Goal: Information Seeking & Learning: Learn about a topic

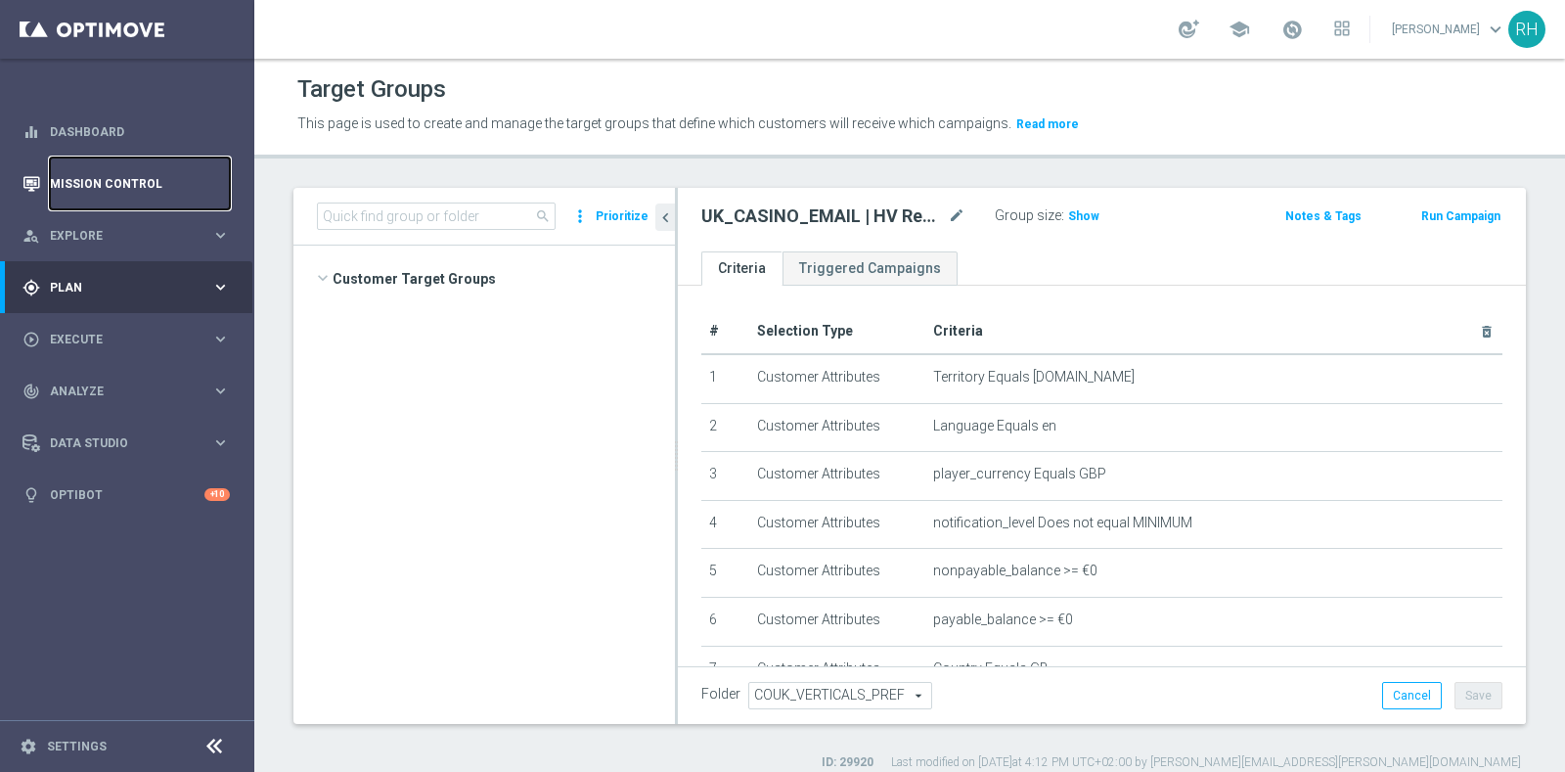
click at [132, 205] on link "Mission Control" at bounding box center [140, 184] width 180 height 52
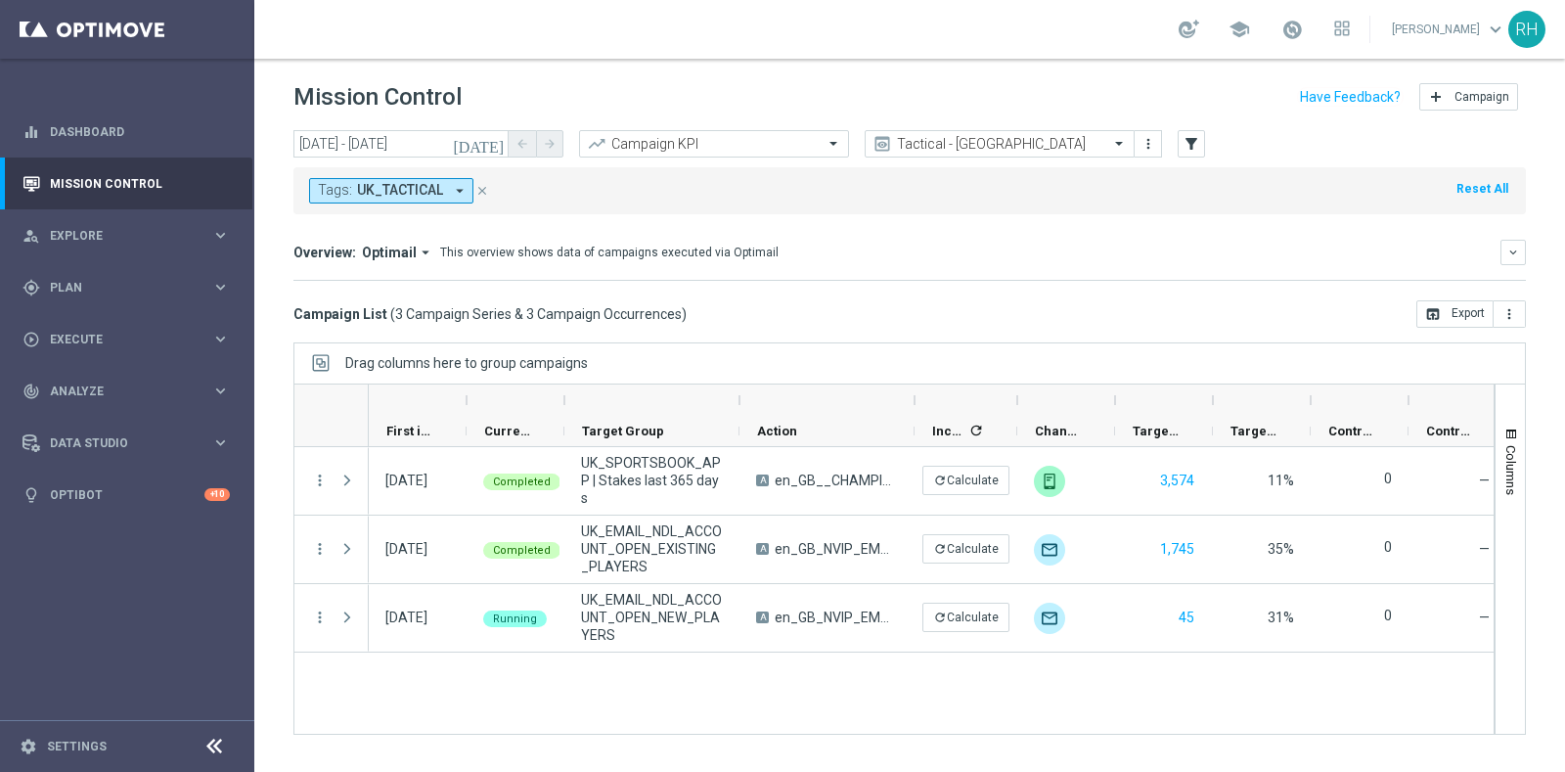
click at [478, 187] on icon "close" at bounding box center [482, 191] width 14 height 14
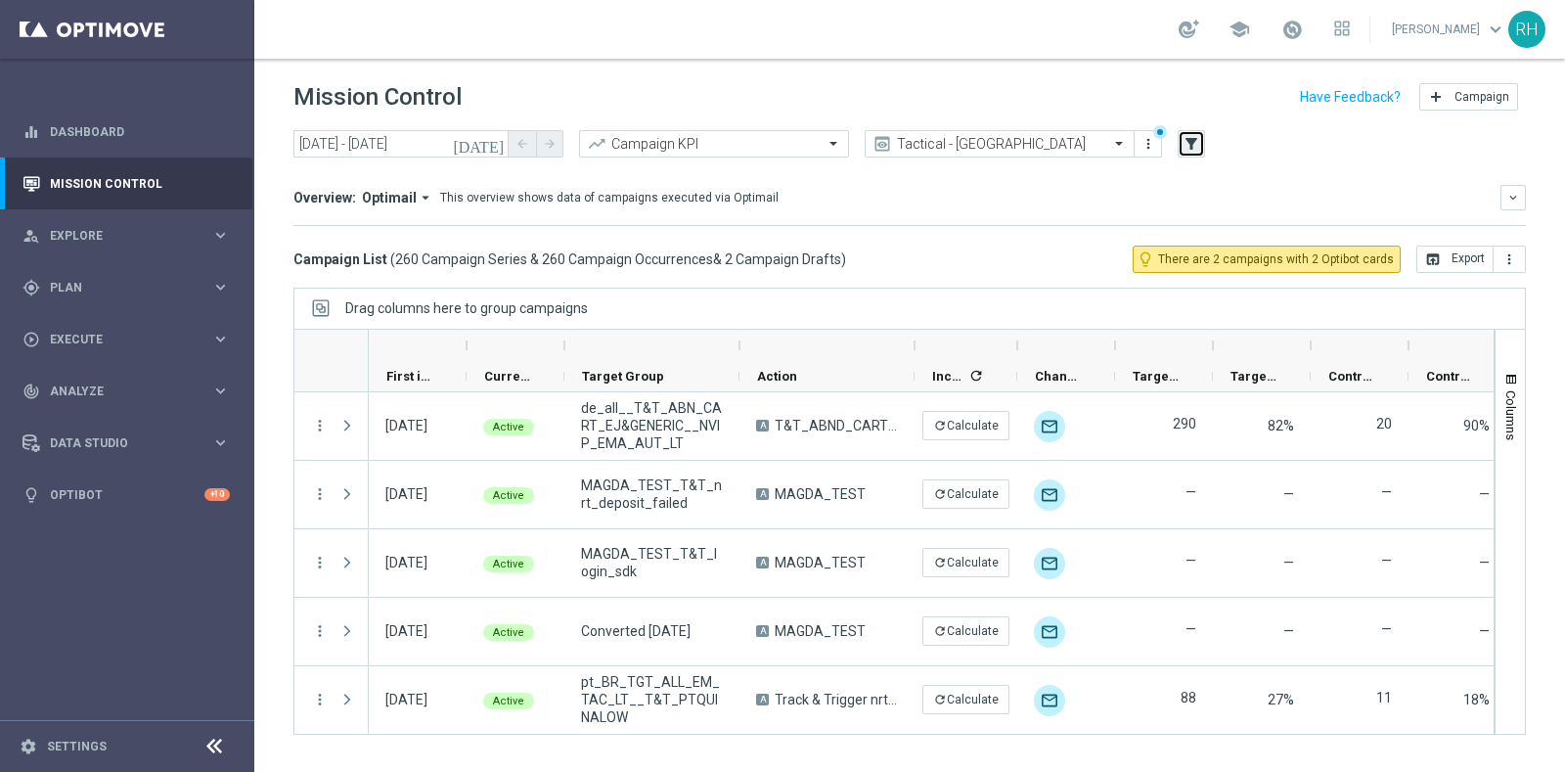
click at [1200, 144] on button "filter_alt" at bounding box center [1191, 143] width 27 height 27
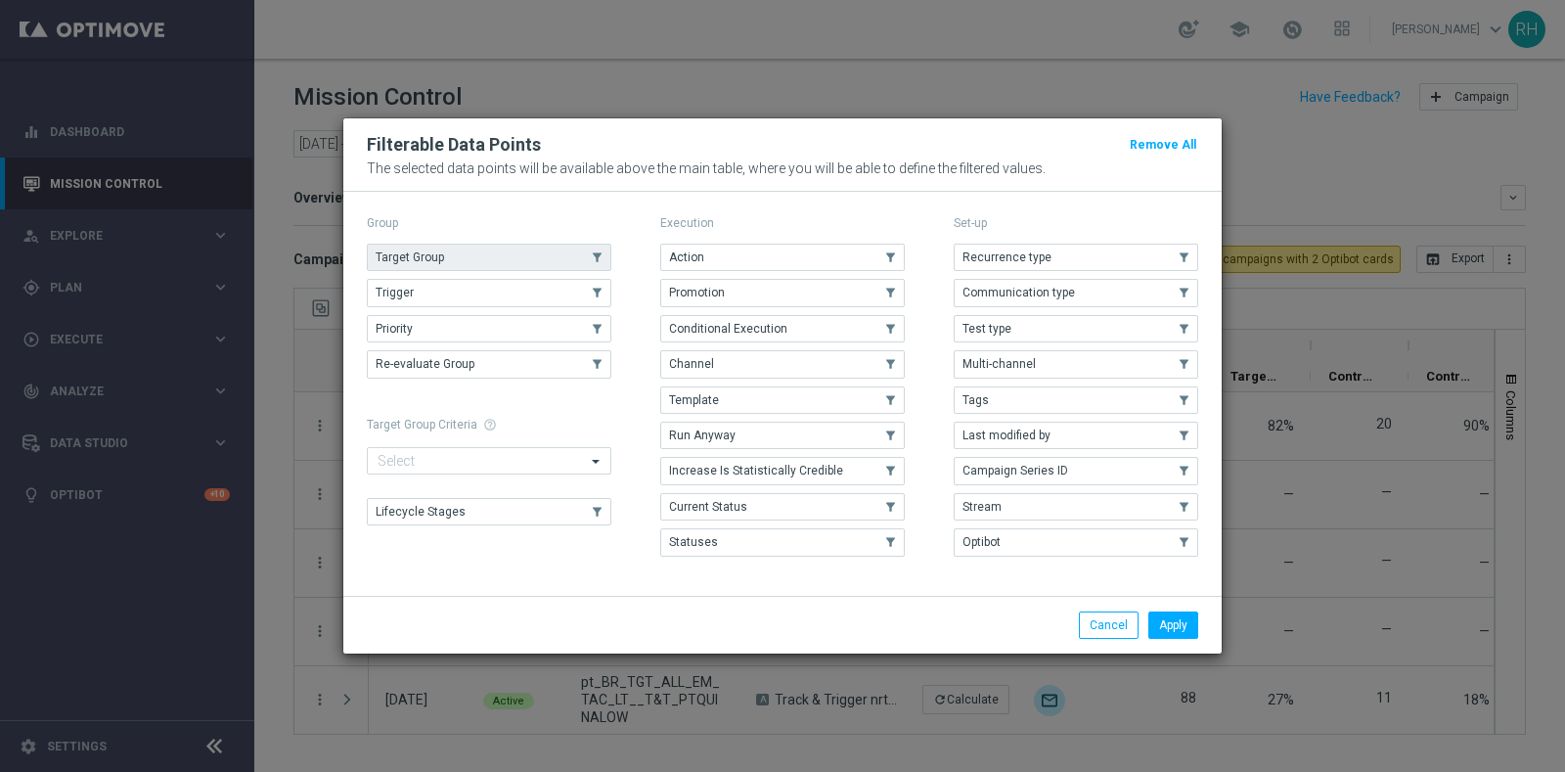
click at [545, 252] on button "Target Group" at bounding box center [489, 257] width 245 height 27
click at [1166, 611] on button "Apply" at bounding box center [1174, 624] width 50 height 27
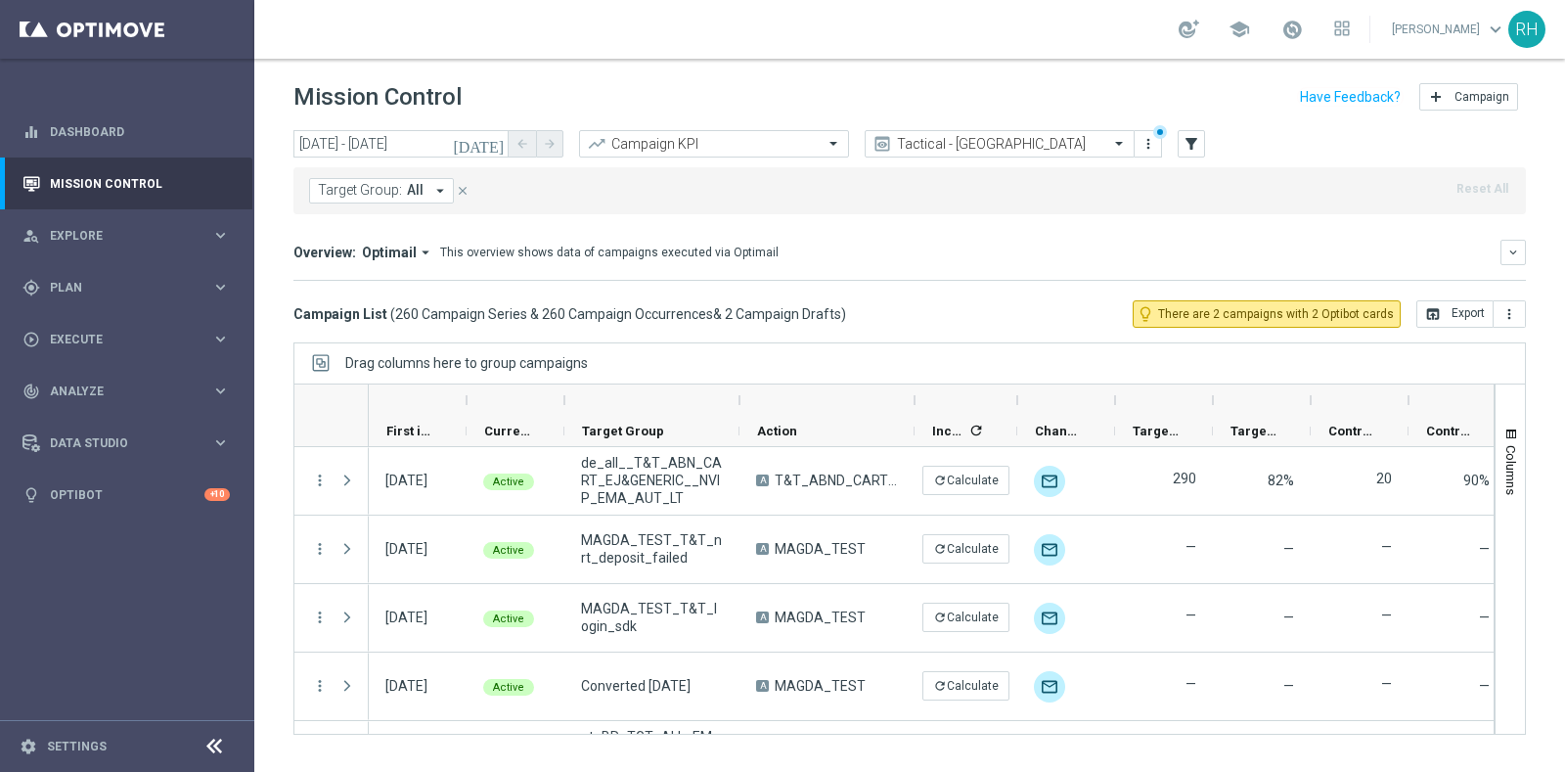
click at [399, 189] on button "Target Group: All arrow_drop_down" at bounding box center [381, 190] width 145 height 25
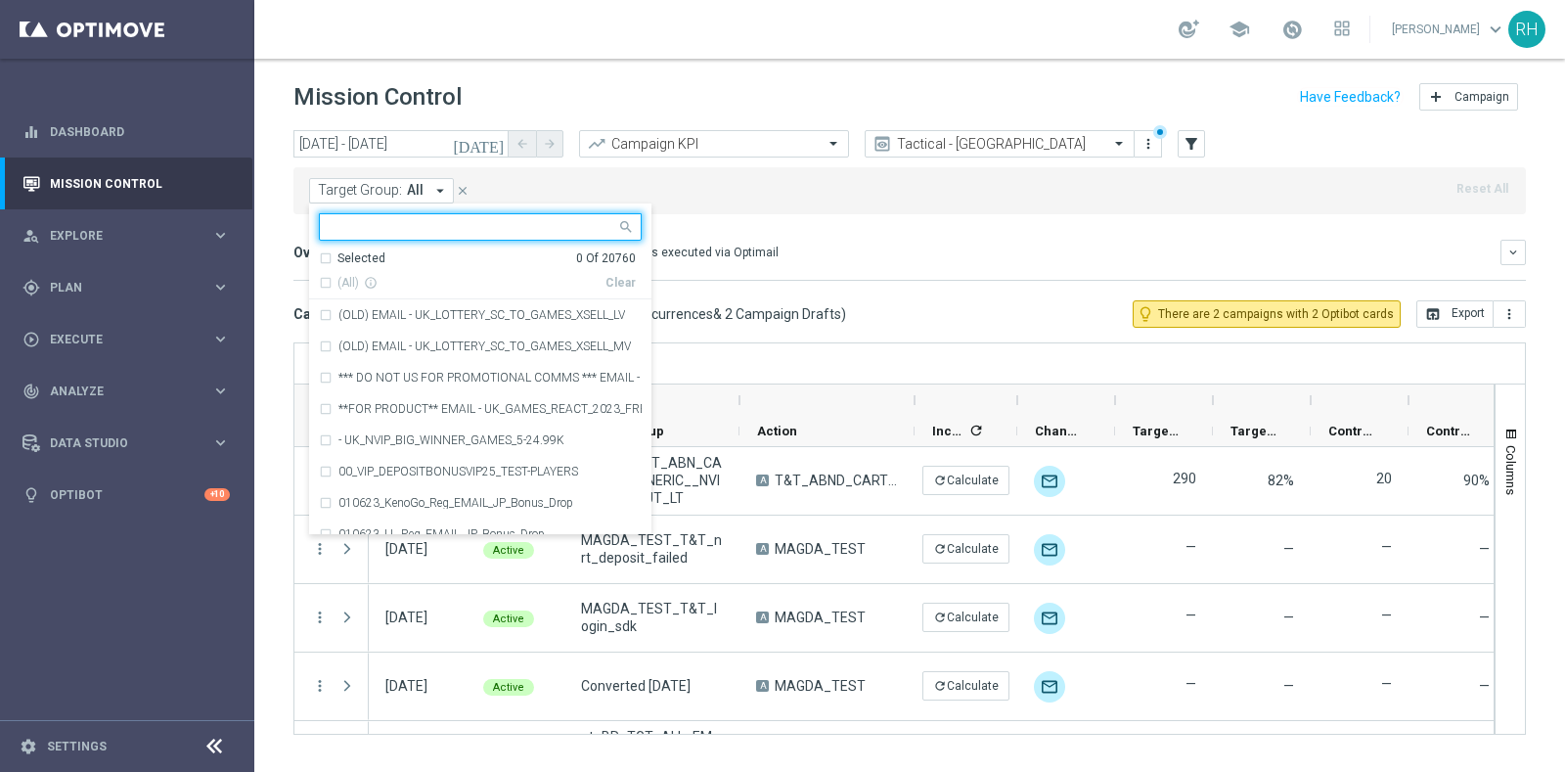
paste input "en_IE_TGT_VIP_EM_TAC_MIX__EXCLUDING_DIAMONDS"
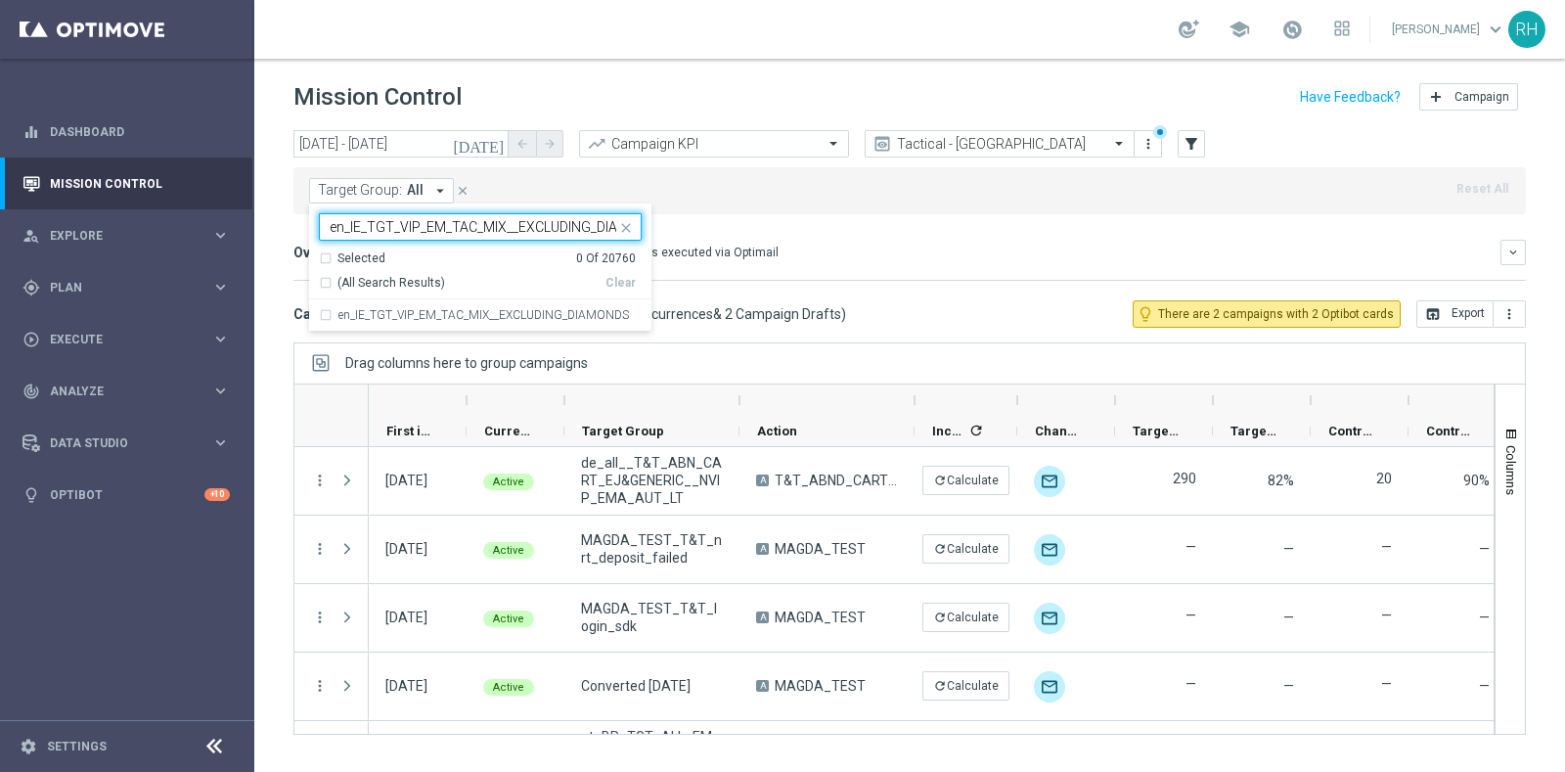
scroll to position [0, 47]
click at [454, 306] on div "en_IE_TGT_VIP_EM_TAC_MIX__EXCLUDING_DIAMONDS" at bounding box center [480, 314] width 323 height 31
type input "en_IE_TGT_VIP_EM_TAC_MIX__EXCLUDING_DIAMONDS"
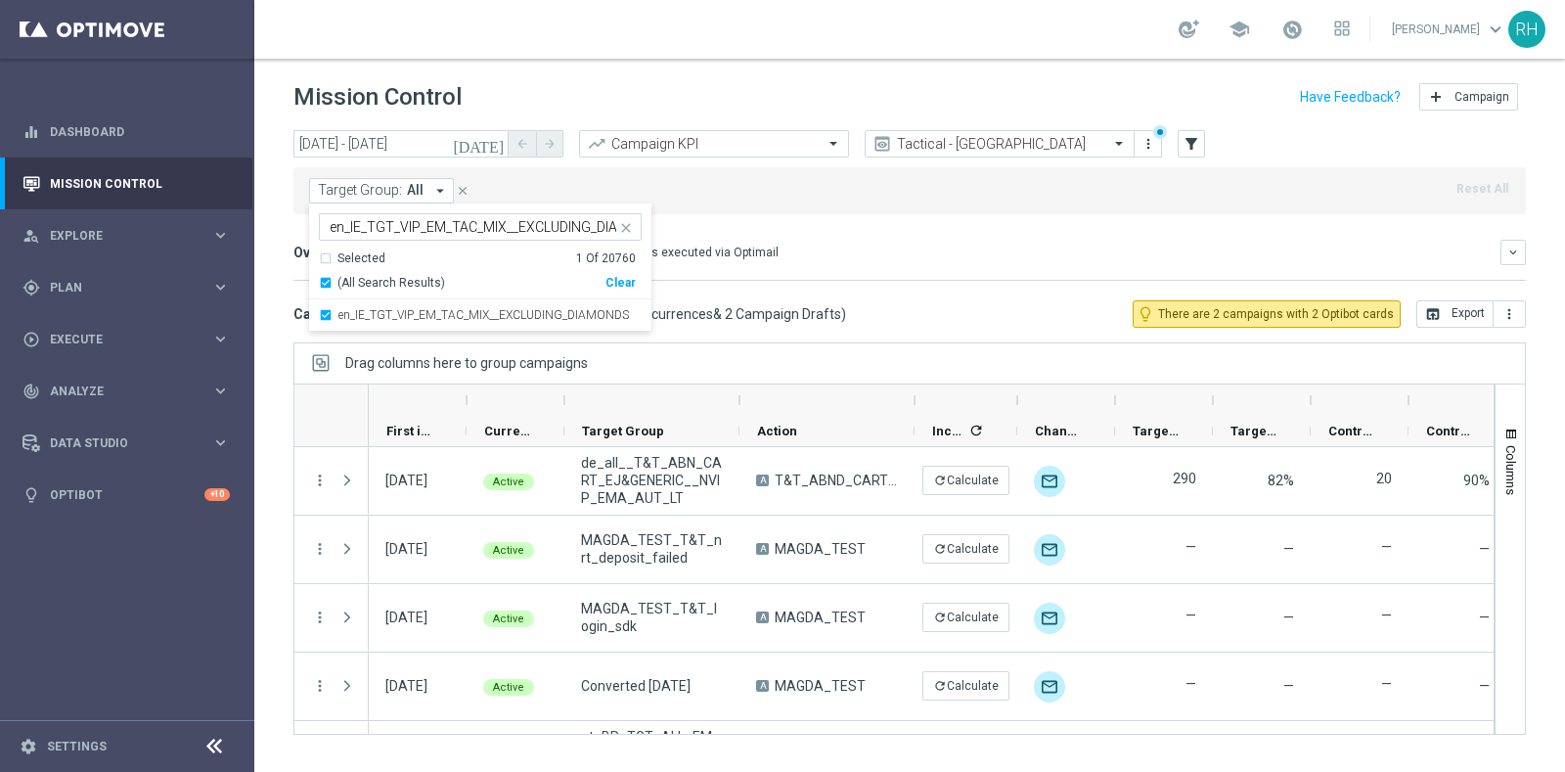
click at [872, 282] on mini-dashboard "Overview: Optimail arrow_drop_down This overview shows data of campaigns execut…" at bounding box center [909, 257] width 1233 height 86
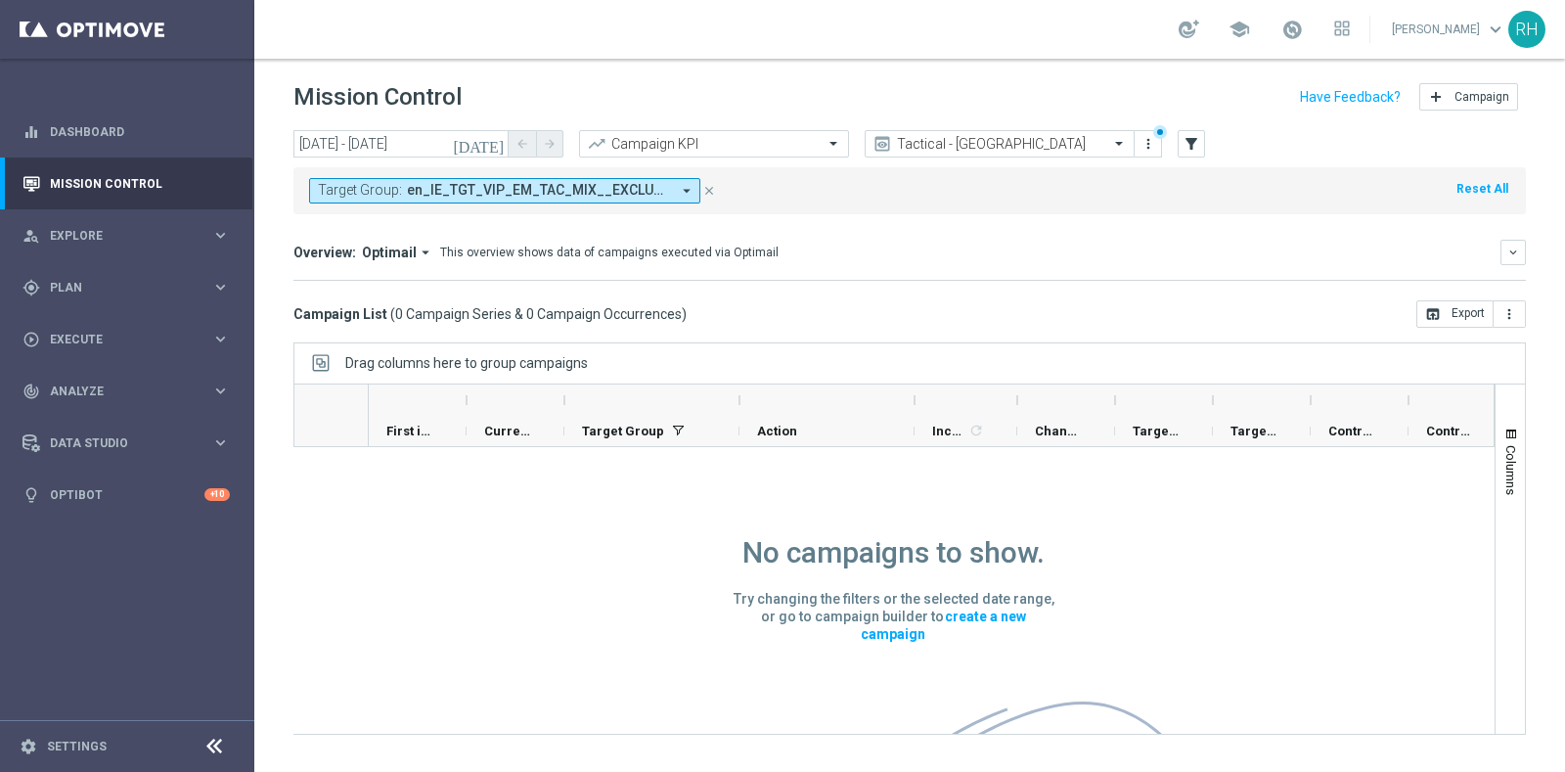
click at [872, 282] on mini-dashboard "Overview: Optimail arrow_drop_down This overview shows data of campaigns execut…" at bounding box center [909, 257] width 1233 height 86
click at [493, 144] on icon "[DATE]" at bounding box center [479, 144] width 53 height 18
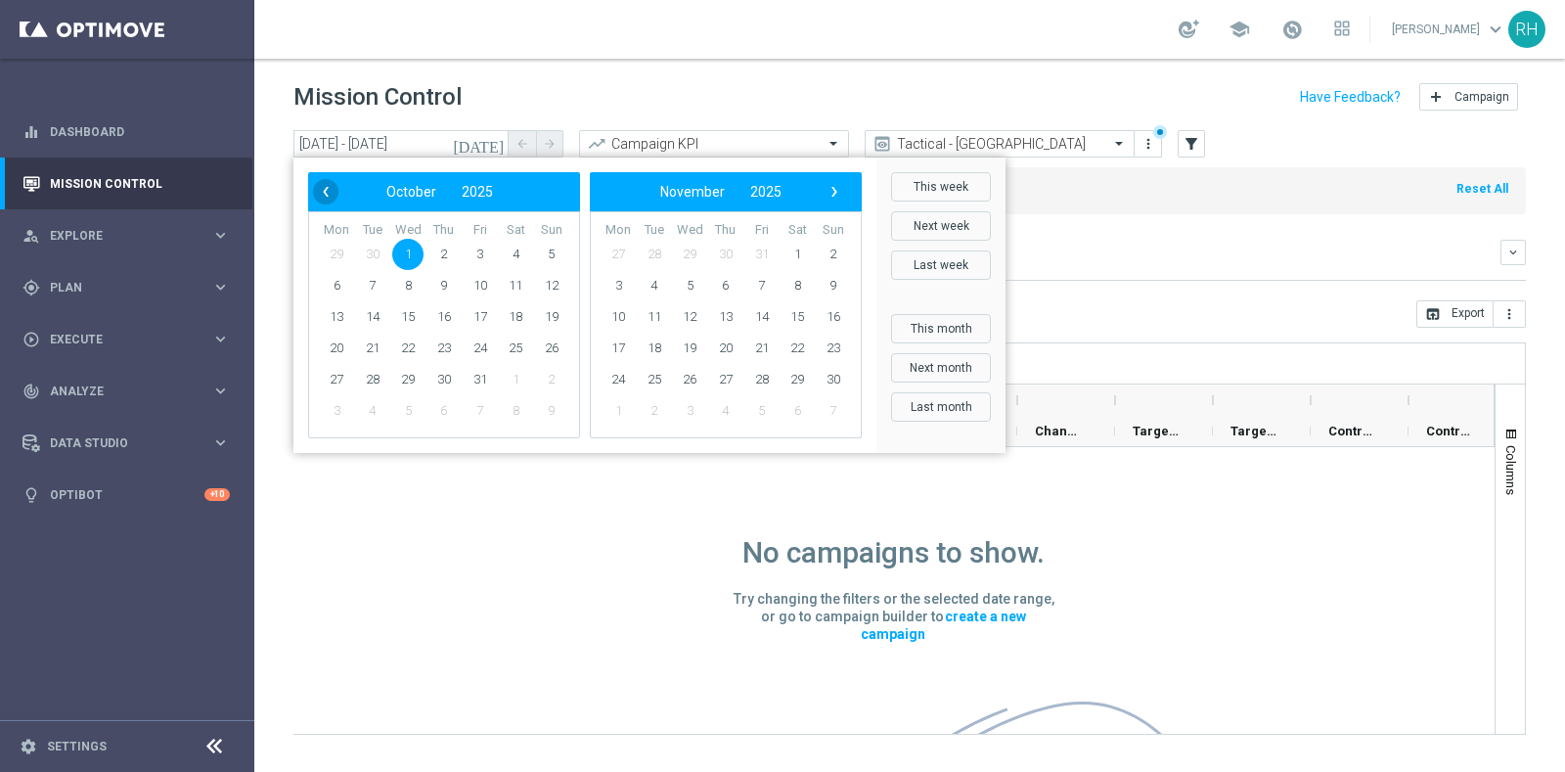
click at [331, 202] on span "‹" at bounding box center [325, 191] width 25 height 25
click at [364, 254] on span "1" at bounding box center [372, 254] width 31 height 31
click at [834, 192] on span "›" at bounding box center [834, 191] width 25 height 25
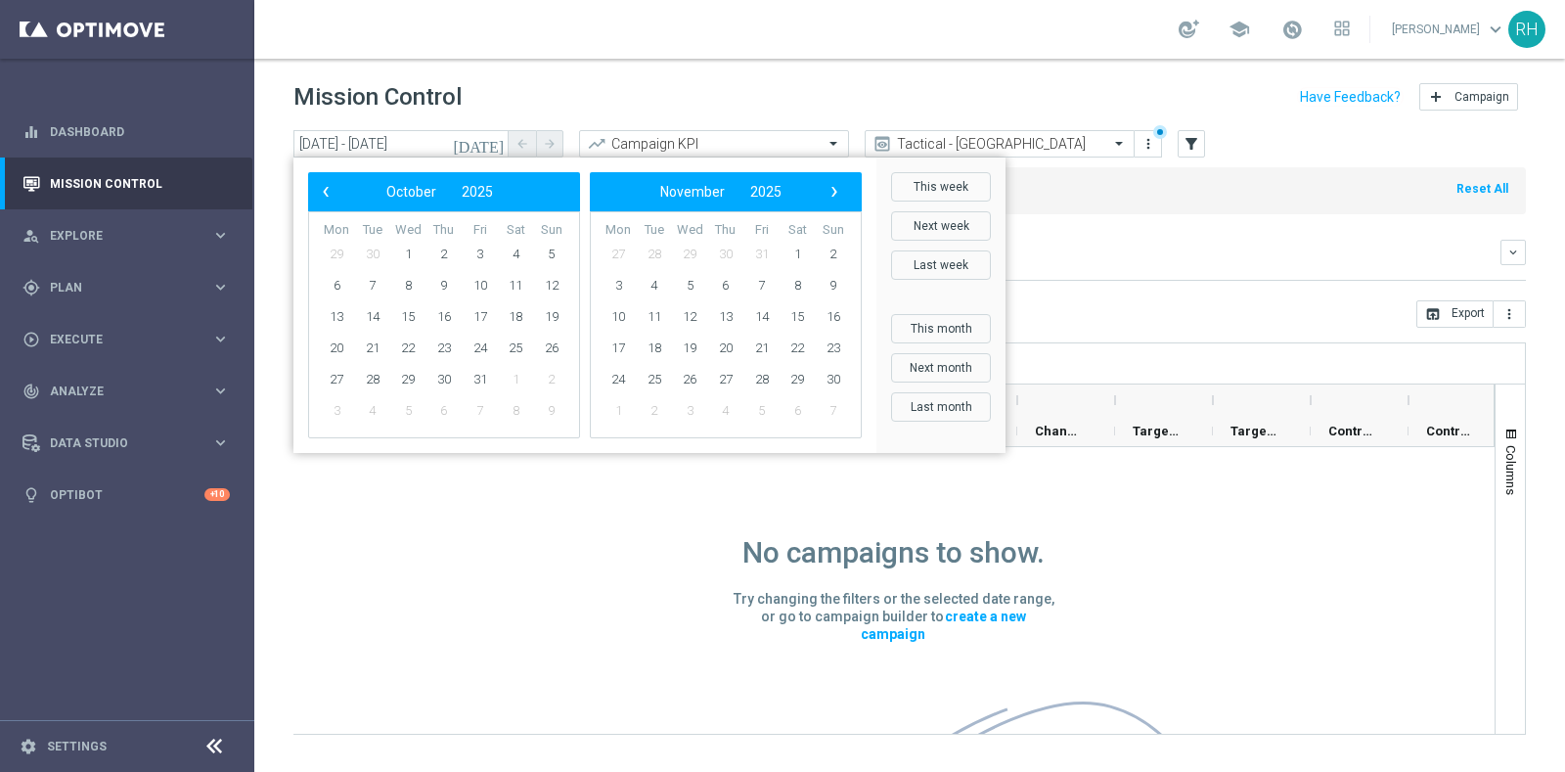
click at [834, 192] on span "›" at bounding box center [834, 191] width 25 height 25
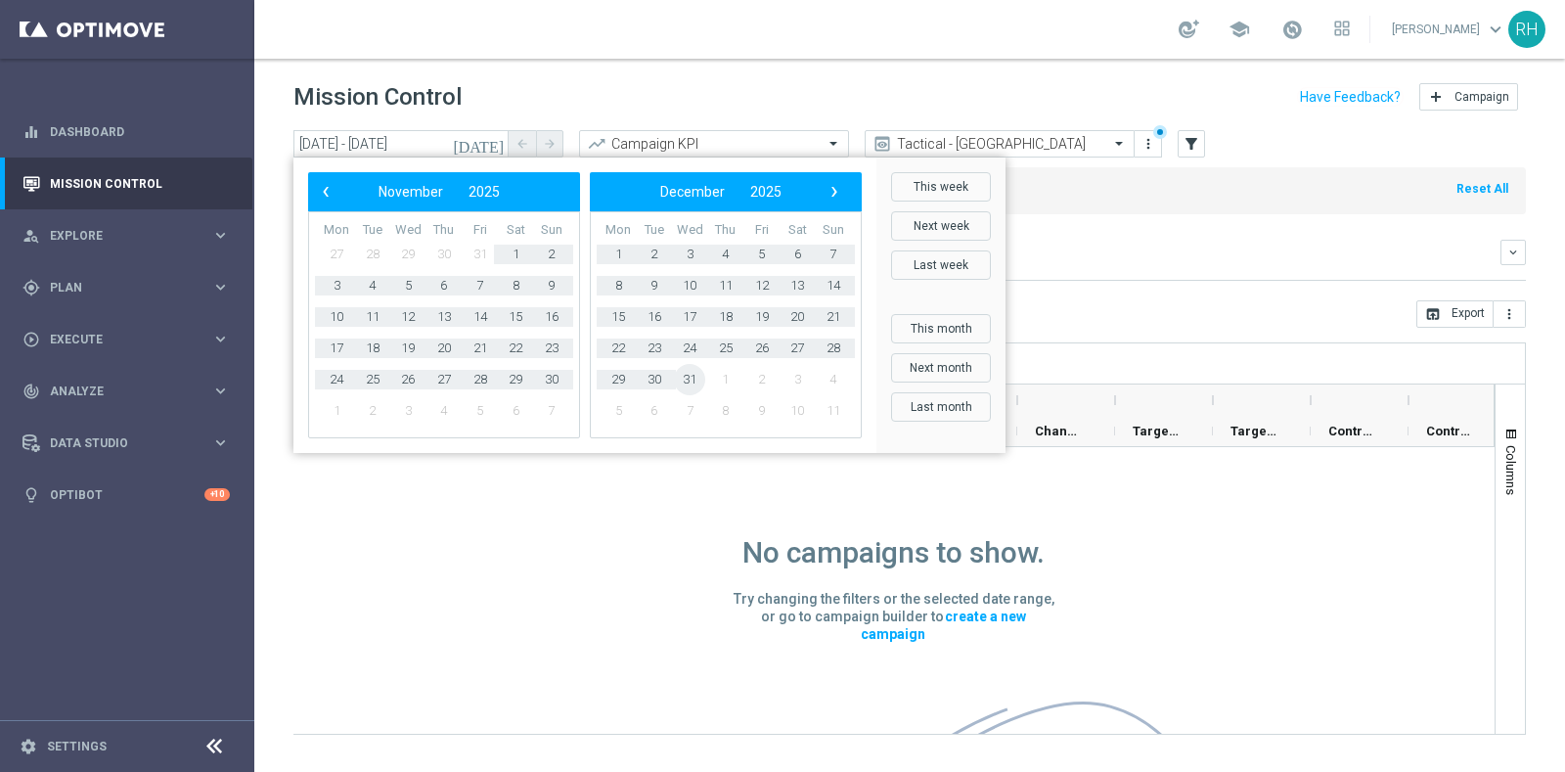
click at [682, 384] on span "31" at bounding box center [689, 379] width 31 height 31
type input "[DATE] - [DATE]"
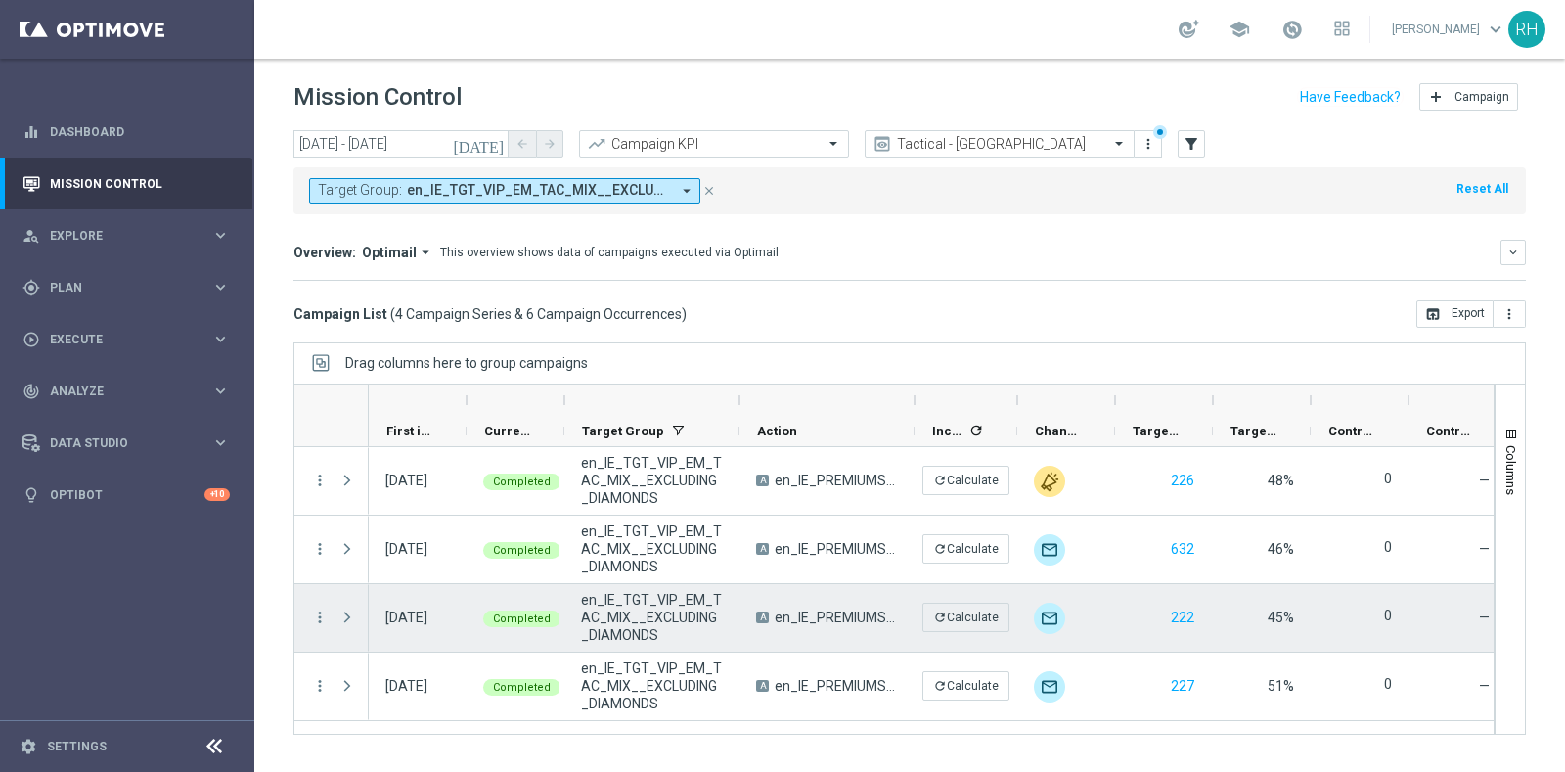
click at [350, 683] on span "Press SPACE to select this row." at bounding box center [347, 686] width 18 height 16
click at [0, 0] on span "Press SPACE to select this row." at bounding box center [0, 0] width 0 height 0
click at [340, 686] on span "Press SPACE to select this row." at bounding box center [347, 686] width 18 height 16
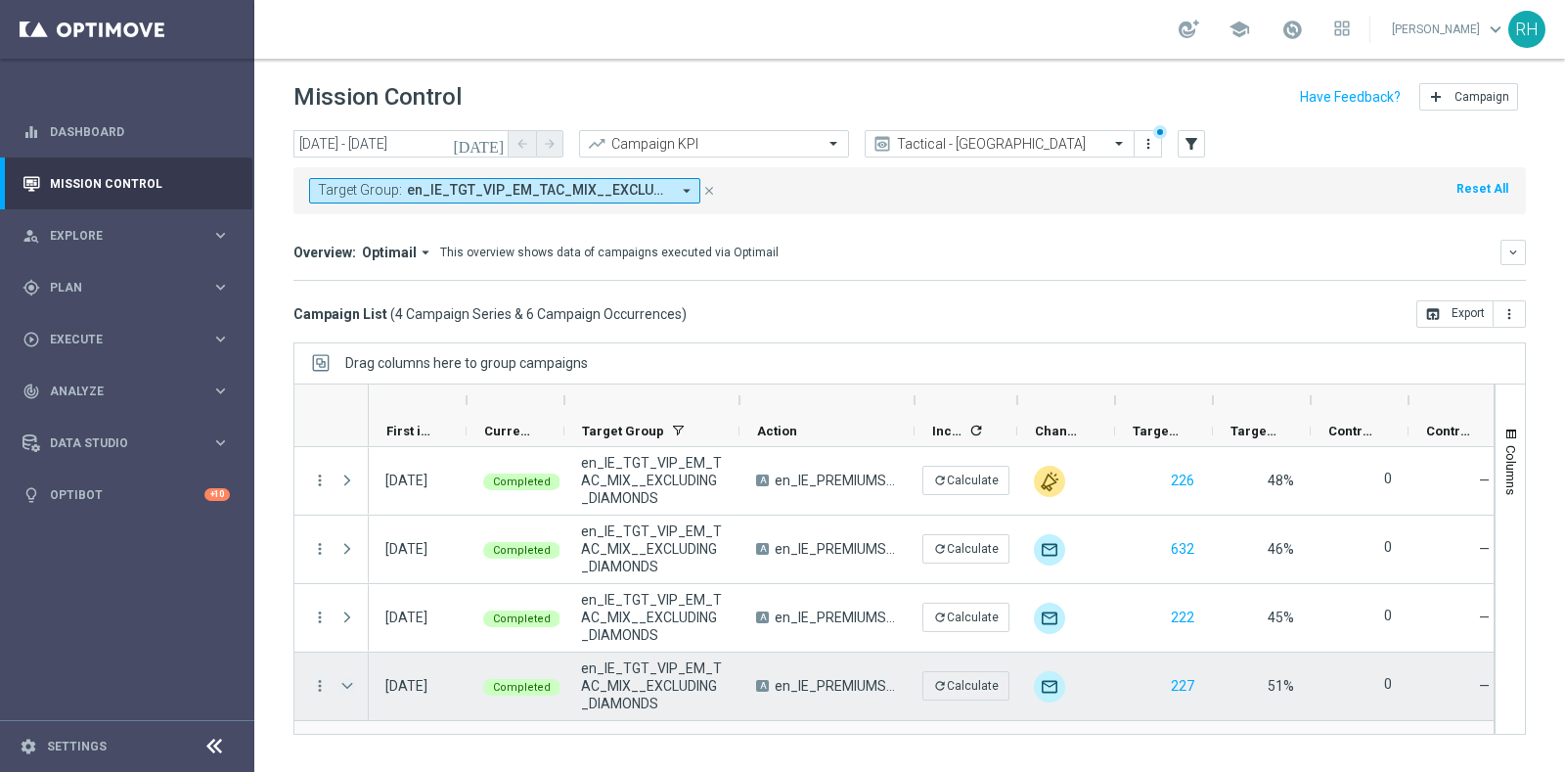
click at [340, 683] on span "Press SPACE to select this row." at bounding box center [347, 686] width 18 height 16
click at [347, 678] on span "Press SPACE to select this row." at bounding box center [347, 686] width 18 height 16
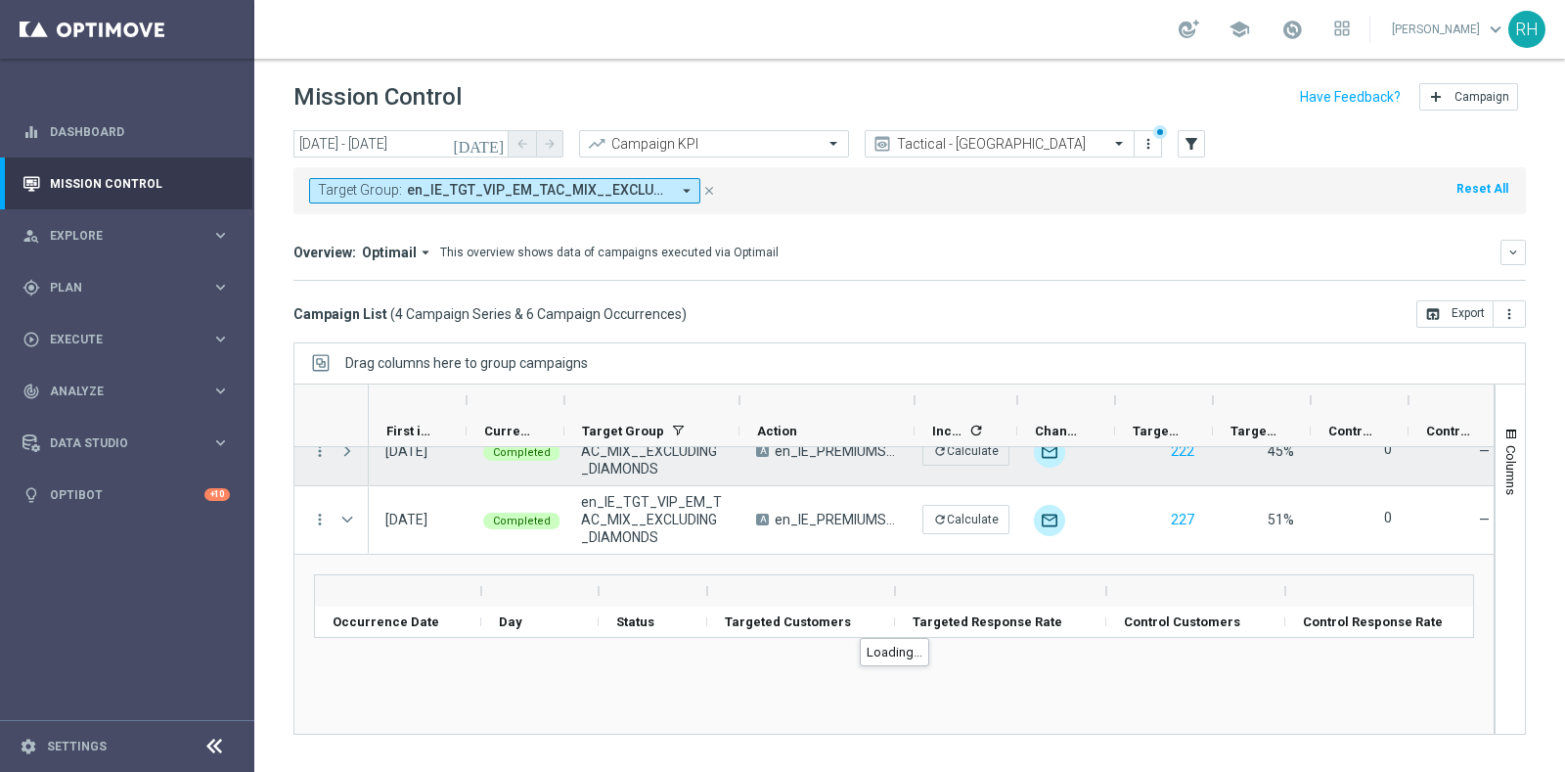
scroll to position [142, 0]
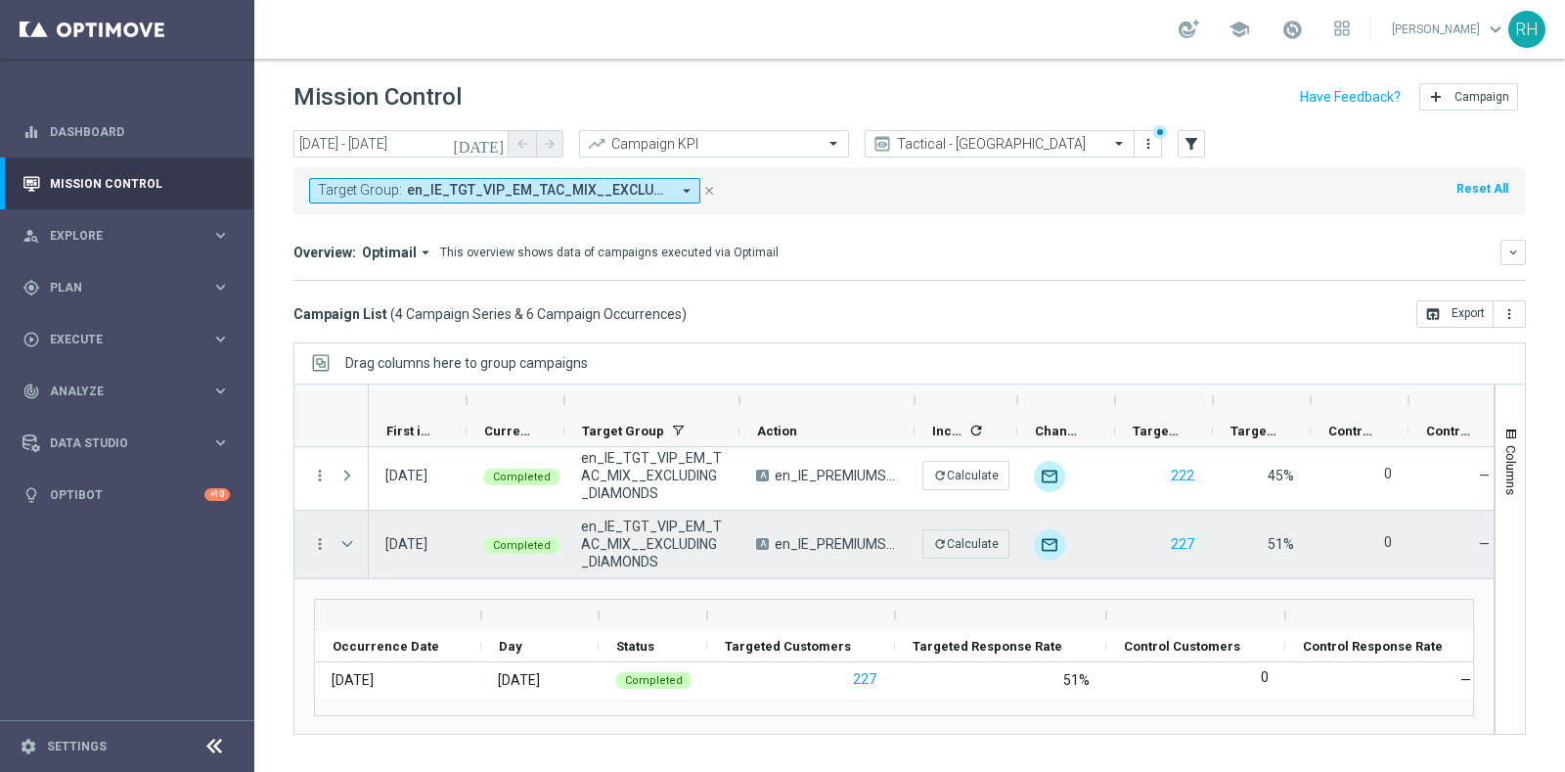
click at [346, 537] on span "Press SPACE to select this row." at bounding box center [347, 544] width 18 height 16
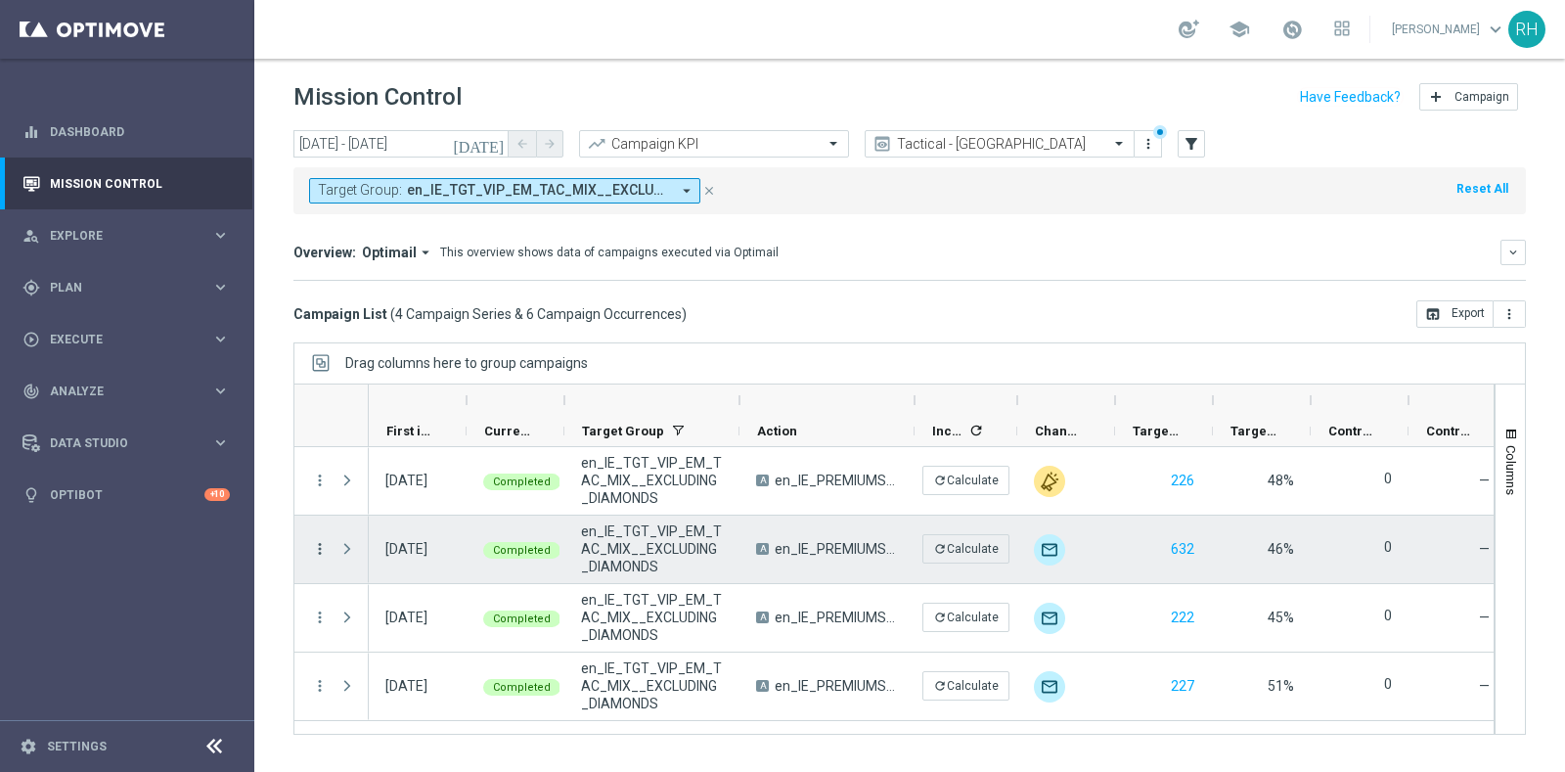
scroll to position [0, 0]
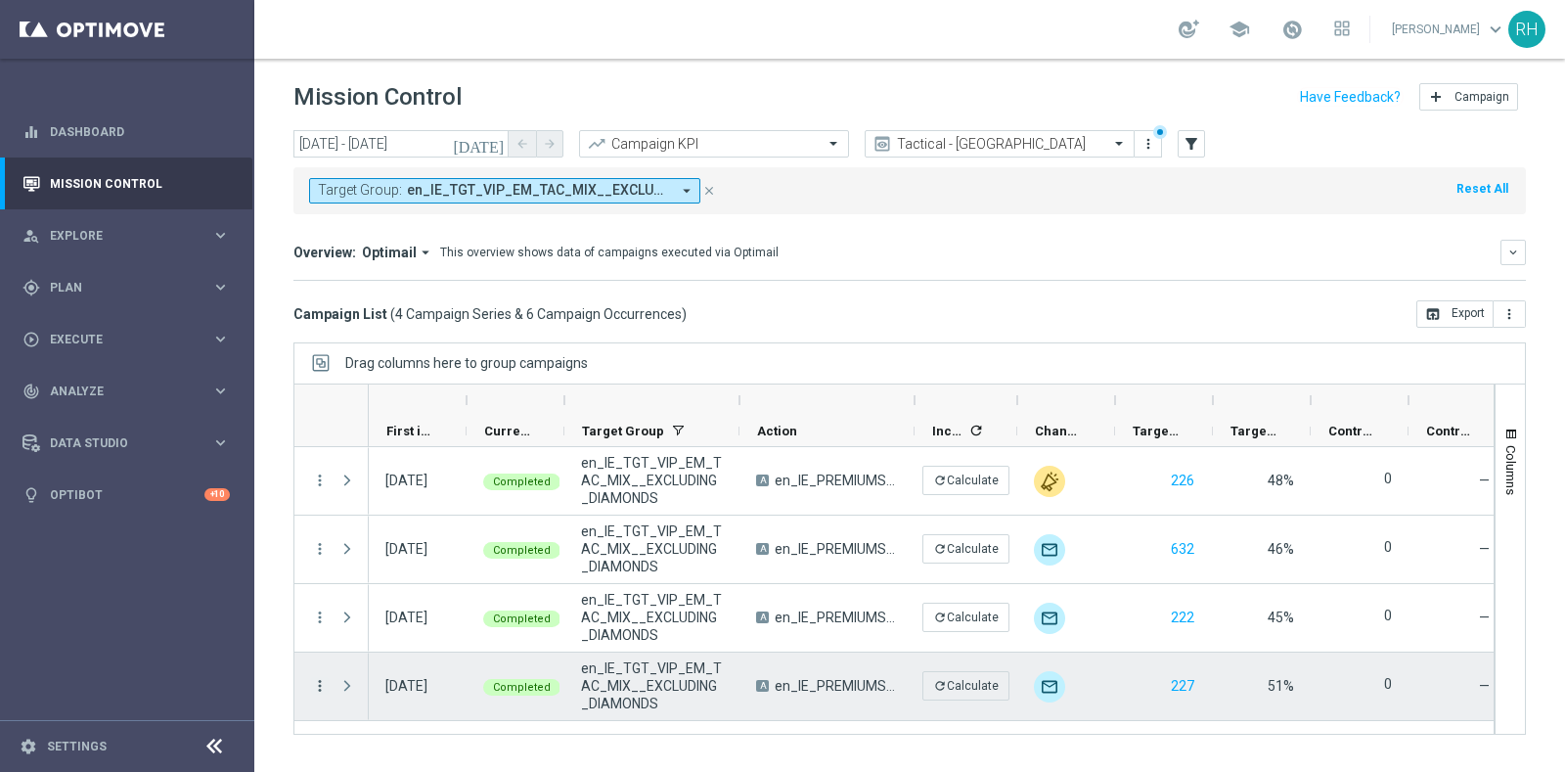
click at [324, 685] on icon "more_vert" at bounding box center [320, 686] width 18 height 18
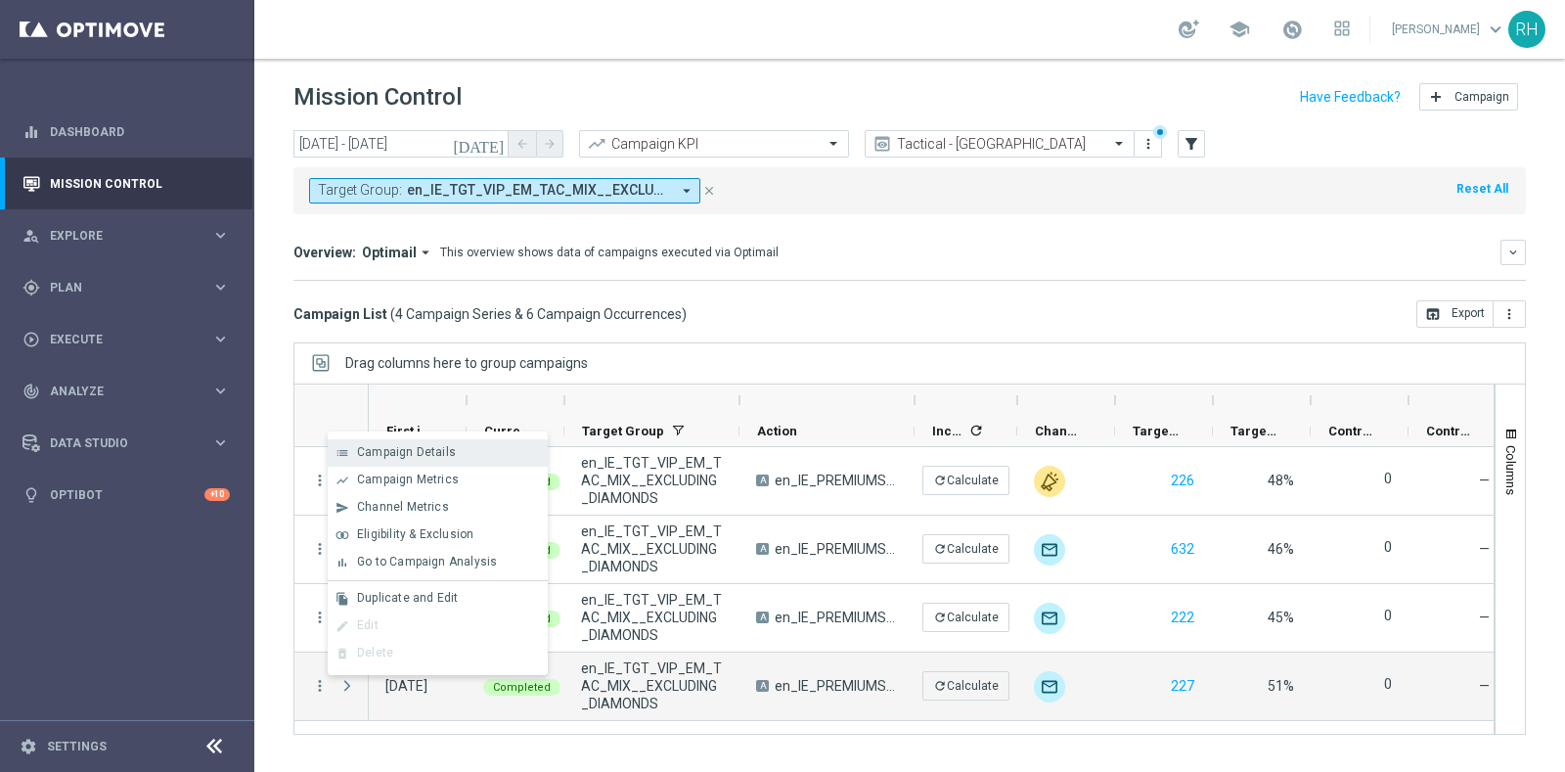
click at [485, 448] on div "Campaign Details" at bounding box center [448, 452] width 182 height 14
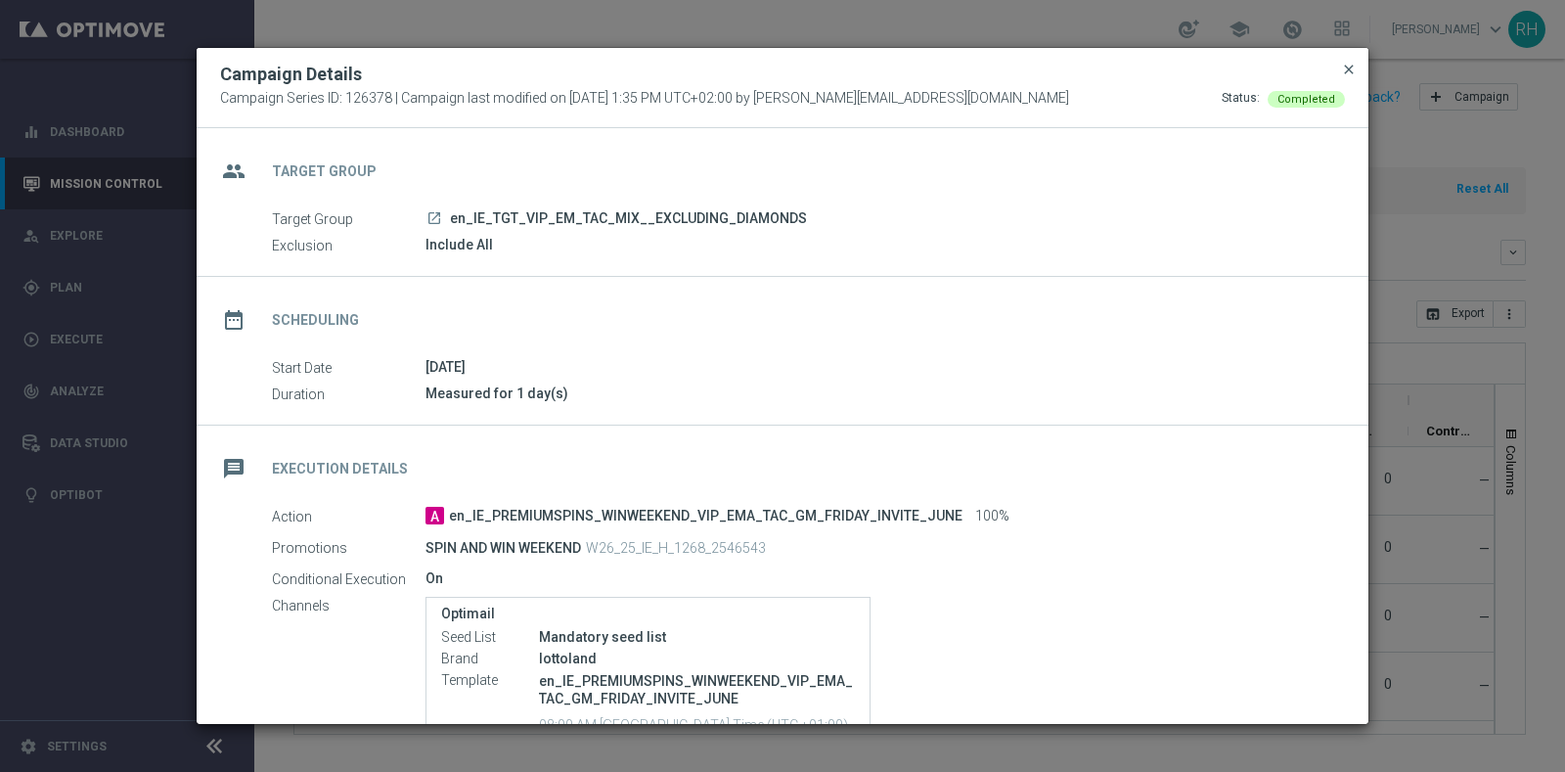
click at [1341, 67] on span "close" at bounding box center [1349, 70] width 16 height 16
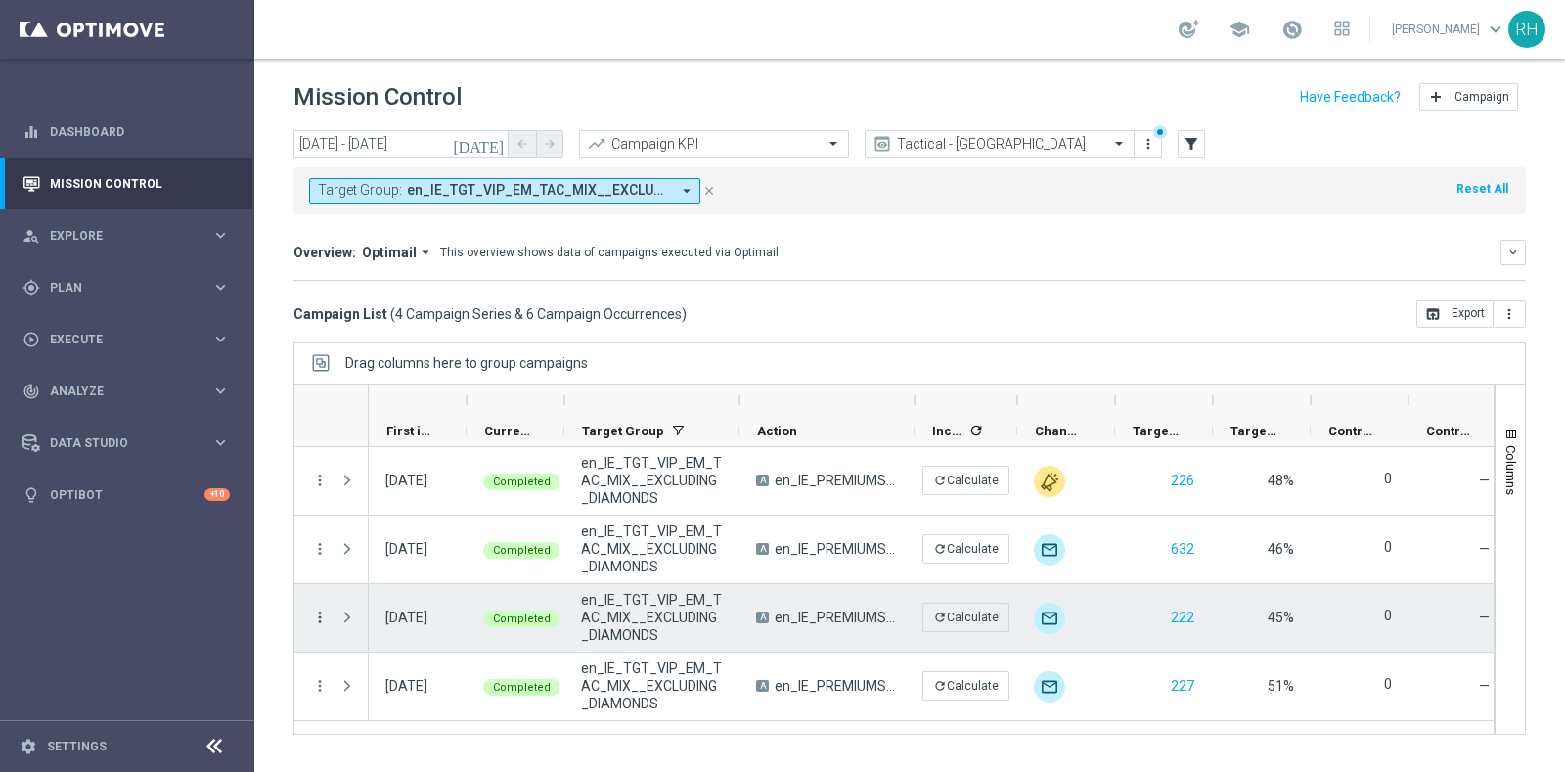
click at [325, 611] on icon "more_vert" at bounding box center [320, 618] width 18 height 18
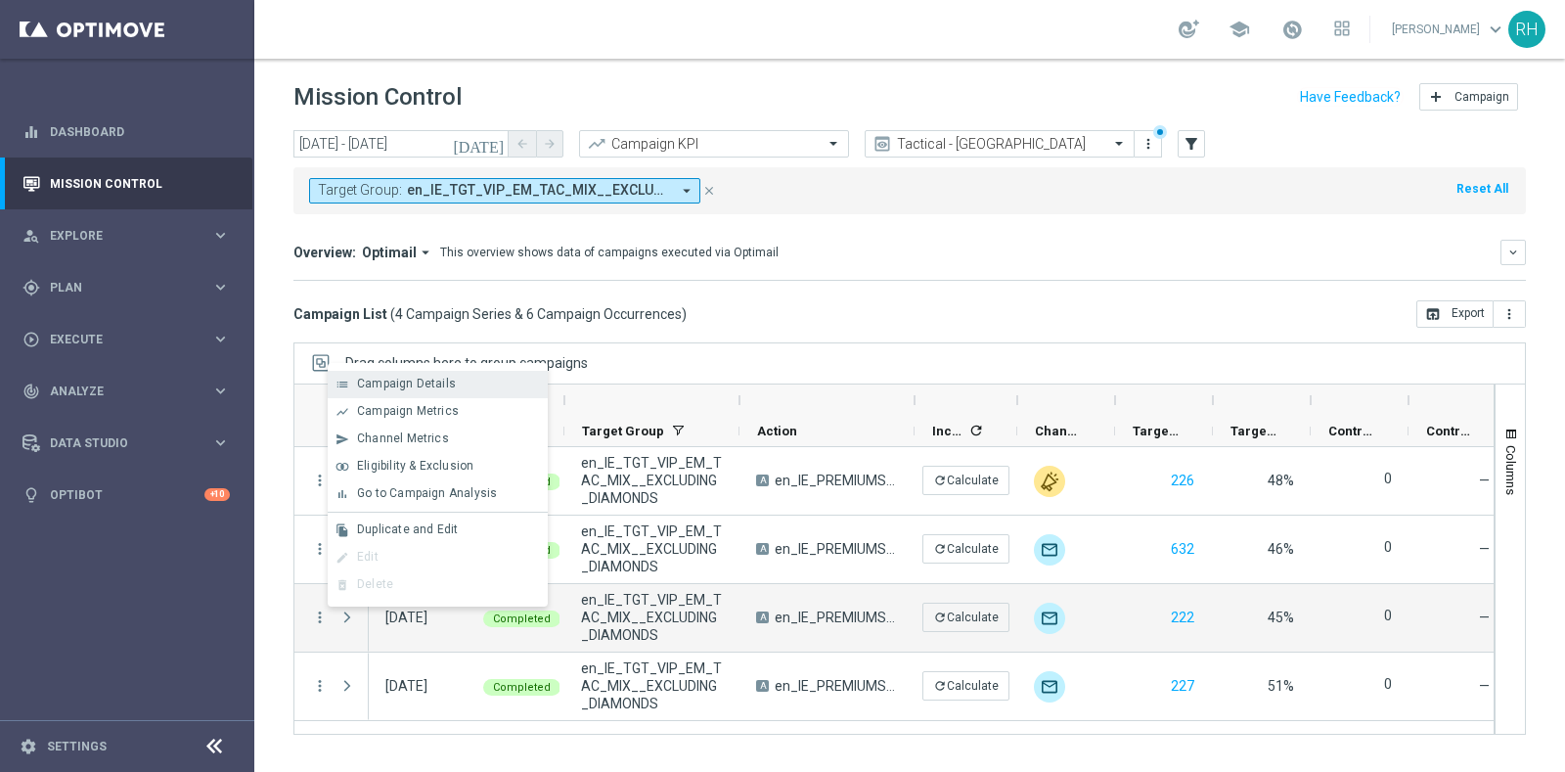
click at [388, 389] on span "Campaign Details" at bounding box center [406, 384] width 99 height 14
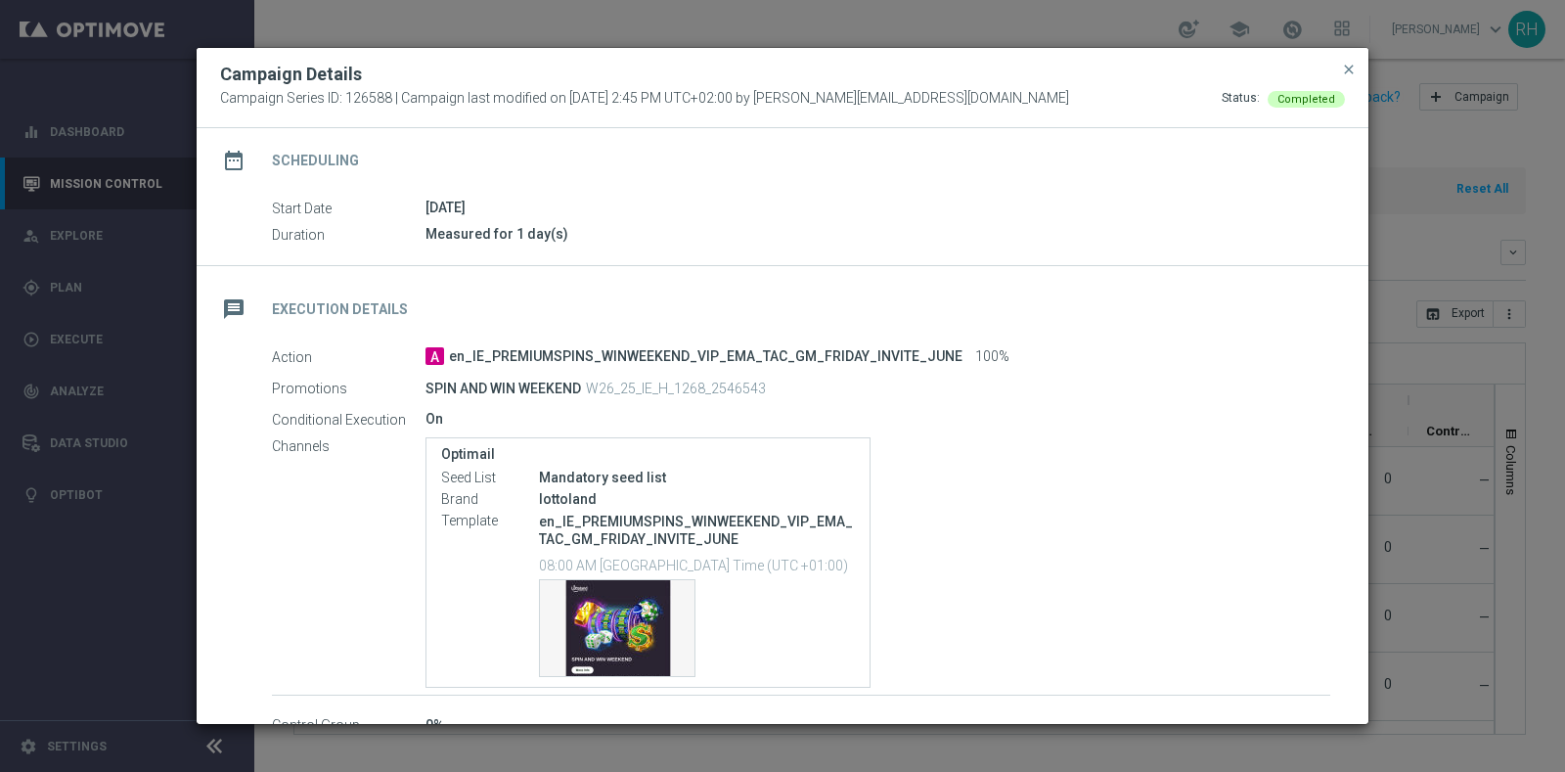
scroll to position [144, 0]
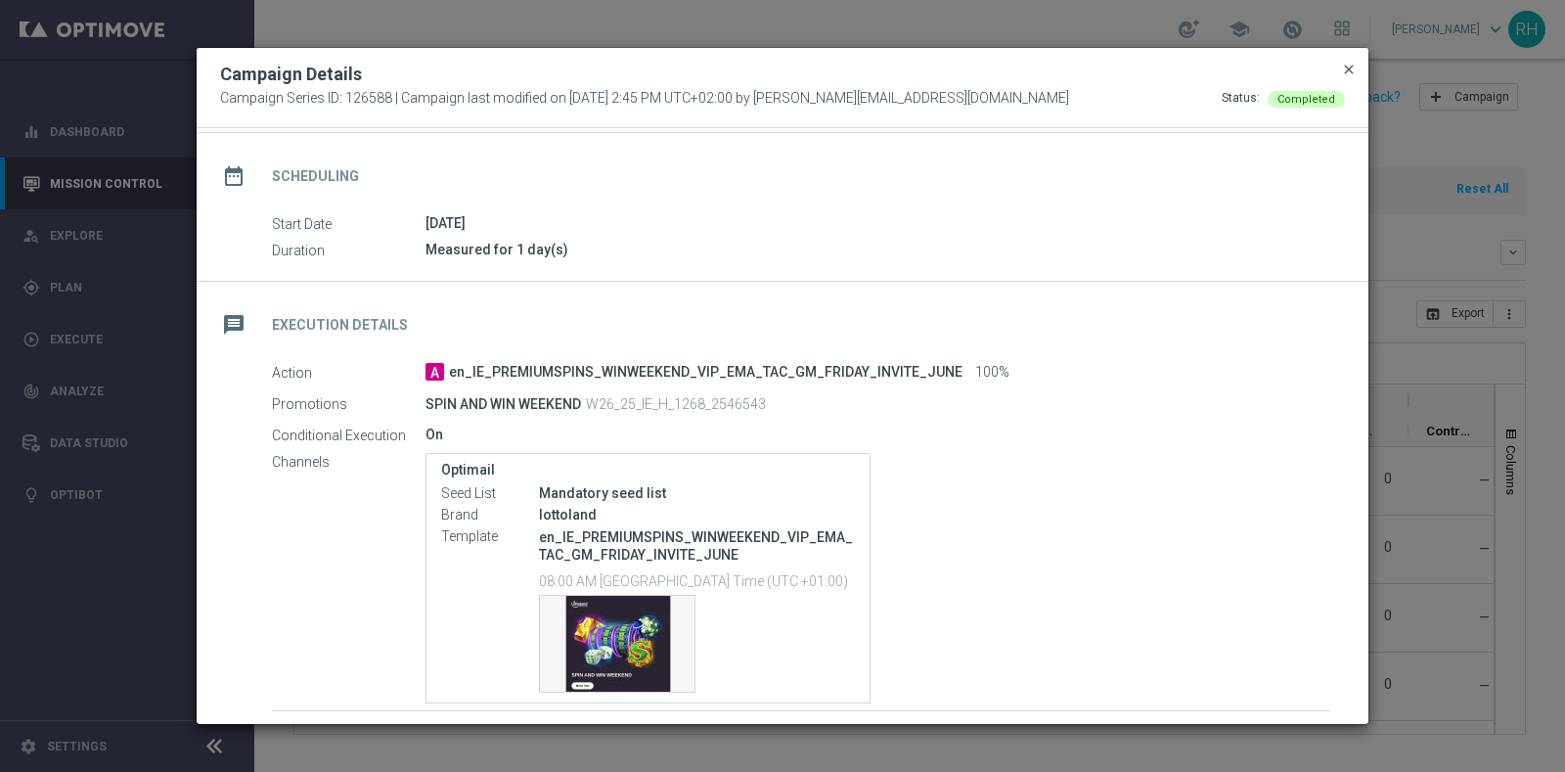
click at [1353, 74] on span "close" at bounding box center [1349, 70] width 16 height 16
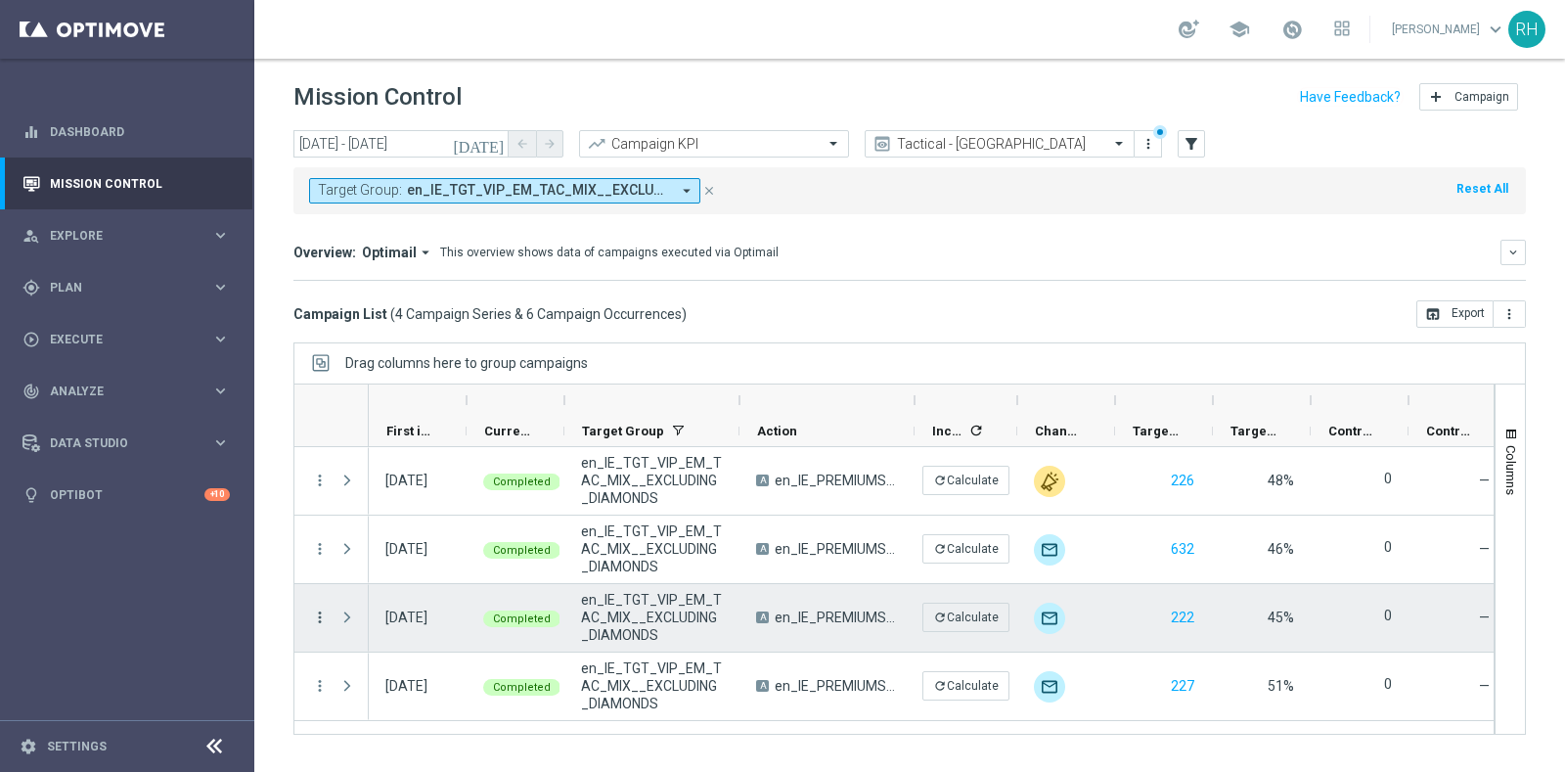
click at [317, 611] on icon "more_vert" at bounding box center [320, 618] width 18 height 18
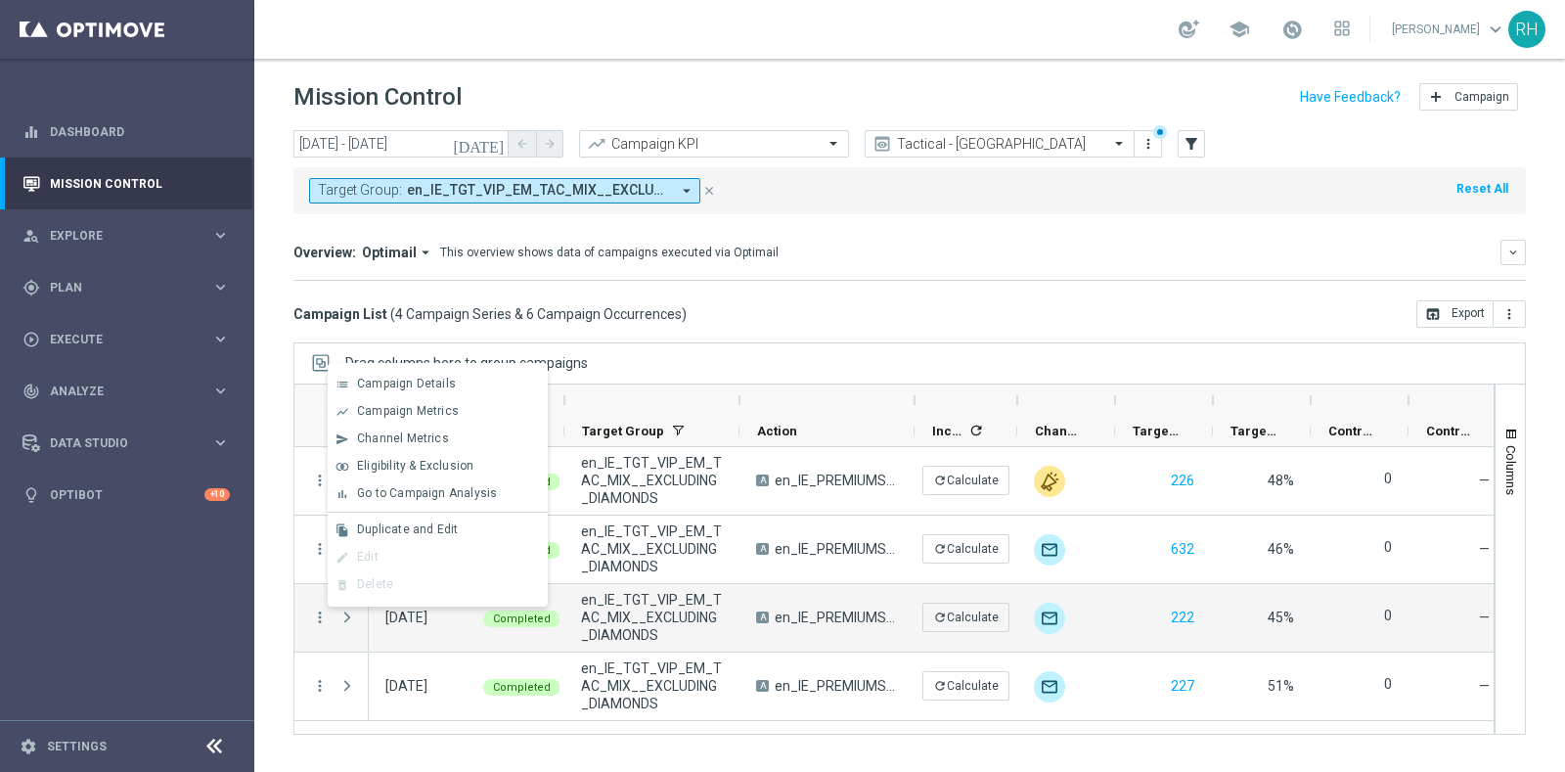
click at [820, 330] on div "[DATE] [DATE] - [DATE] arrow_back arrow_forward Campaign KPI trending_up Tactic…" at bounding box center [909, 442] width 1311 height 624
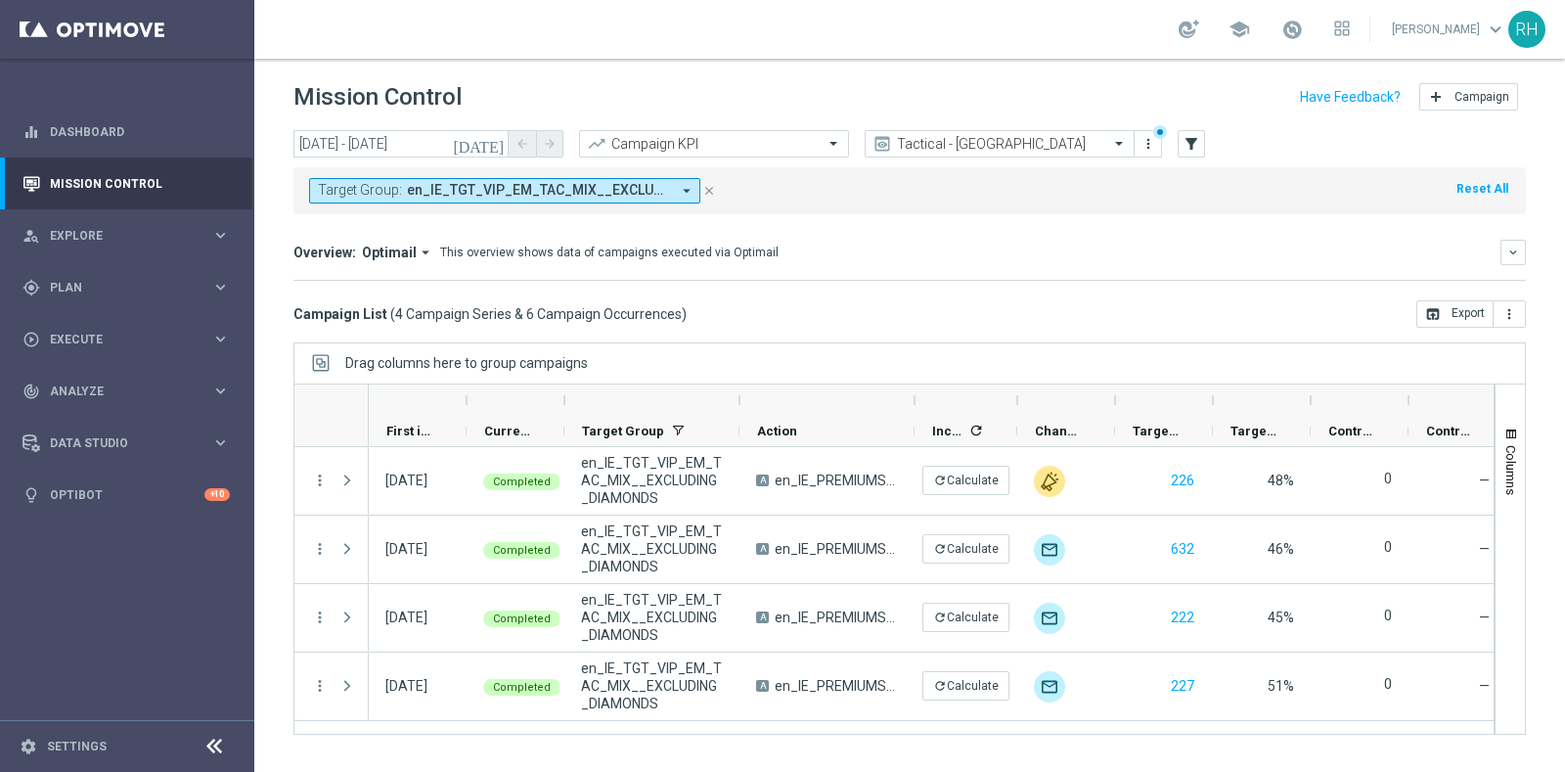
click at [549, 200] on button "Target Group: en_IE_TGT_VIP_EM_TAC_MIX__EXCLUDING_DIAMONDS arrow_drop_down" at bounding box center [504, 190] width 391 height 25
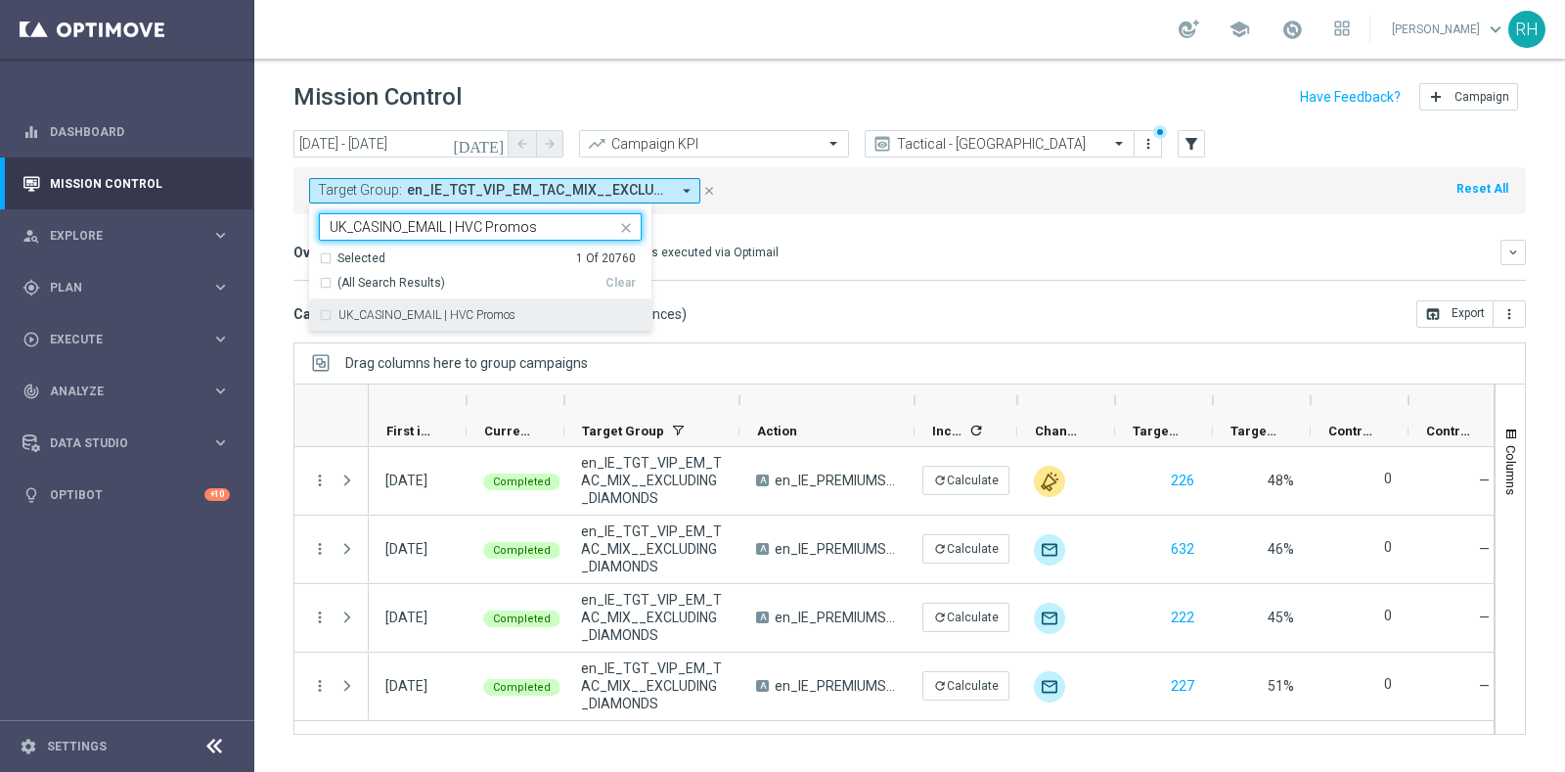
click at [523, 306] on div "UK_CASINO_EMAIL | HVC Promos" at bounding box center [480, 314] width 323 height 31
type input "UK_CASINO_EMAIL | HVC Promos"
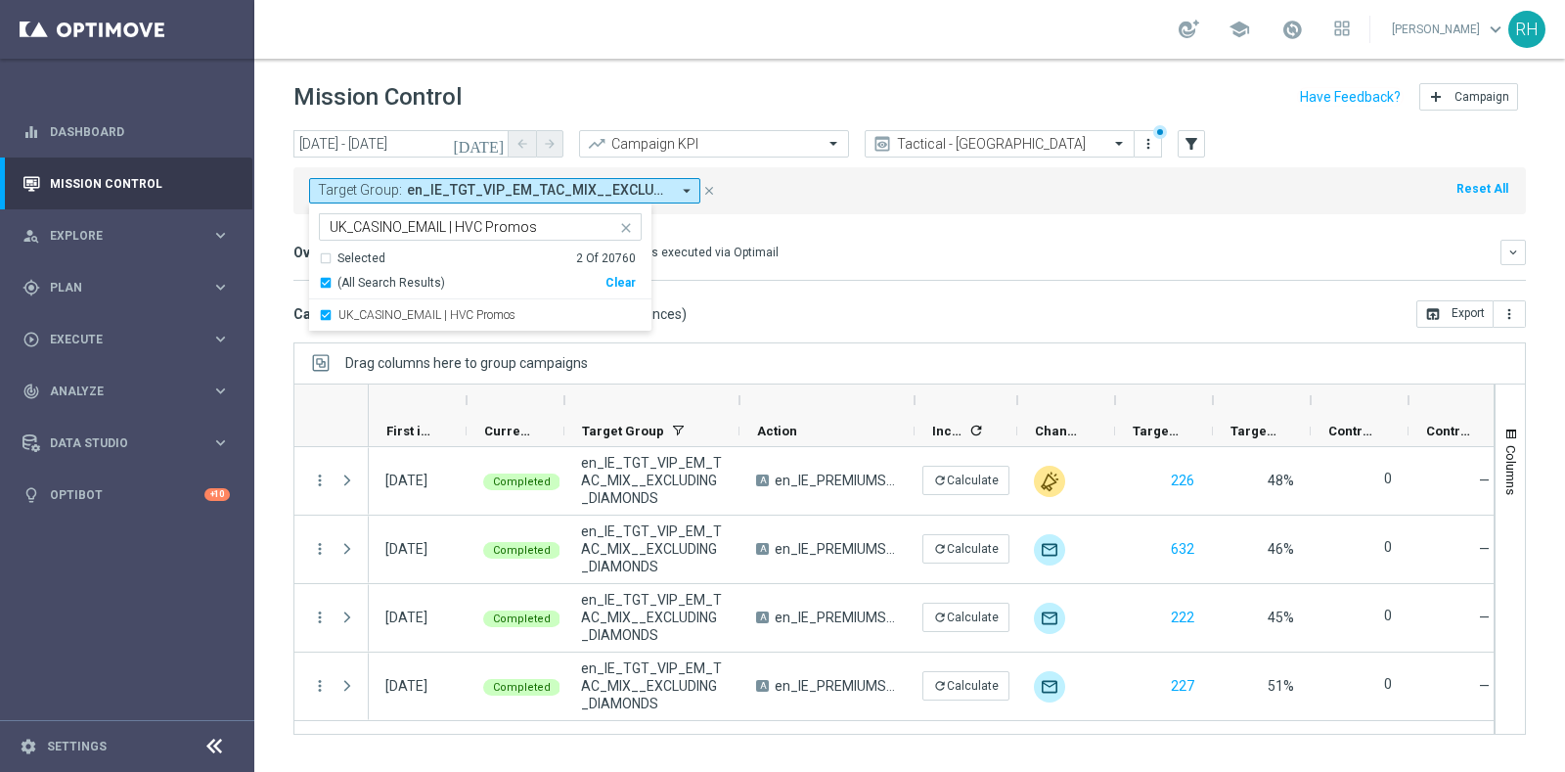
click at [875, 292] on mini-dashboard "Overview: Optimail arrow_drop_down This overview shows data of campaigns execut…" at bounding box center [909, 257] width 1233 height 86
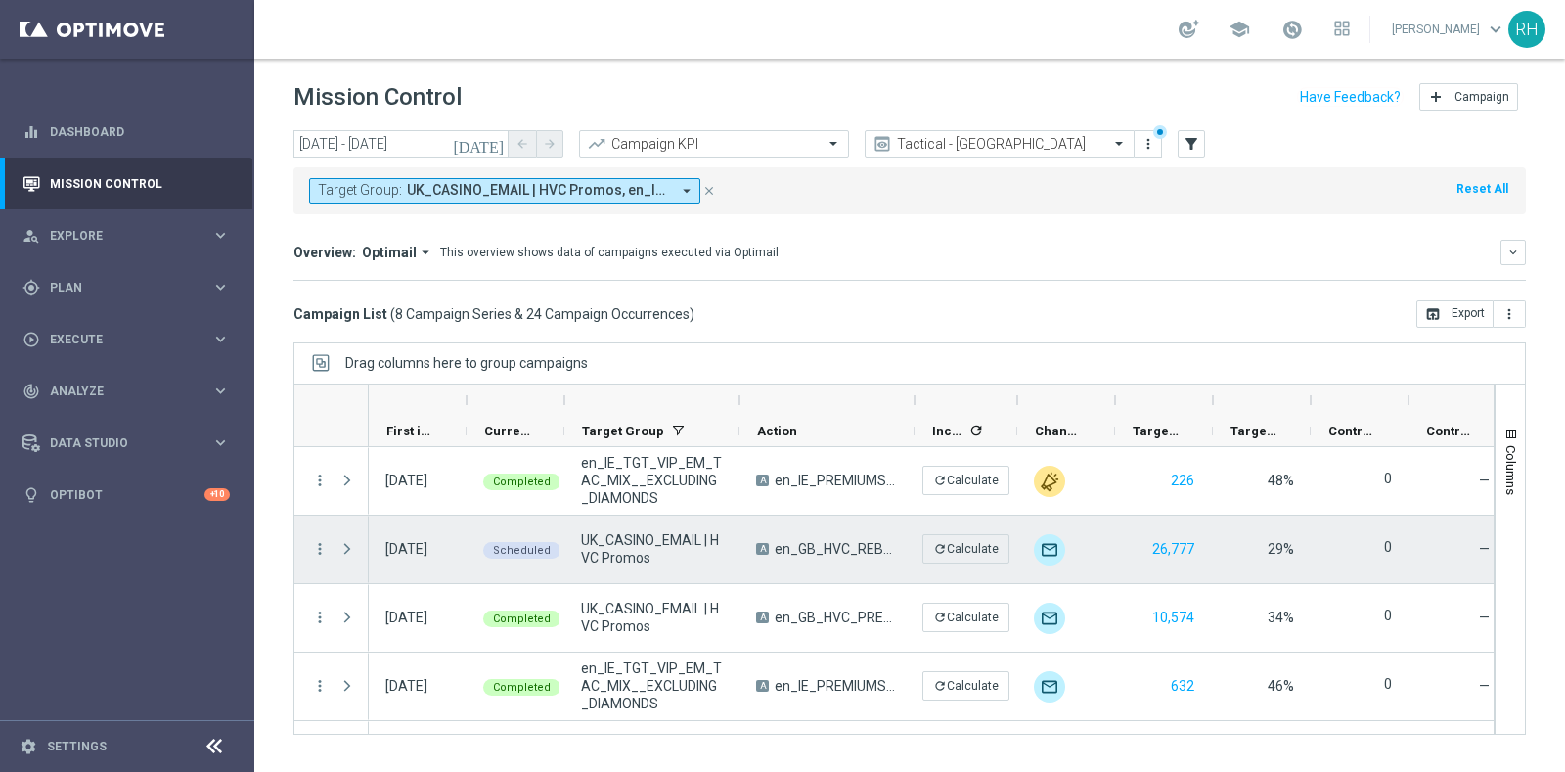
drag, startPoint x: 345, startPoint y: 548, endPoint x: 395, endPoint y: 550, distance: 49.9
click at [345, 548] on span at bounding box center [347, 549] width 18 height 16
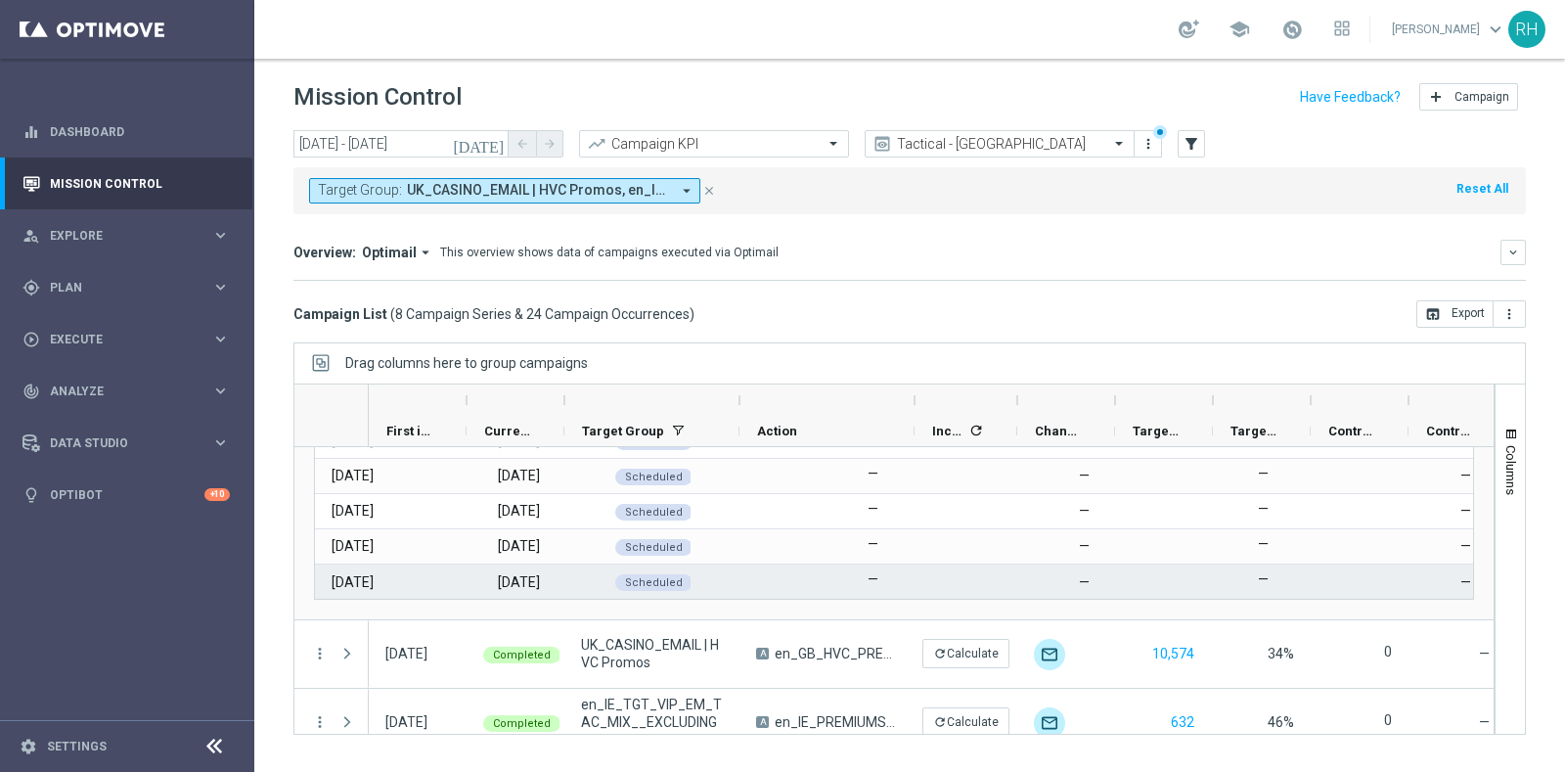
scroll to position [367, 0]
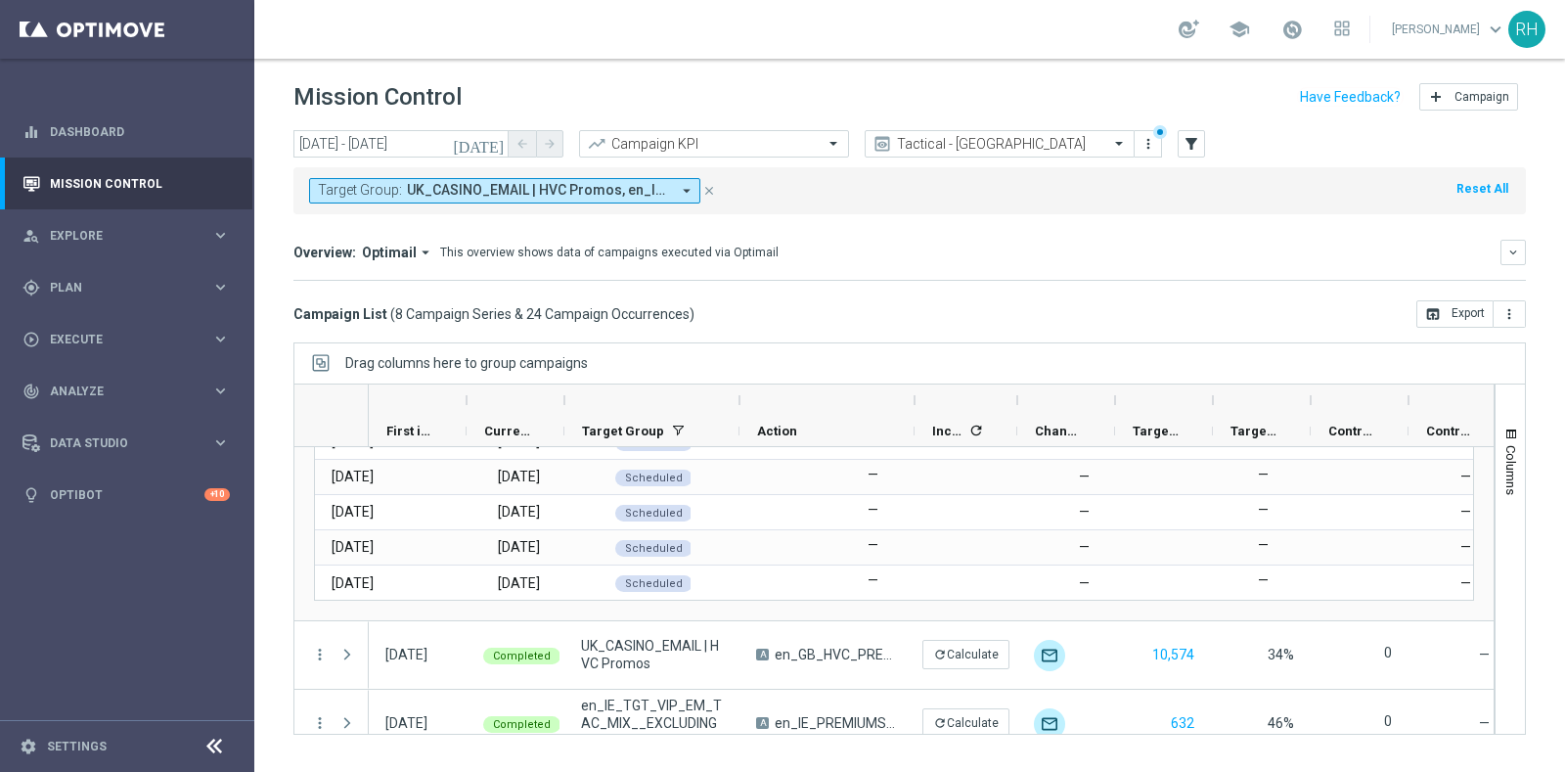
click at [560, 182] on span "UK_CASINO_EMAIL | HVC Promos, en_IE_TGT_VIP_EM_TAC_MIX__EXCLUDING_DIAMONDS" at bounding box center [538, 190] width 263 height 17
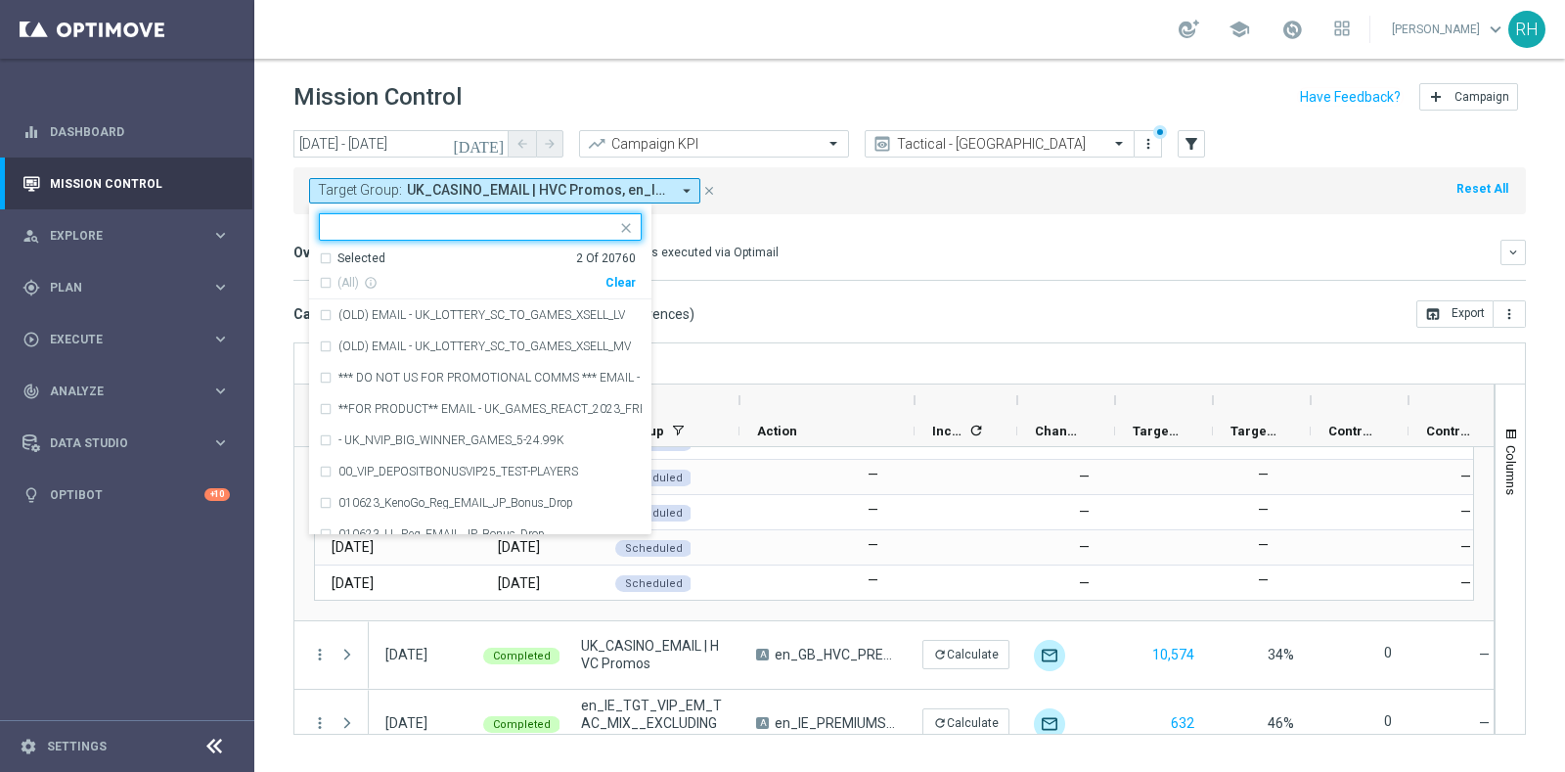
click at [560, 182] on span "UK_CASINO_EMAIL | HVC Promos, en_IE_TGT_VIP_EM_TAC_MIX__EXCLUDING_DIAMONDS" at bounding box center [538, 190] width 263 height 17
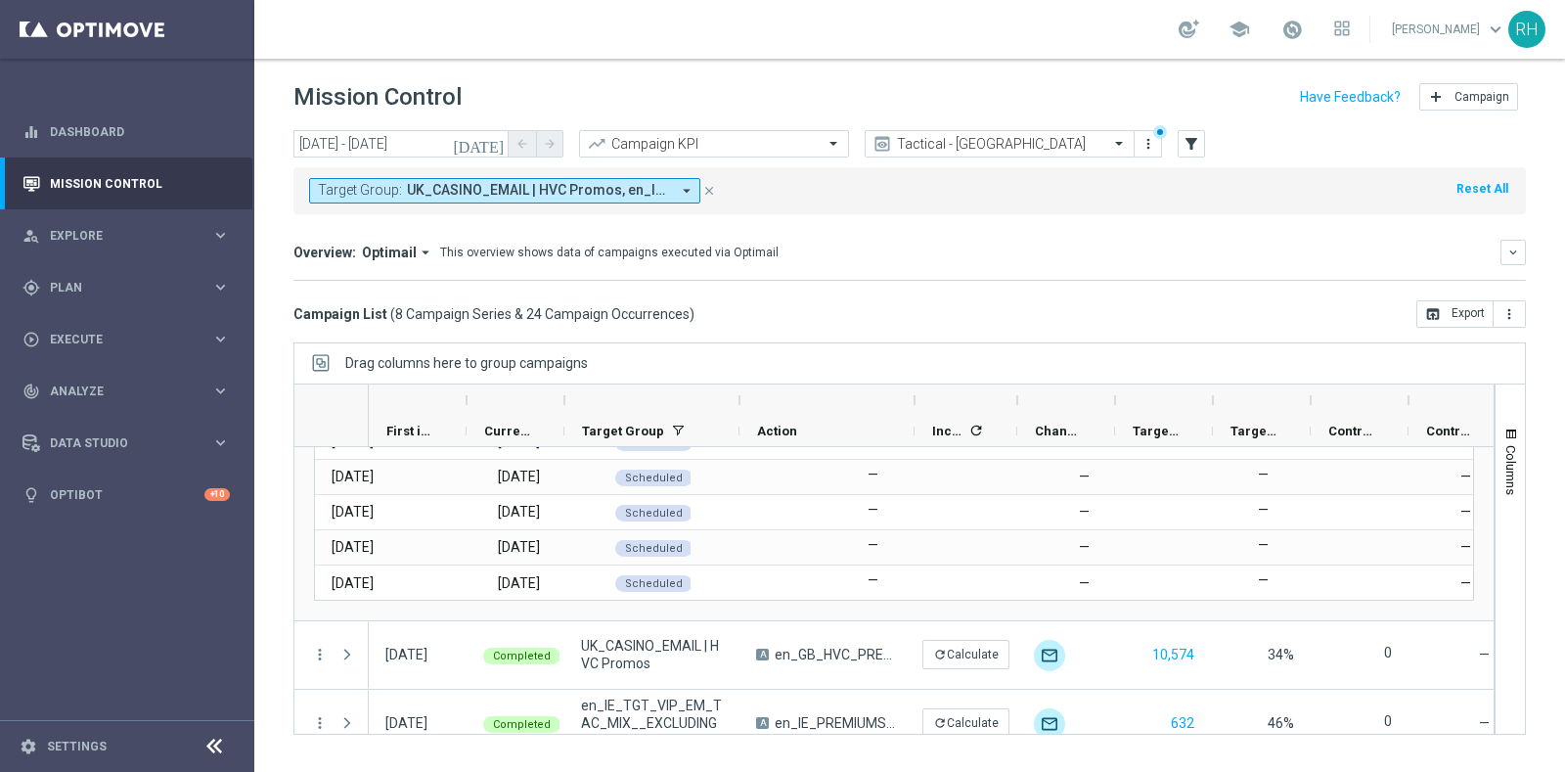
click at [560, 182] on span "UK_CASINO_EMAIL | HVC Promos, en_IE_TGT_VIP_EM_TAC_MIX__EXCLUDING_DIAMONDS" at bounding box center [538, 190] width 263 height 17
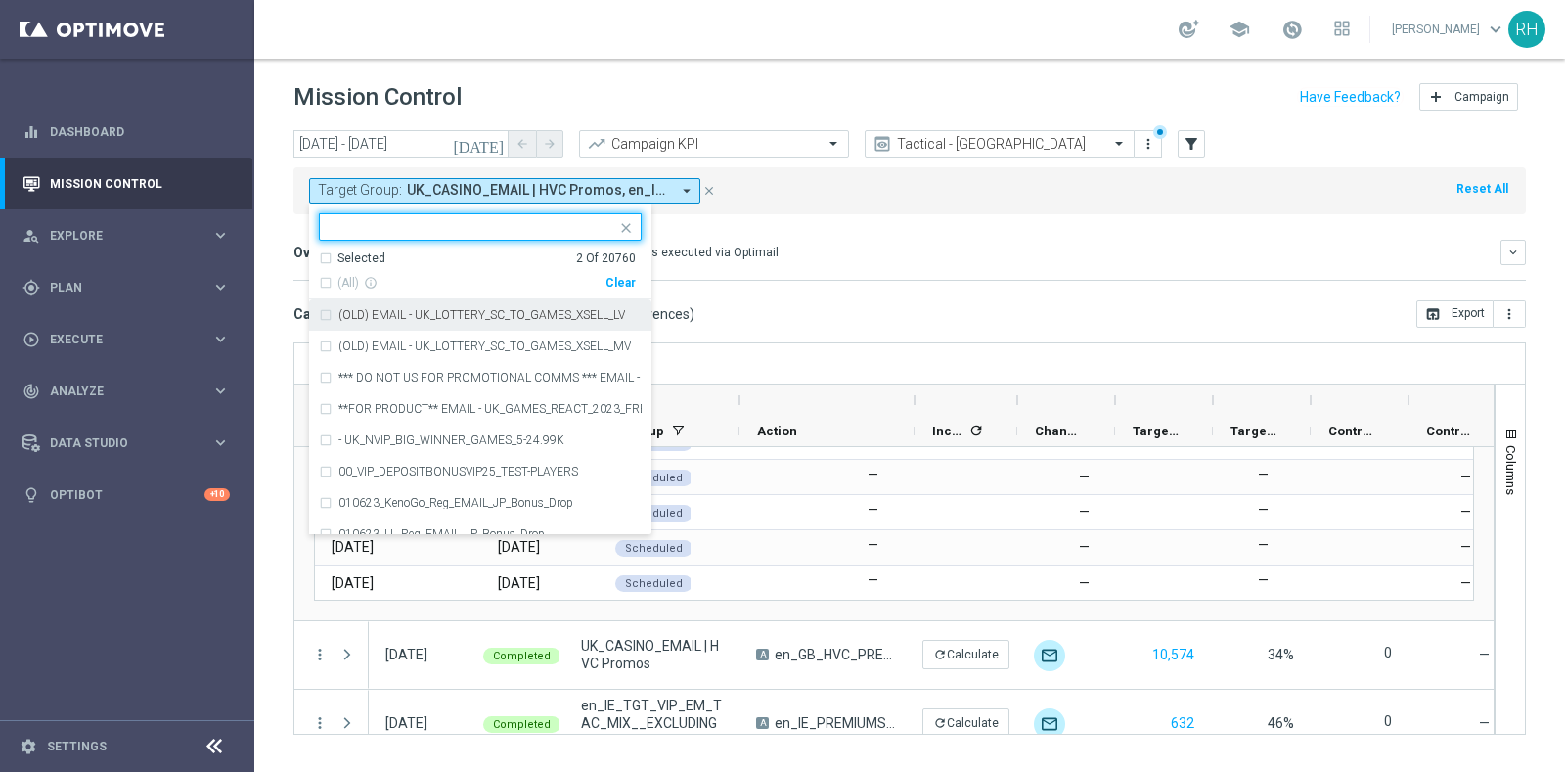
click at [327, 261] on div "Selected 2 Of 20760" at bounding box center [477, 258] width 317 height 17
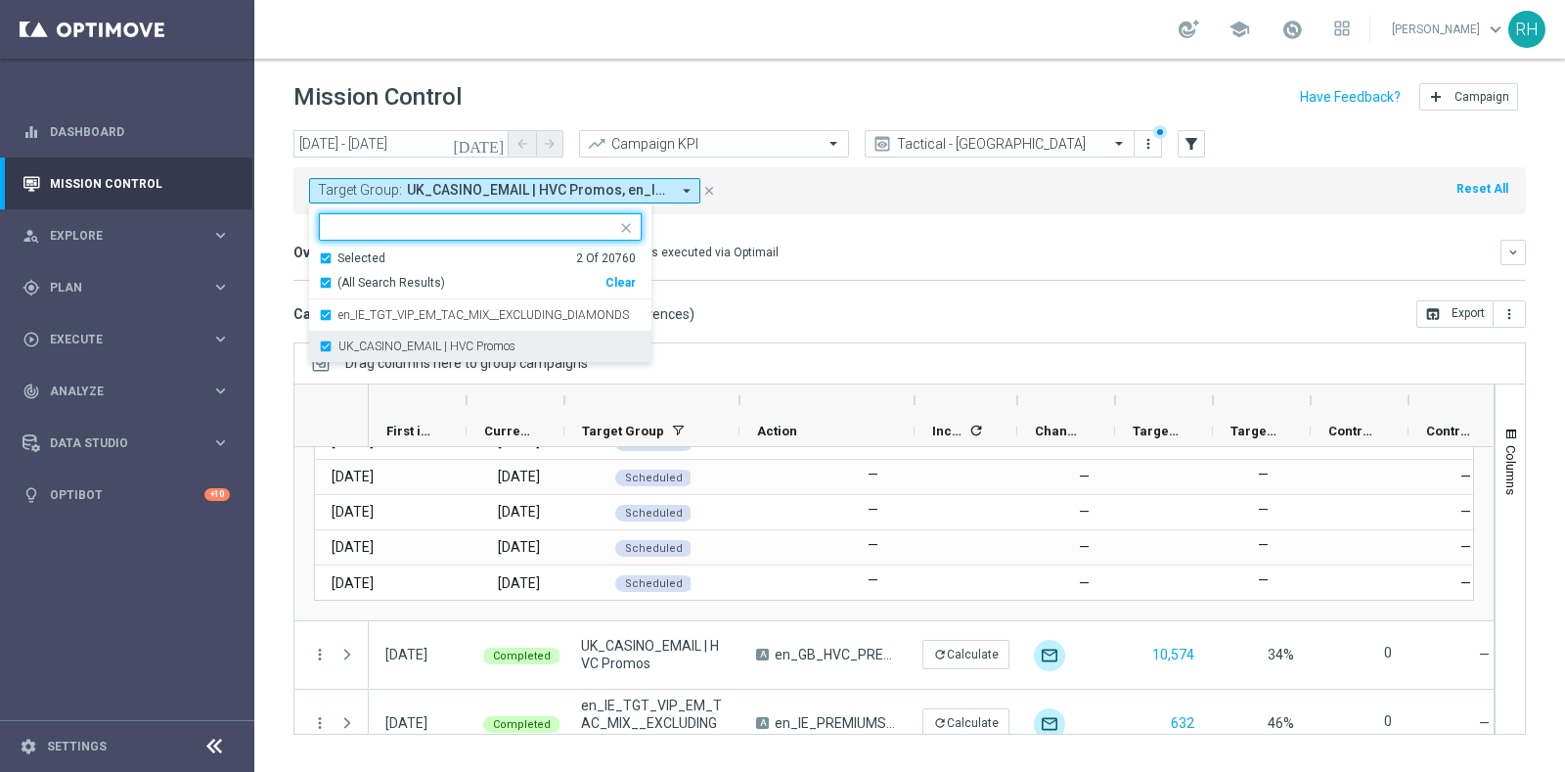
click at [323, 350] on div "UK_CASINO_EMAIL | HVC Promos" at bounding box center [480, 346] width 323 height 31
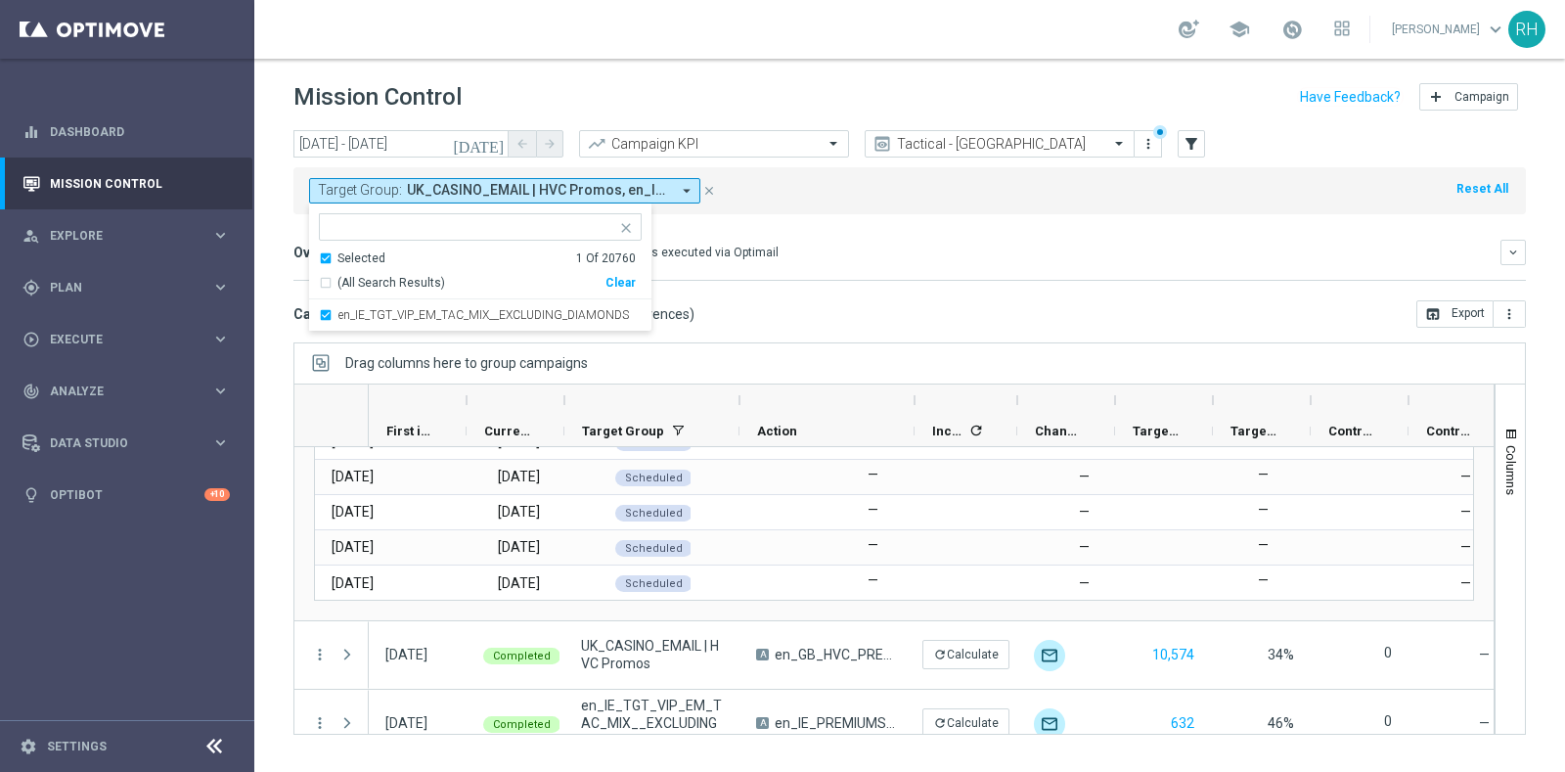
click at [967, 411] on div at bounding box center [966, 399] width 68 height 31
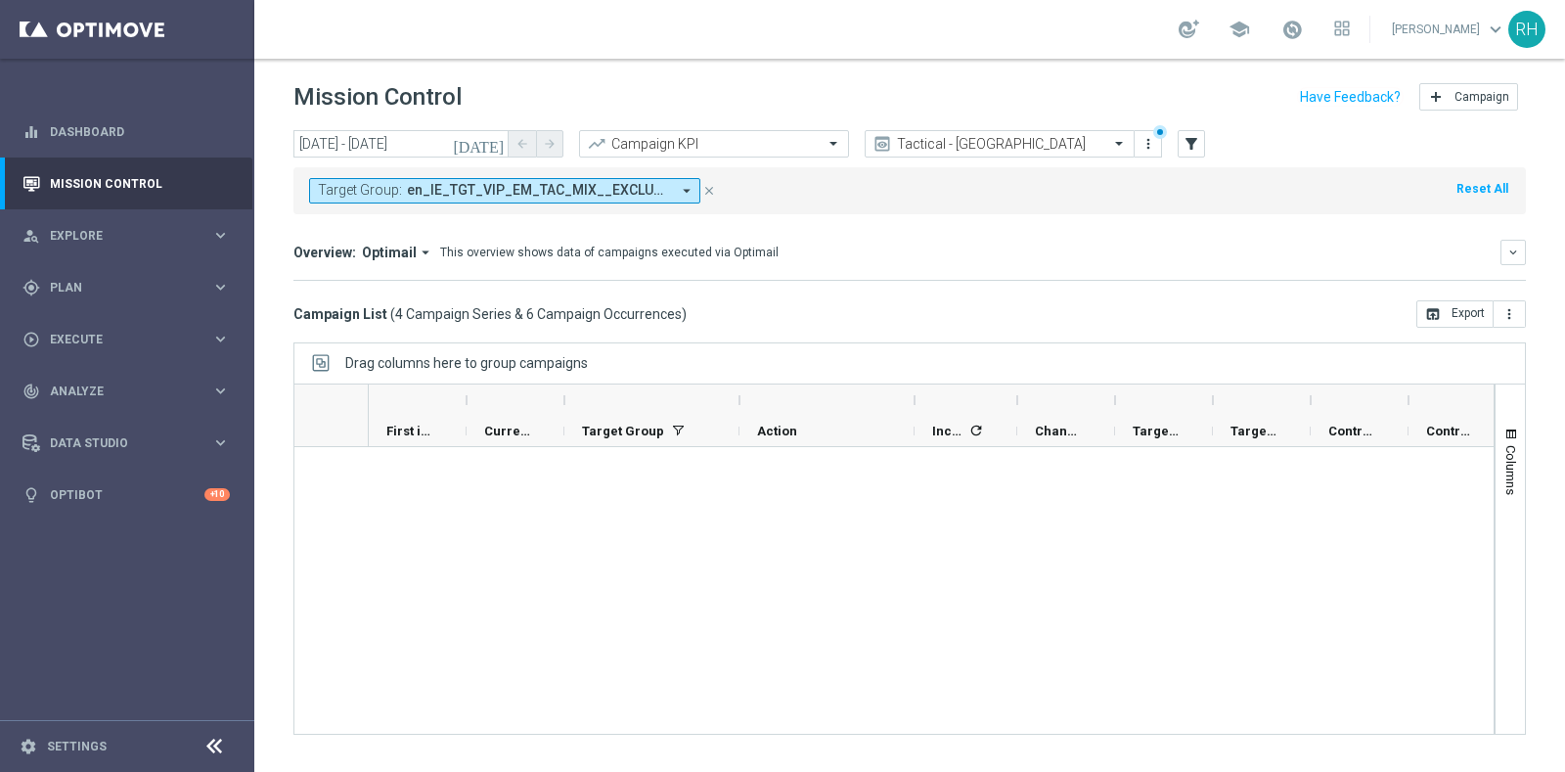
scroll to position [0, 0]
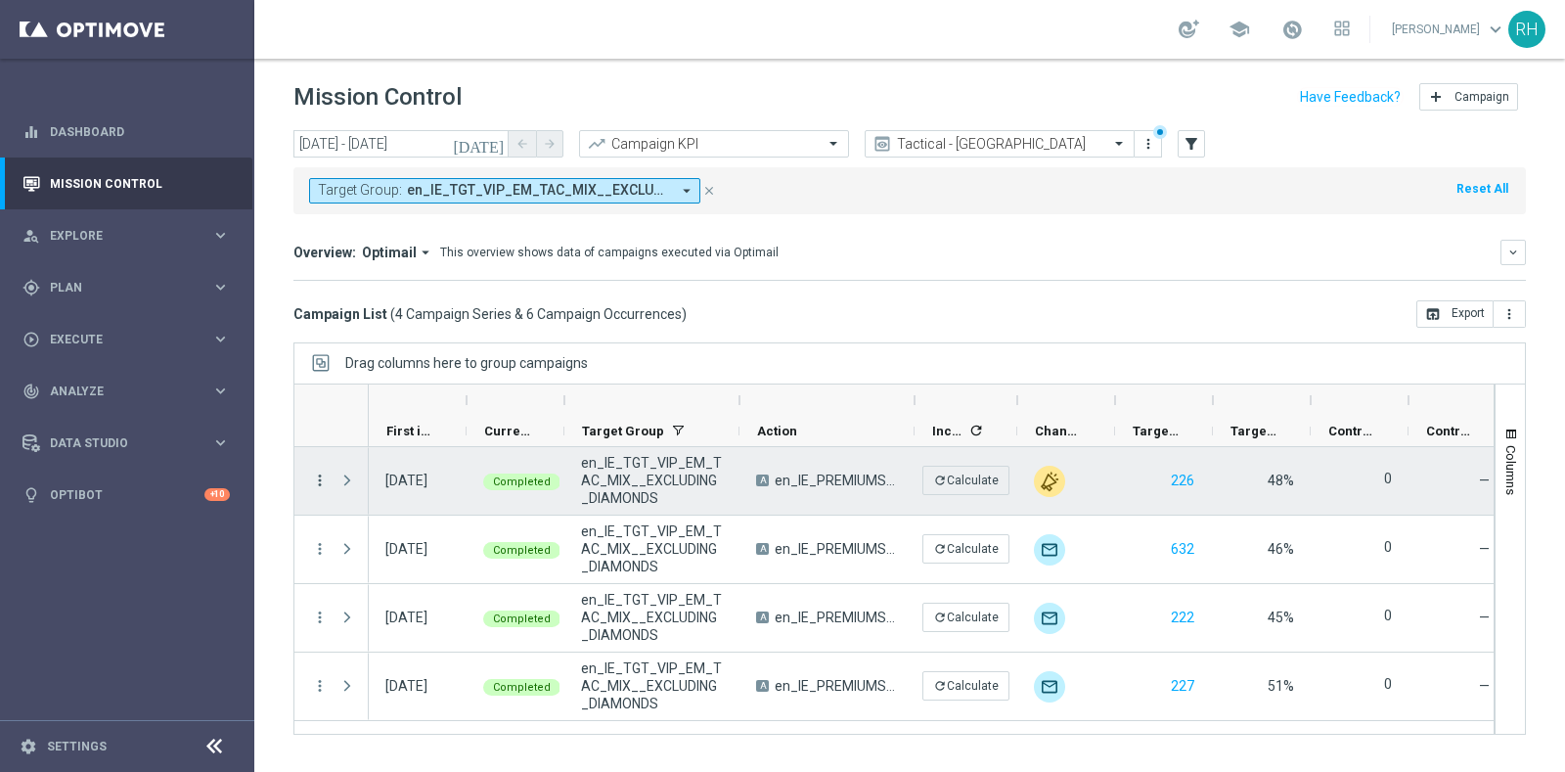
click at [318, 474] on icon "more_vert" at bounding box center [320, 481] width 18 height 18
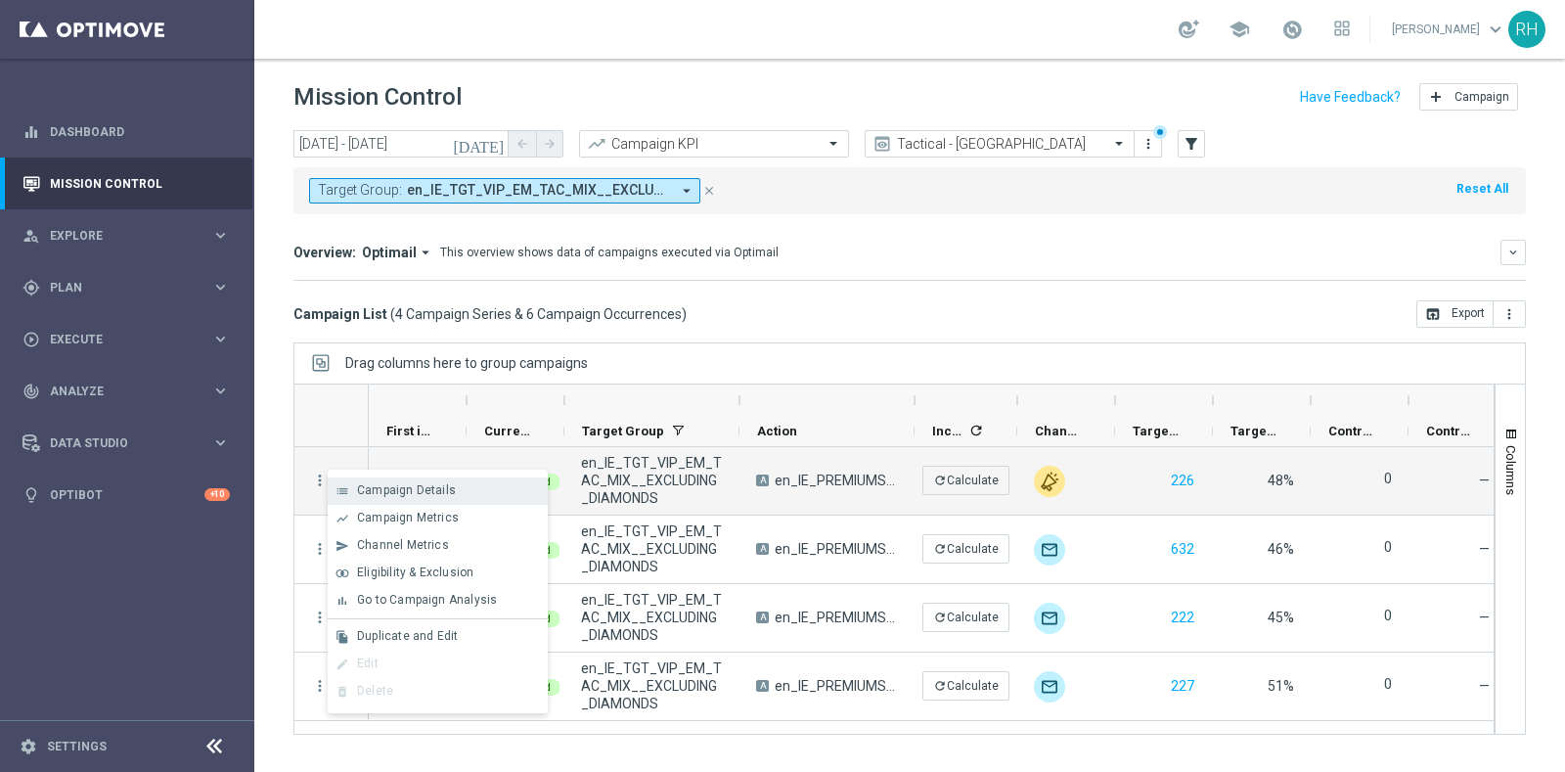
click at [363, 484] on span "Campaign Details" at bounding box center [406, 490] width 99 height 14
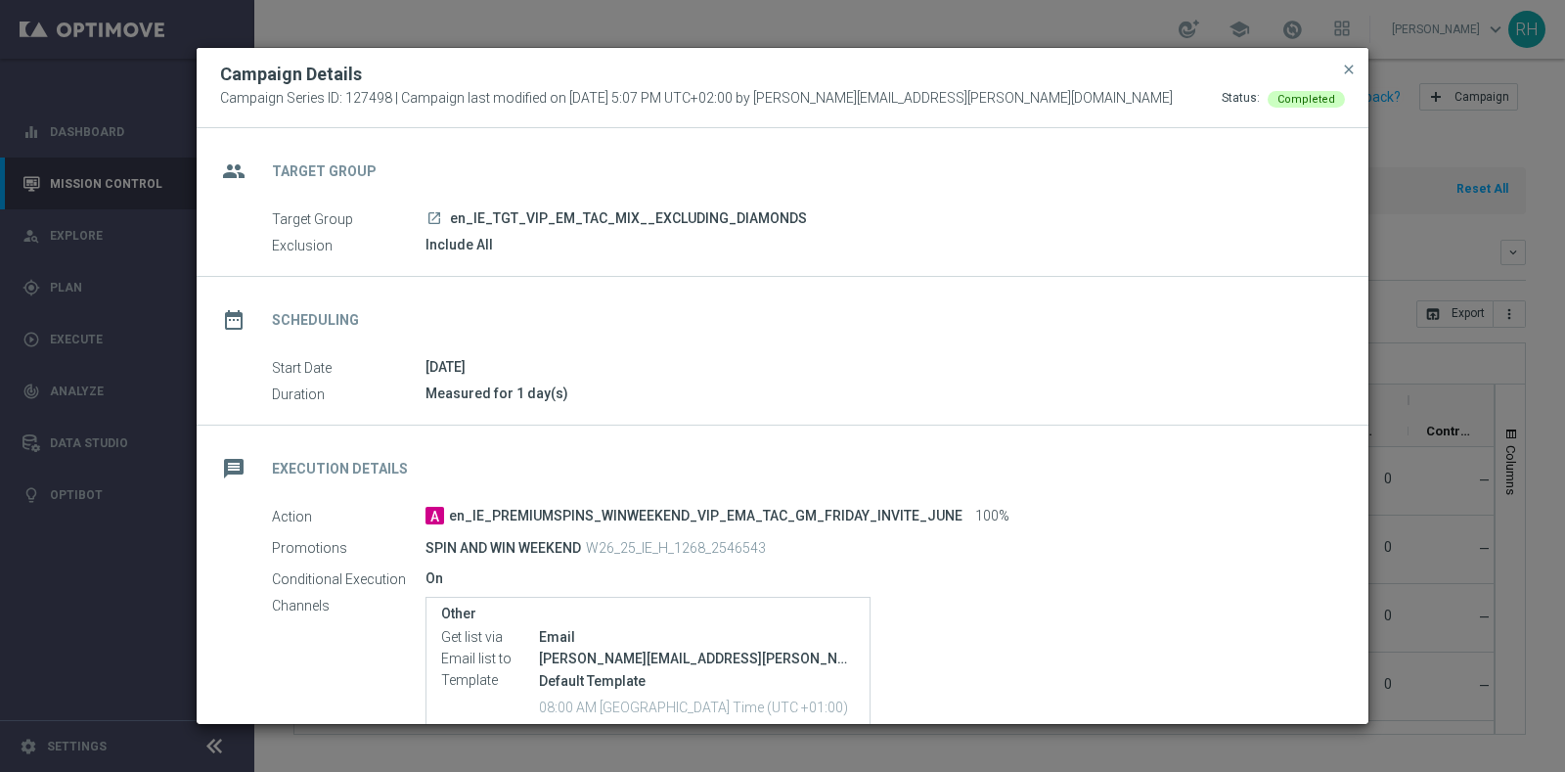
scroll to position [137, 0]
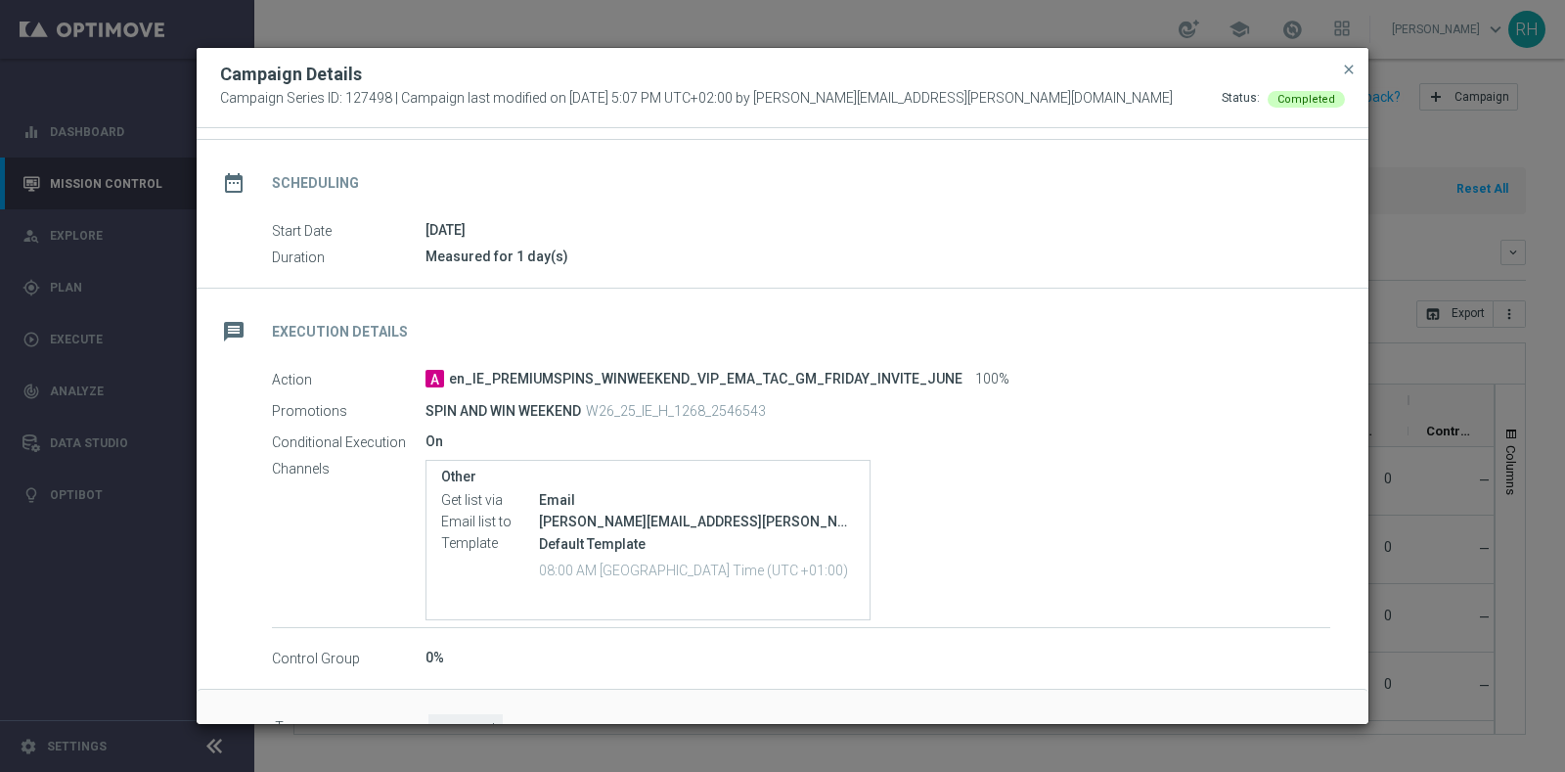
click at [654, 414] on p "W26_25_IE_H_1268_2546543" at bounding box center [676, 411] width 180 height 18
click at [1130, 485] on div "Other Get list via Email Email list to [PERSON_NAME][EMAIL_ADDRESS][PERSON_NAME…" at bounding box center [878, 540] width 905 height 160
click at [1159, 316] on div "message Execution Details" at bounding box center [783, 329] width 1172 height 80
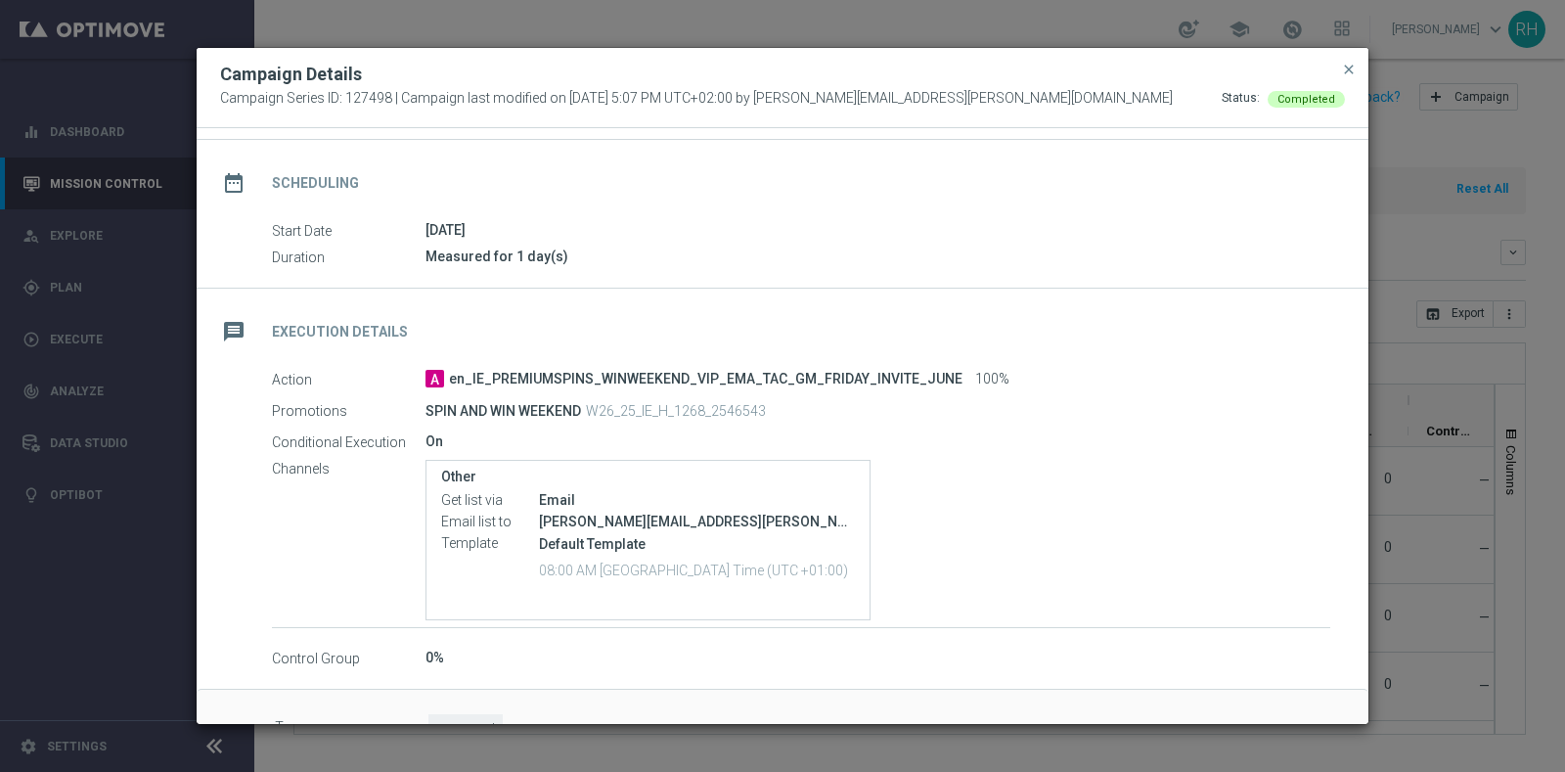
click at [1192, 250] on div "Measured for 1 day(s)" at bounding box center [878, 257] width 905 height 20
click at [1354, 77] on button "close" at bounding box center [1349, 69] width 20 height 23
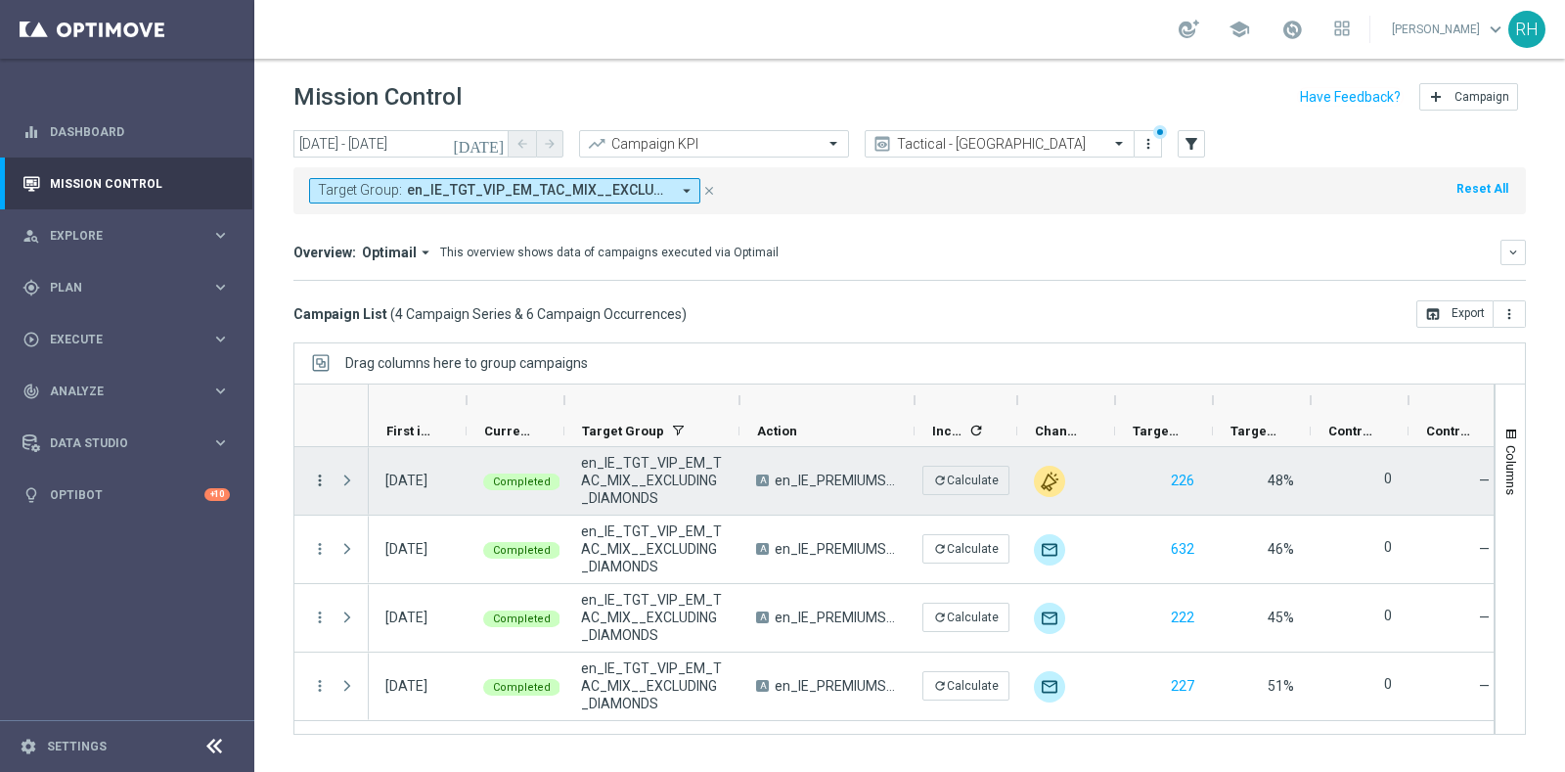
click at [322, 485] on icon "more_vert" at bounding box center [320, 481] width 18 height 18
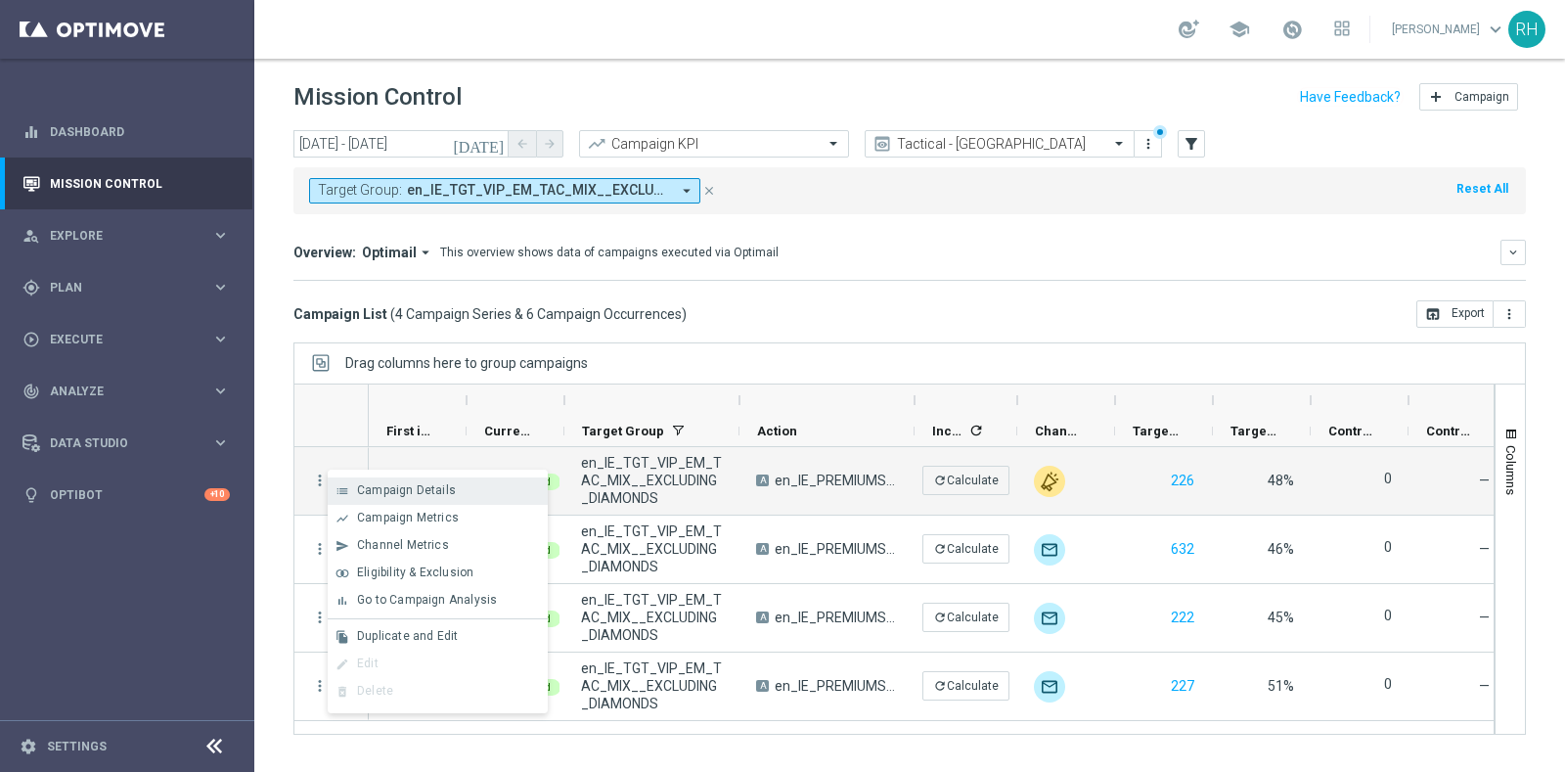
click at [353, 484] on div "list" at bounding box center [342, 491] width 29 height 14
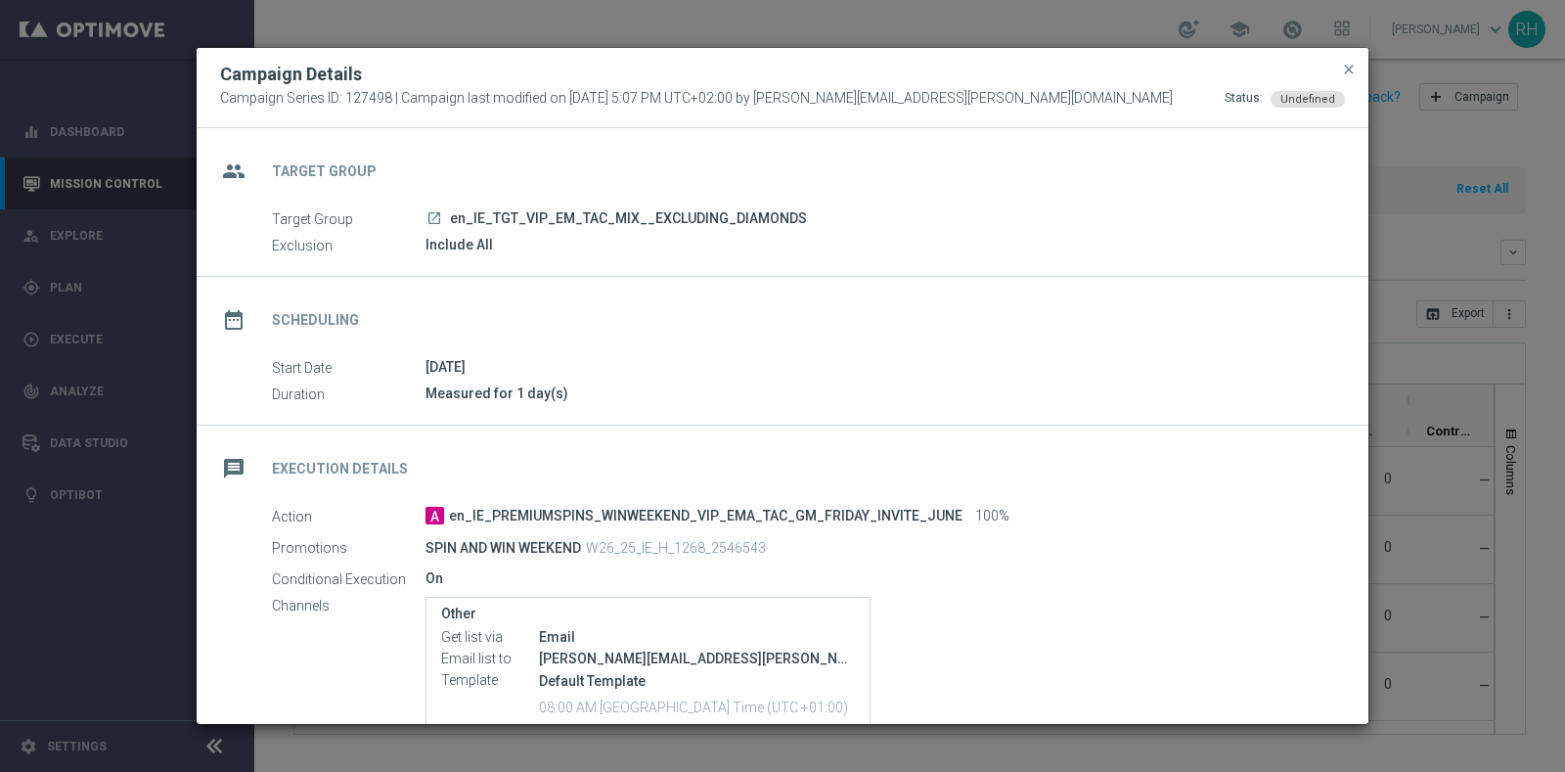
click at [504, 383] on div "Measured for 1 day(s)" at bounding box center [878, 393] width 905 height 20
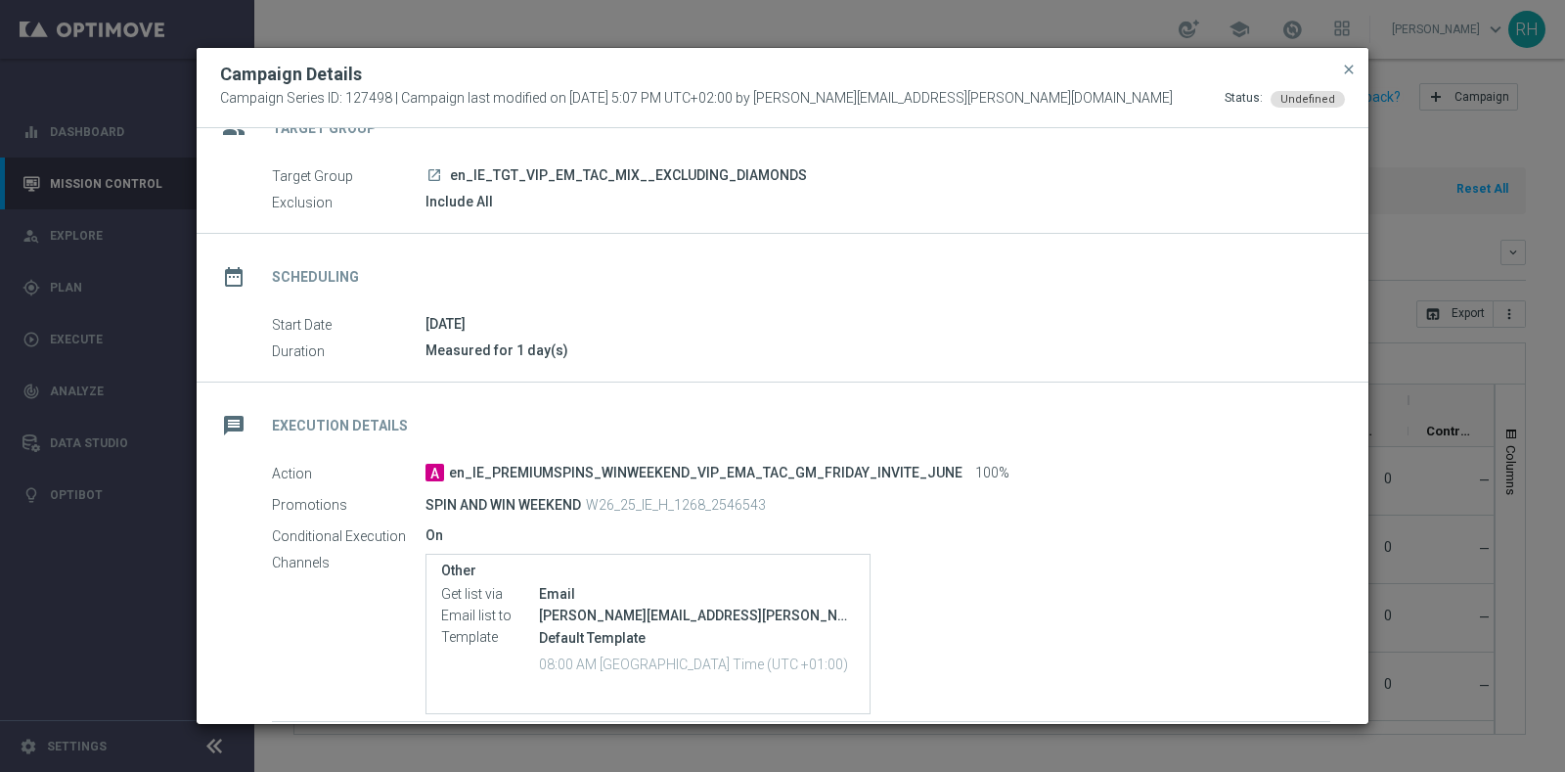
scroll to position [184, 0]
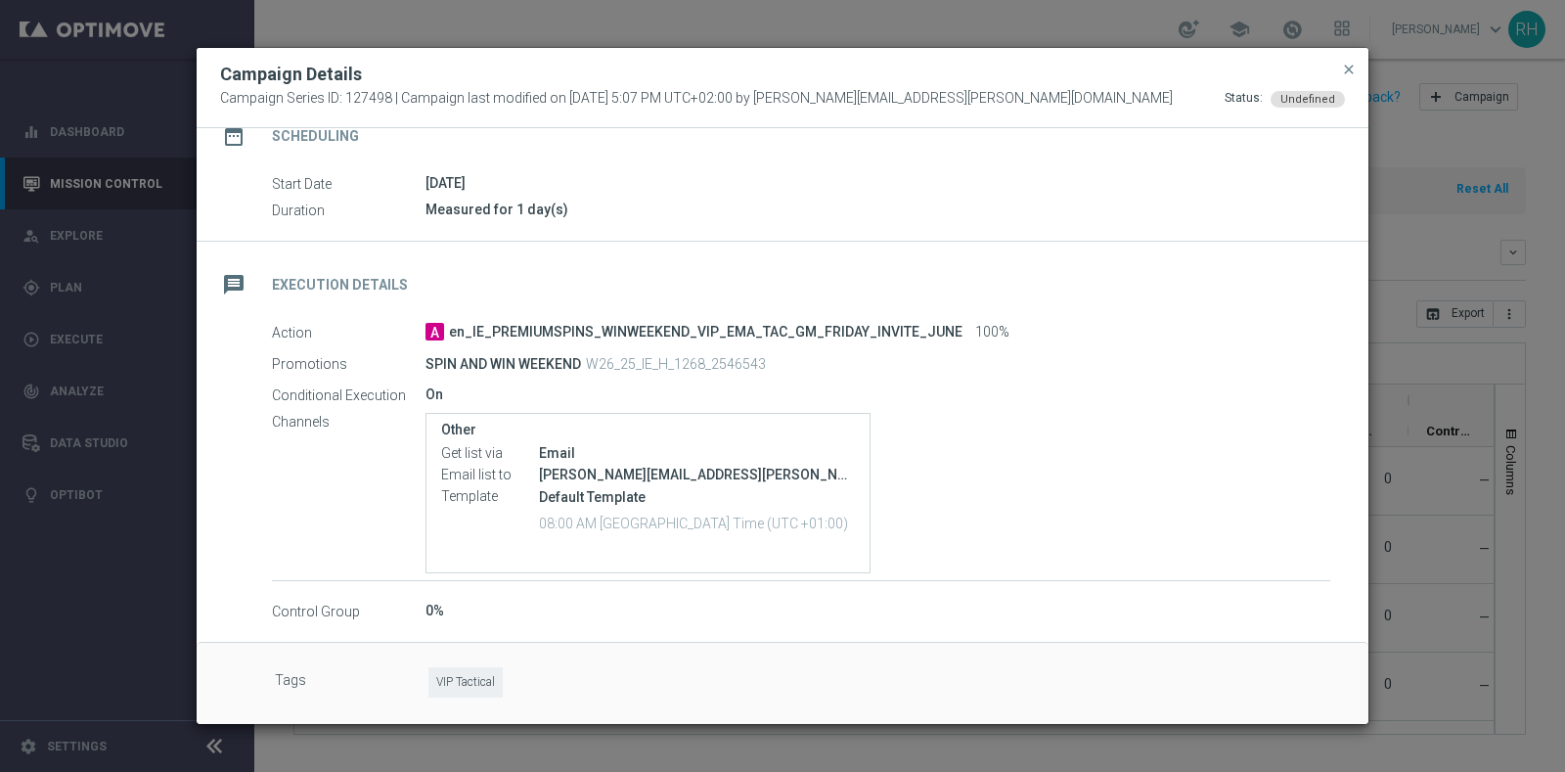
click at [645, 367] on p "W26_25_IE_H_1268_2546543" at bounding box center [676, 364] width 180 height 18
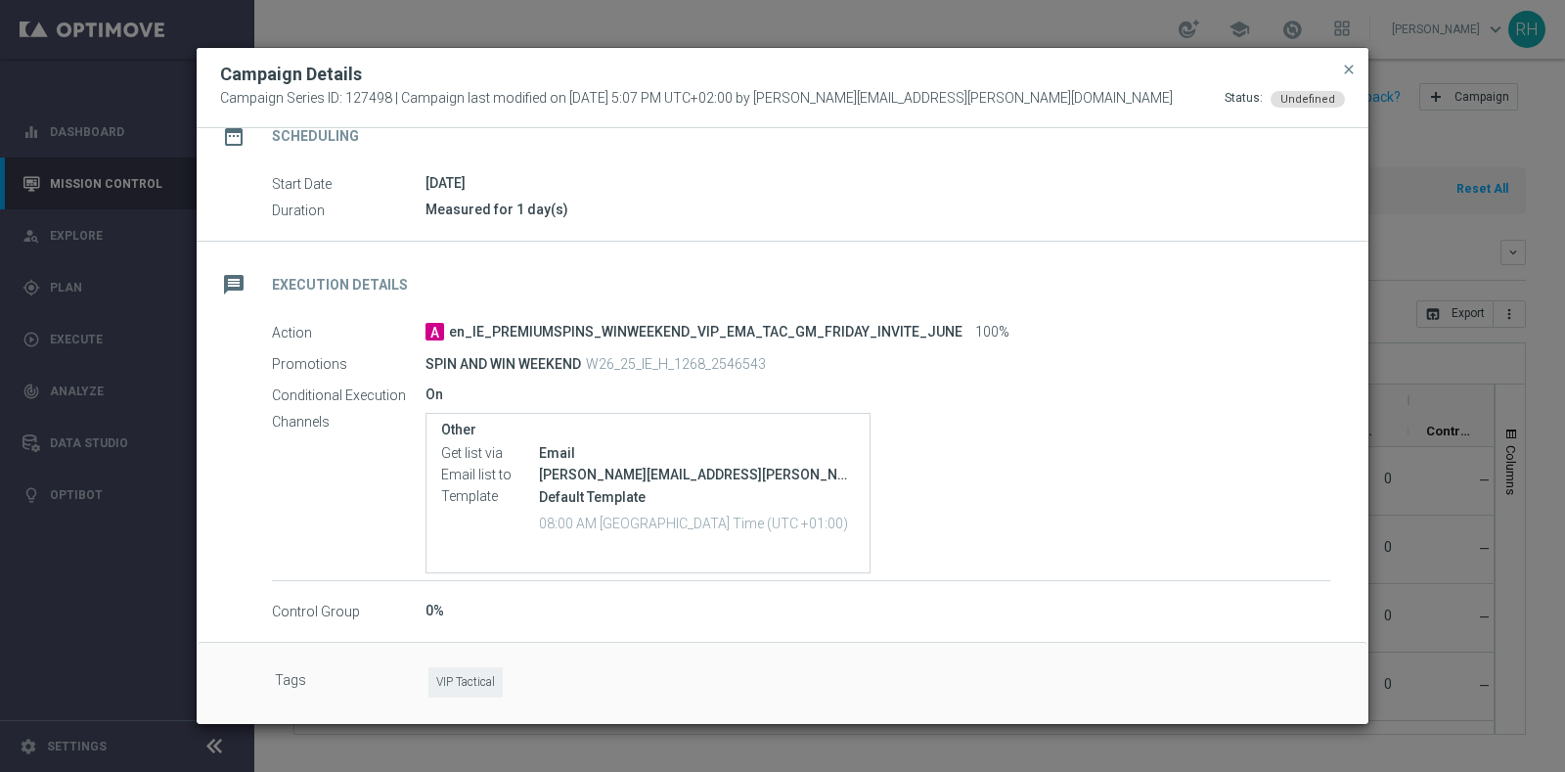
click at [645, 367] on p "W26_25_IE_H_1268_2546543" at bounding box center [676, 364] width 180 height 18
click at [637, 355] on p "W26_25_IE_H_1268_2546543" at bounding box center [676, 364] width 180 height 18
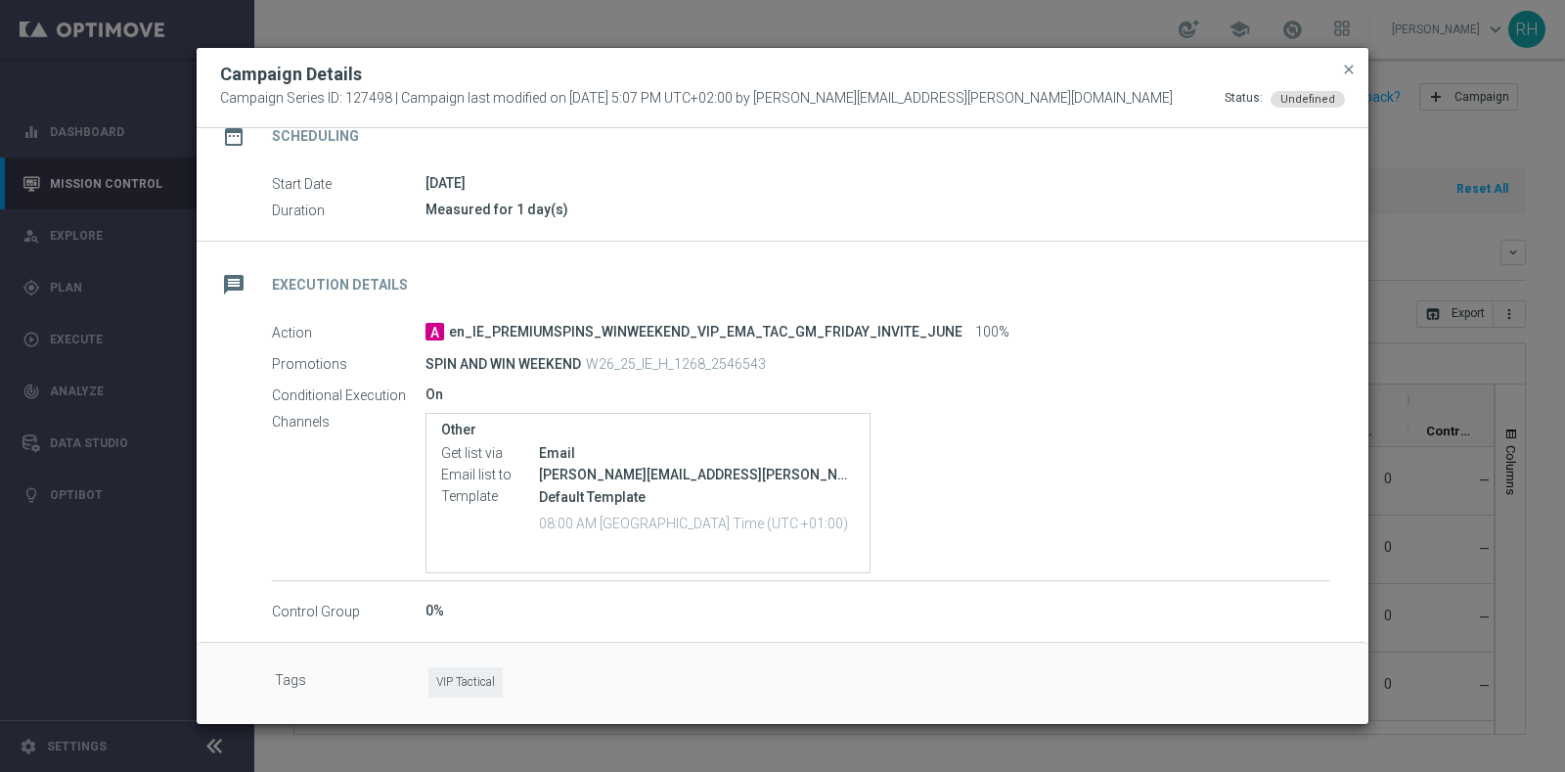
click at [637, 355] on p "W26_25_IE_H_1268_2546543" at bounding box center [676, 364] width 180 height 18
click at [704, 618] on div "Control Group 0%" at bounding box center [801, 612] width 1059 height 22
click at [645, 359] on p "W26_25_IE_H_1268_2546543" at bounding box center [676, 364] width 180 height 18
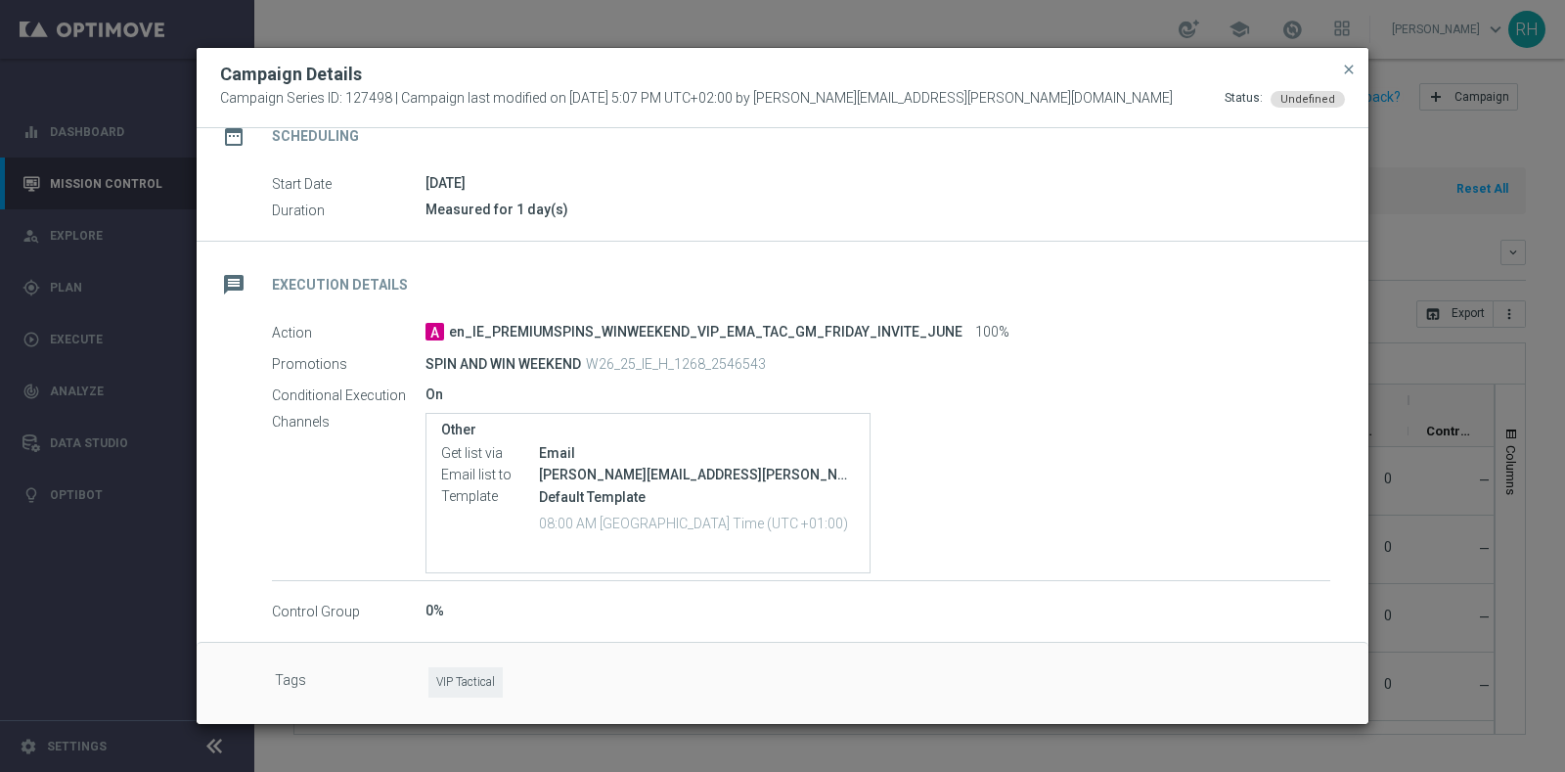
click at [645, 359] on p "W26_25_IE_H_1268_2546543" at bounding box center [676, 364] width 180 height 18
click at [1344, 62] on span "close" at bounding box center [1349, 70] width 16 height 16
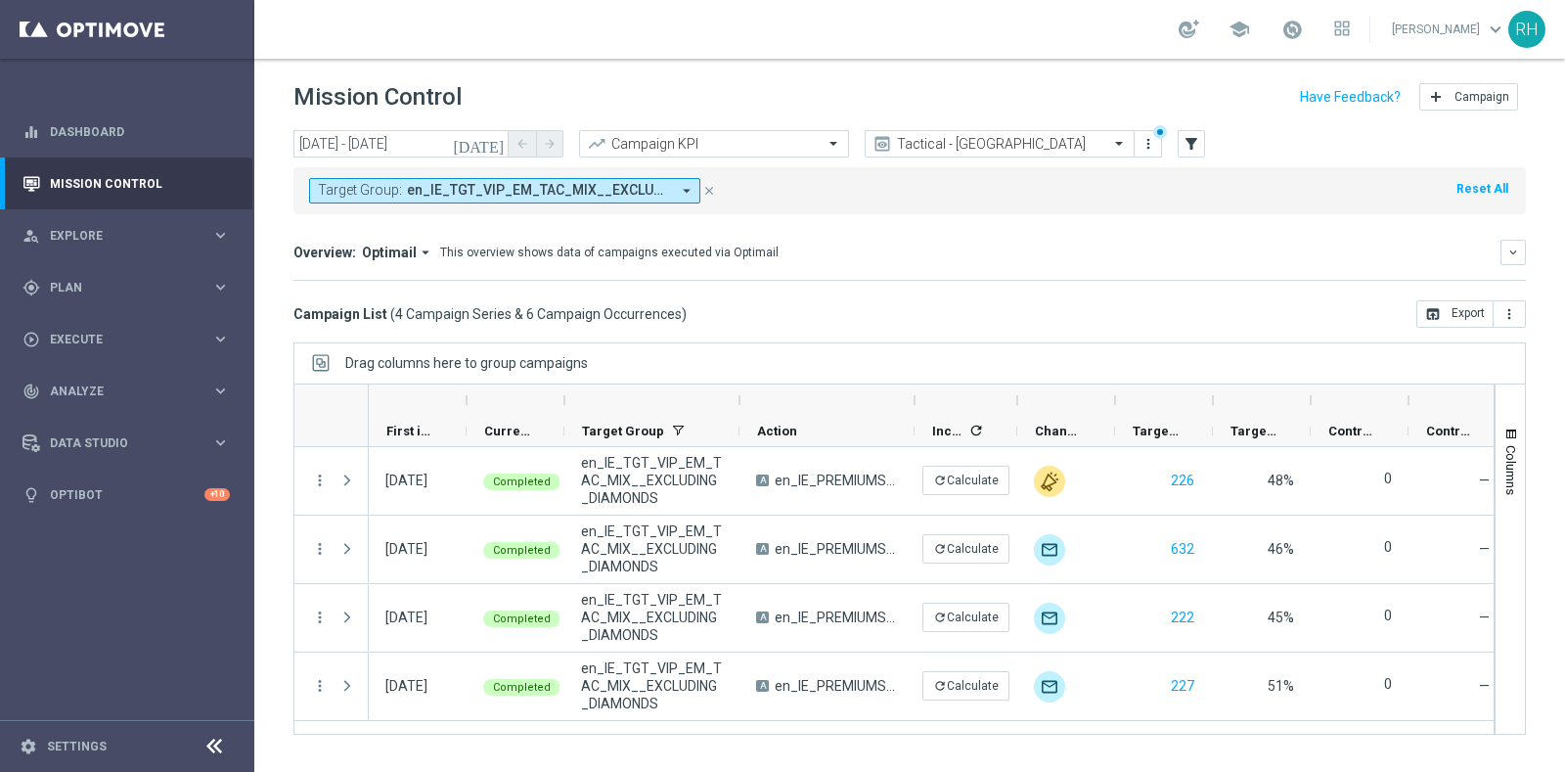
click at [466, 187] on span "en_IE_TGT_VIP_EM_TAC_MIX__EXCLUDING_DIAMONDS" at bounding box center [538, 190] width 263 height 17
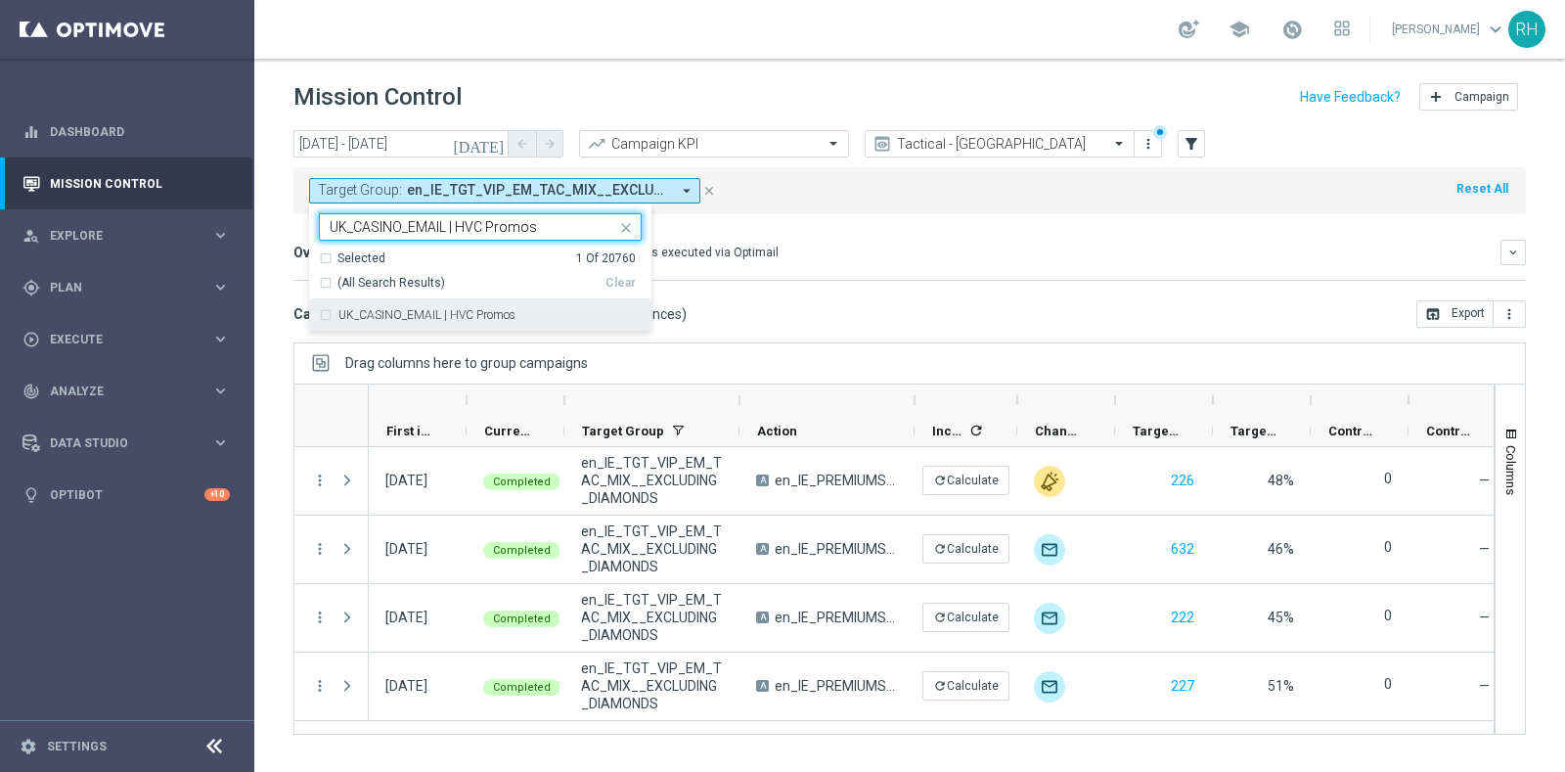
click at [480, 309] on label "UK_CASINO_EMAIL | HVC Promos" at bounding box center [426, 315] width 177 height 12
type input "UK_CASINO_EMAIL | HVC Promos"
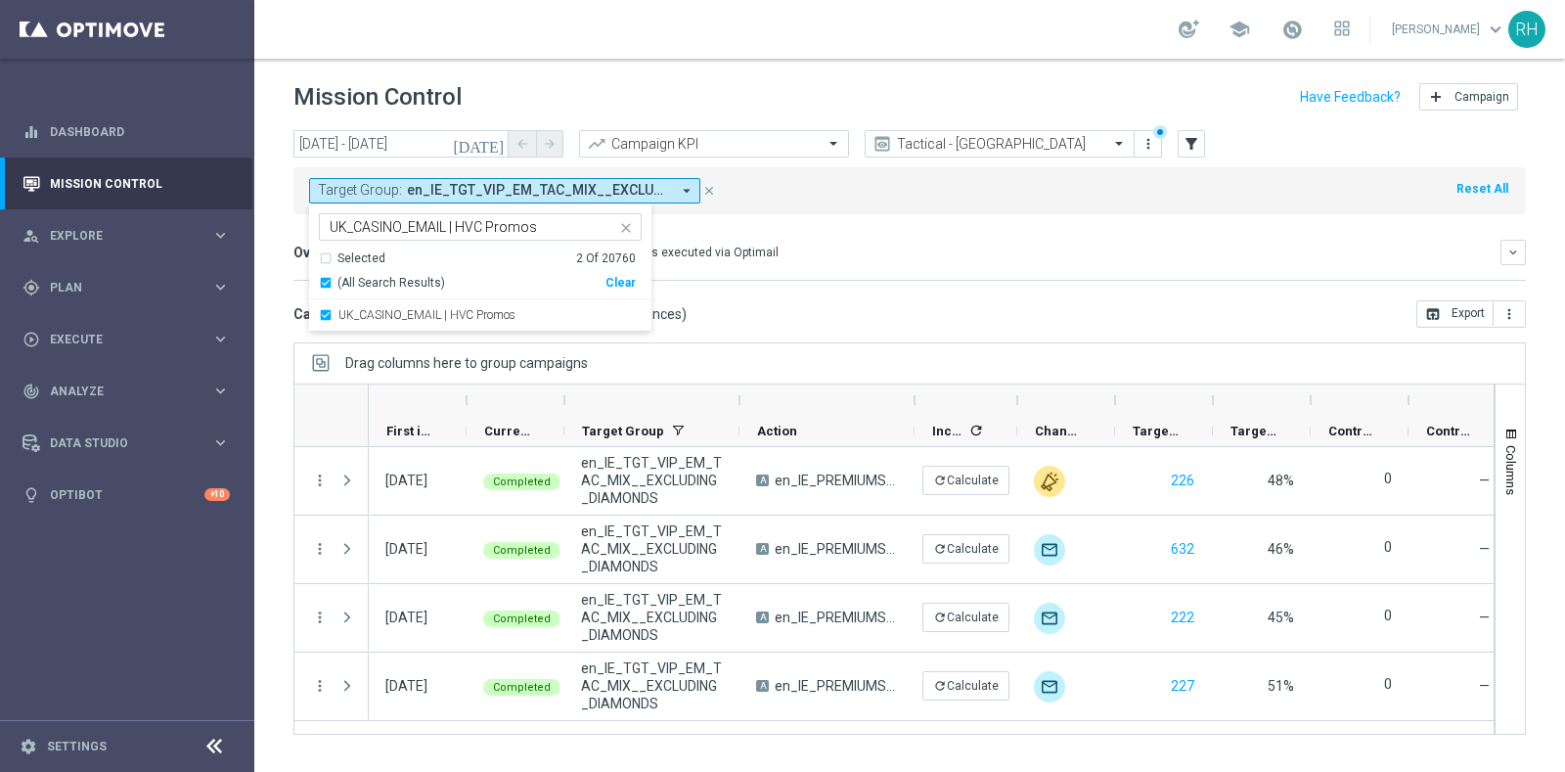
click at [802, 310] on div "Campaign List ( 4 Campaign Series & 6 Campaign Occurrences ) open_in_browser Ex…" at bounding box center [909, 313] width 1233 height 27
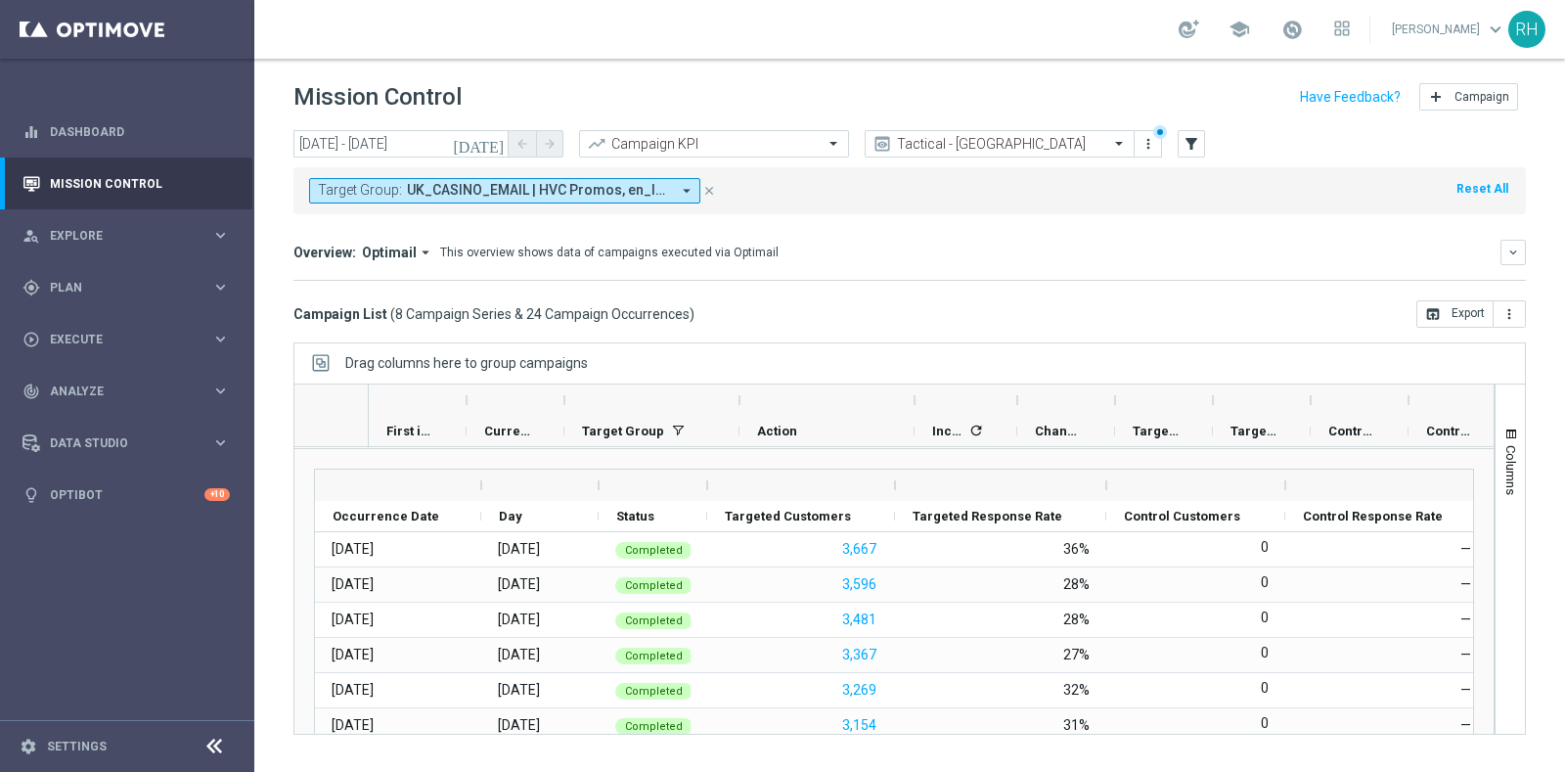
scroll to position [0, 0]
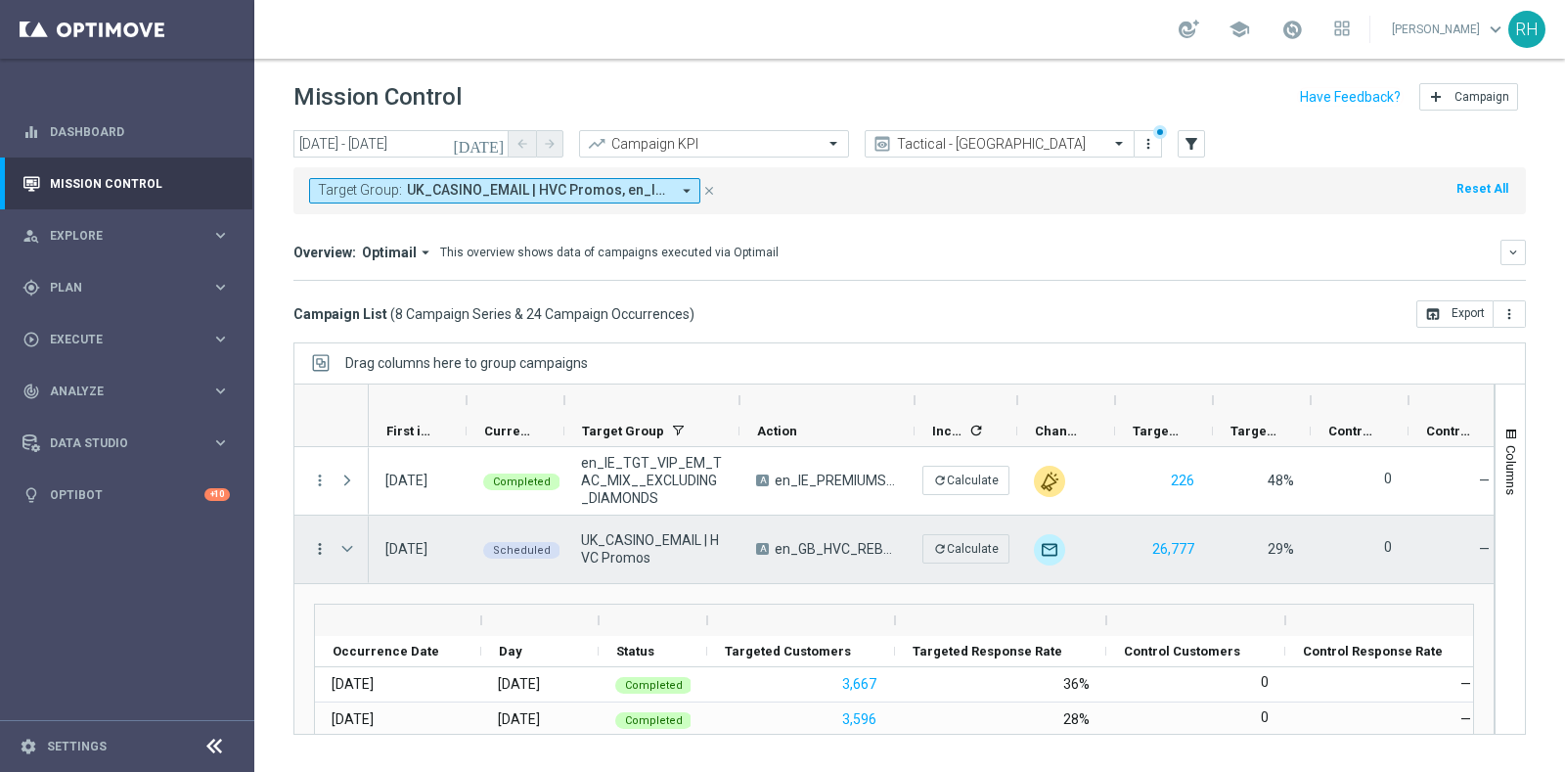
click at [316, 546] on icon "more_vert" at bounding box center [320, 549] width 18 height 18
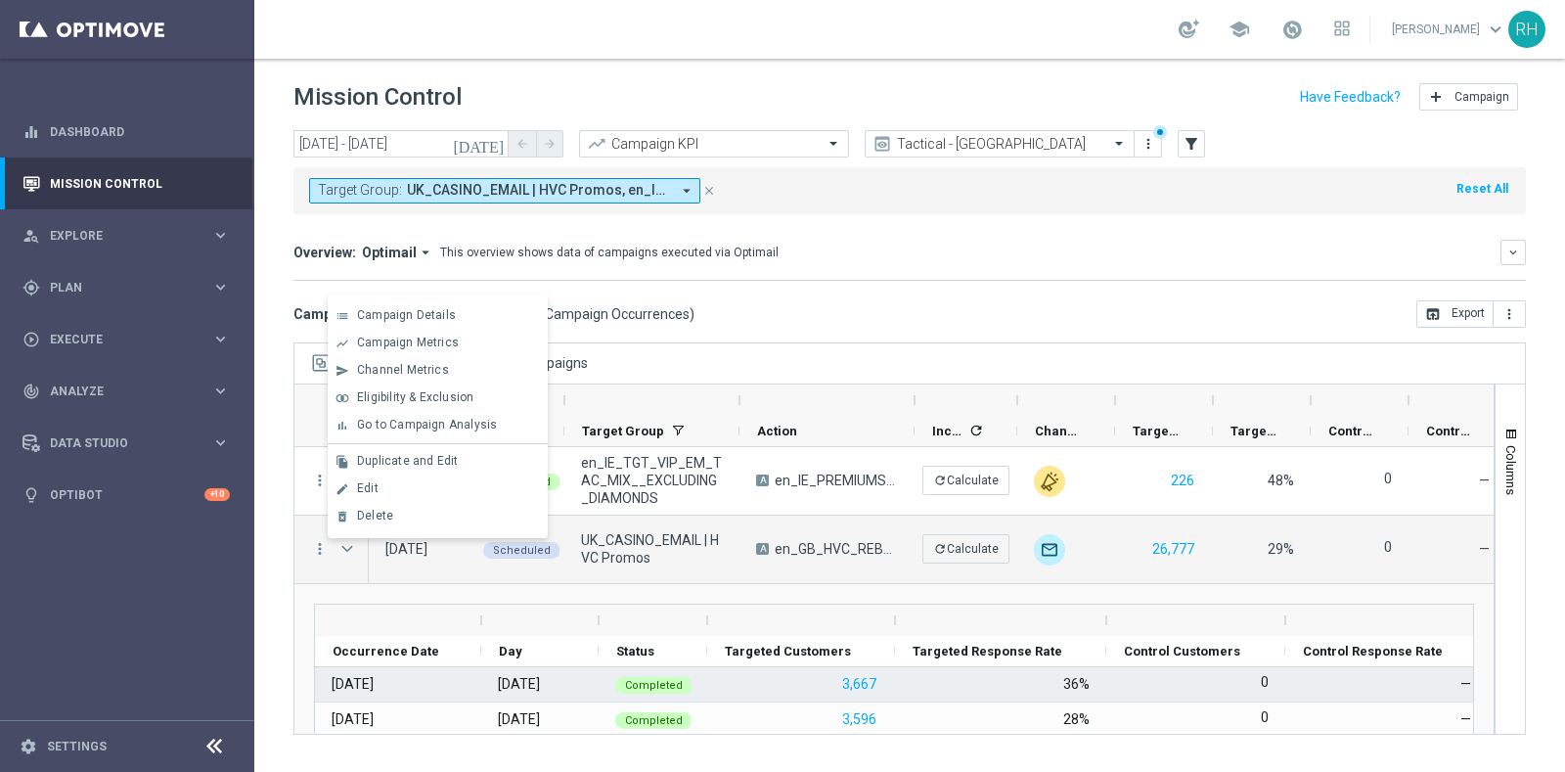
click at [359, 693] on div "[DATE]" at bounding box center [398, 684] width 166 height 34
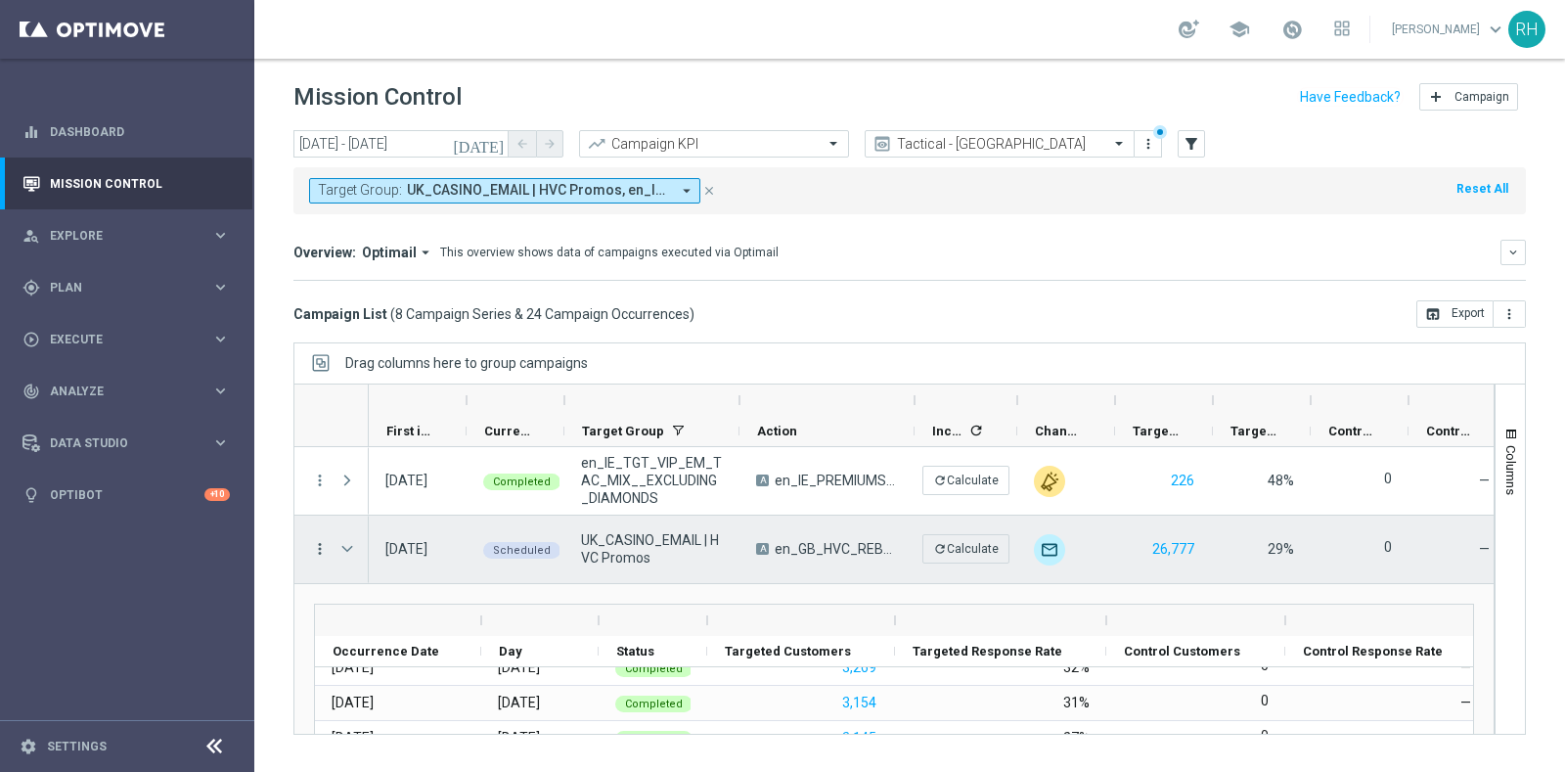
click at [322, 544] on icon "more_vert" at bounding box center [320, 549] width 18 height 18
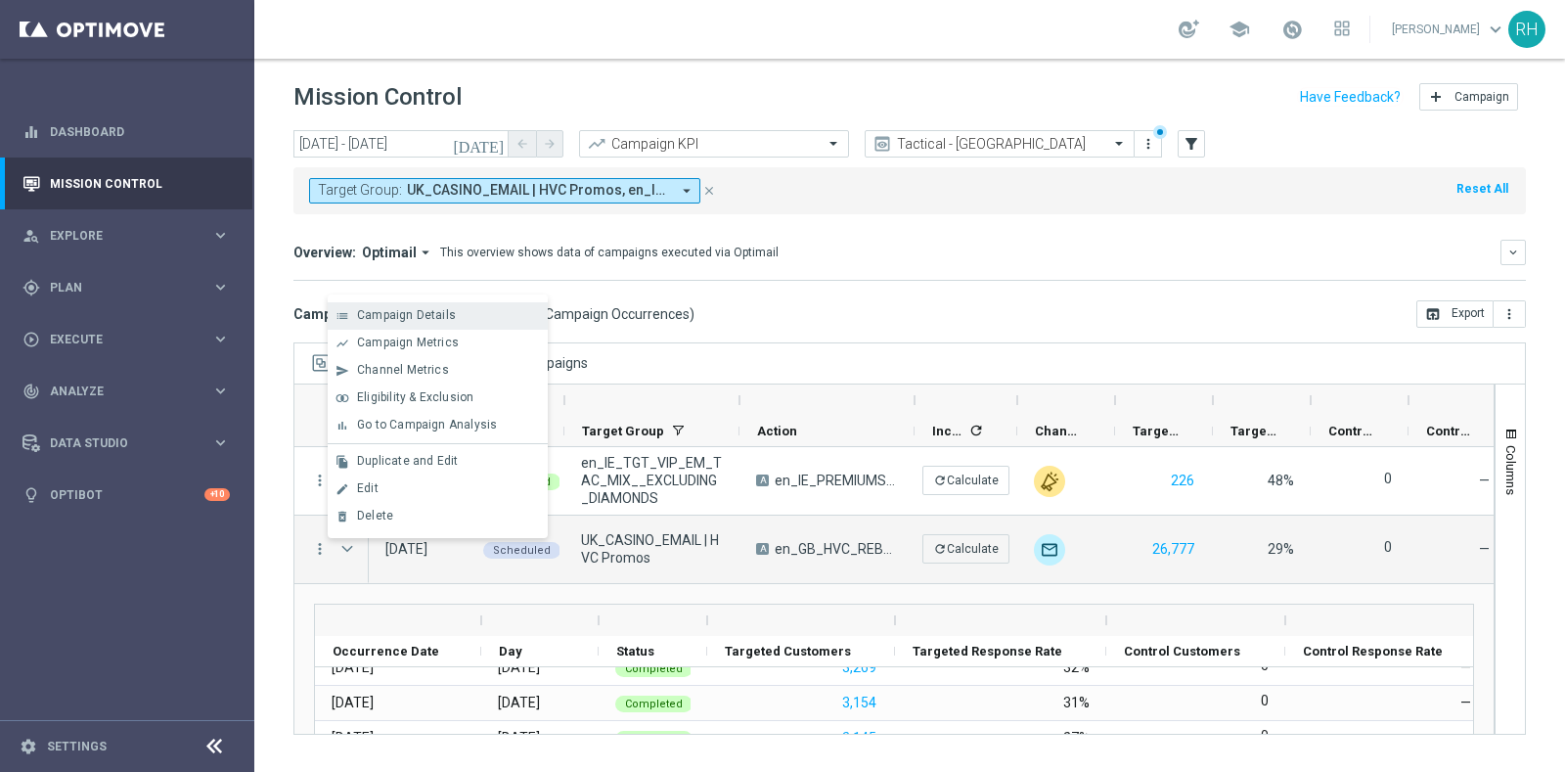
click at [434, 326] on div "list Campaign Details" at bounding box center [438, 315] width 220 height 27
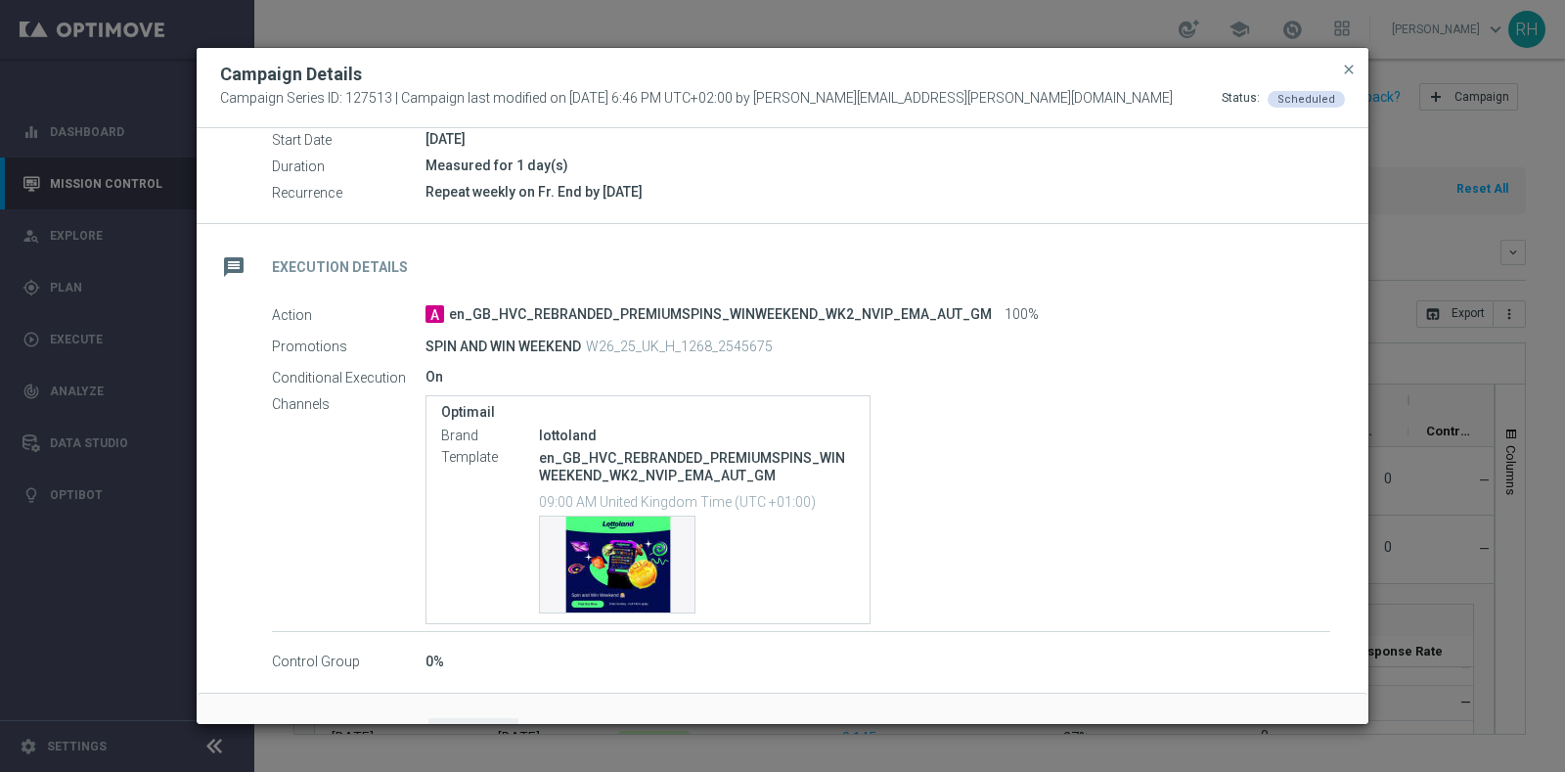
scroll to position [232, 0]
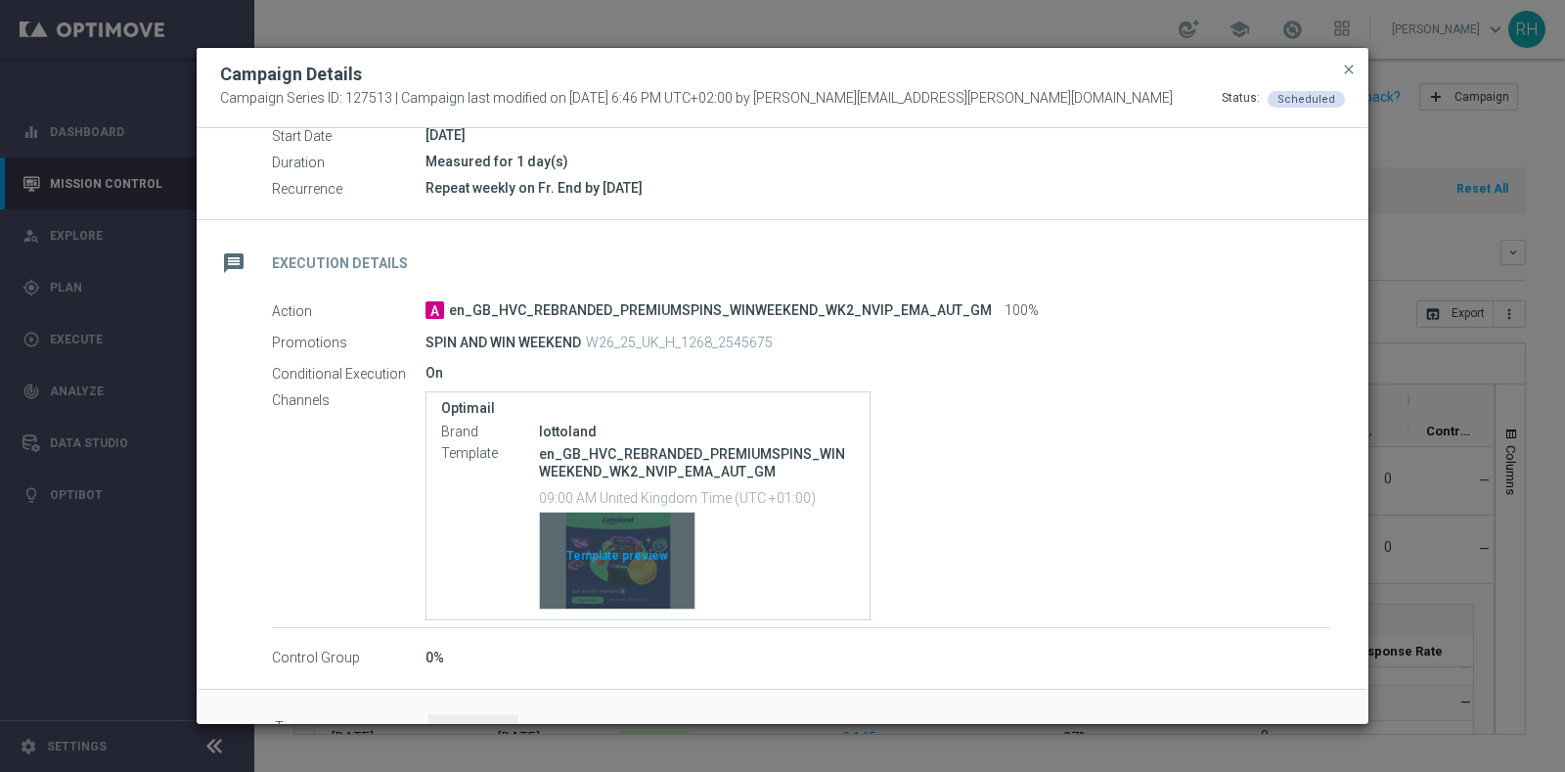
click at [589, 567] on div "Template preview" at bounding box center [617, 561] width 155 height 96
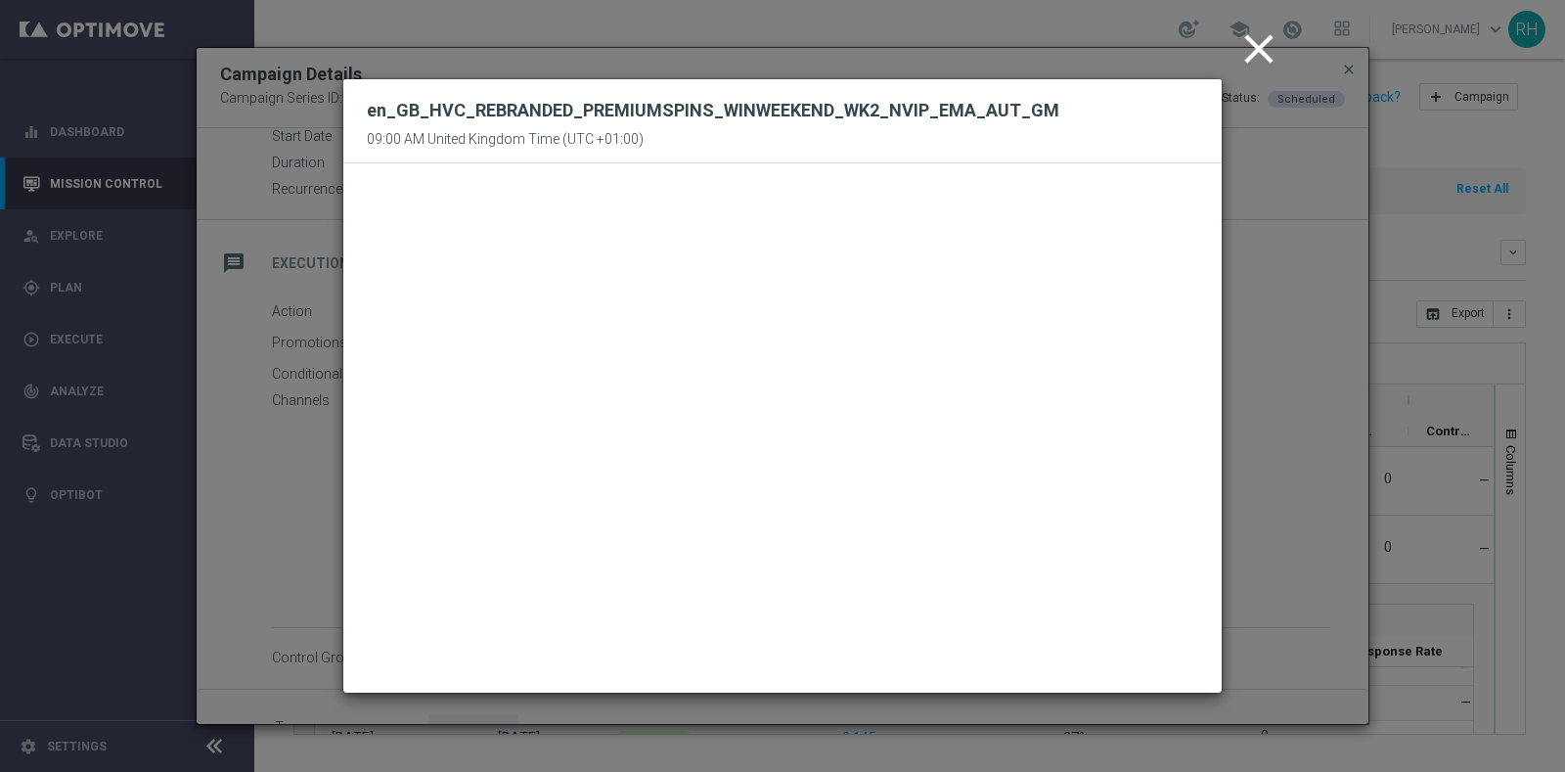
click at [1253, 57] on icon "close" at bounding box center [1259, 48] width 49 height 49
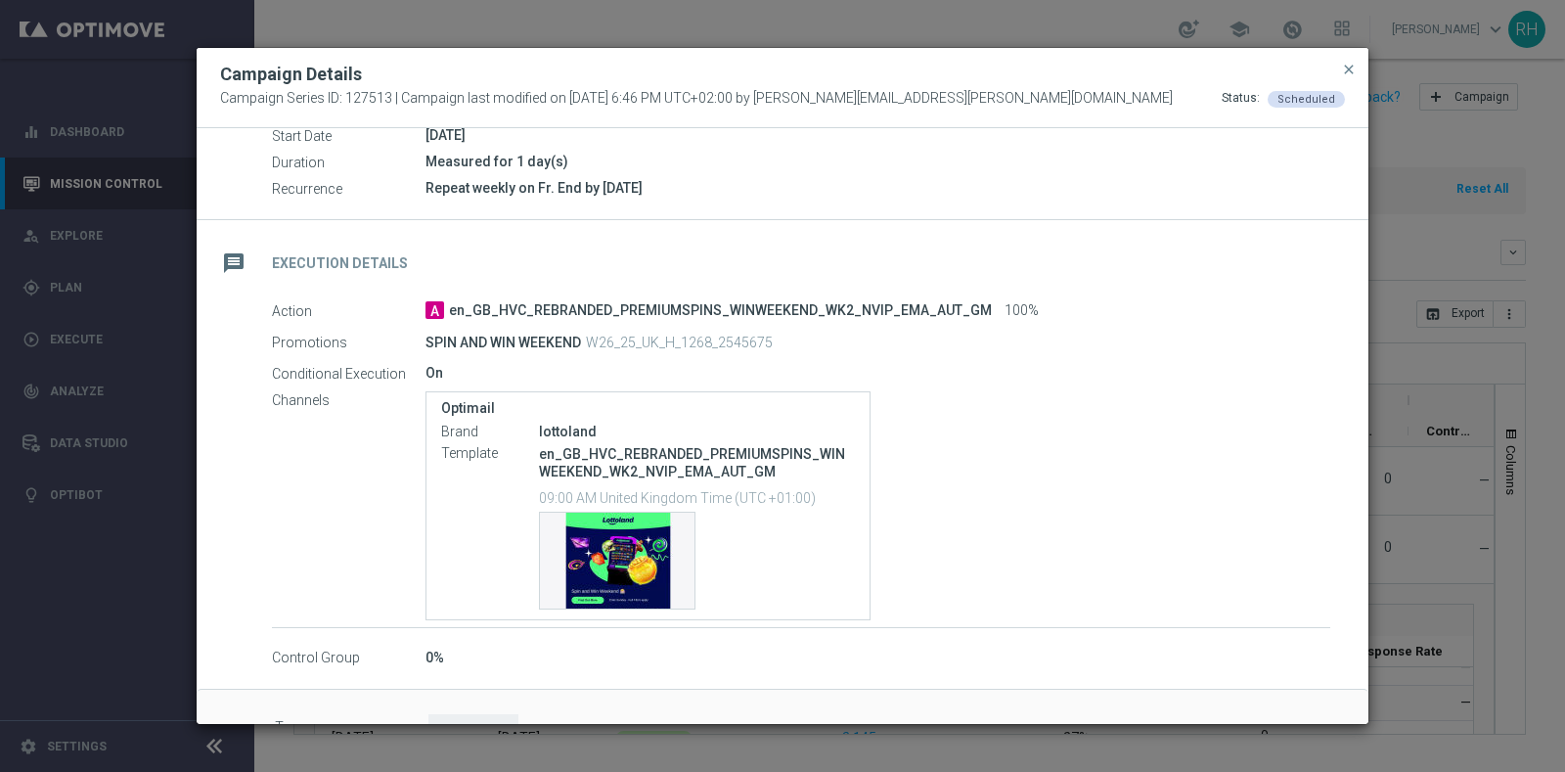
click at [1339, 59] on button "close" at bounding box center [1349, 69] width 20 height 23
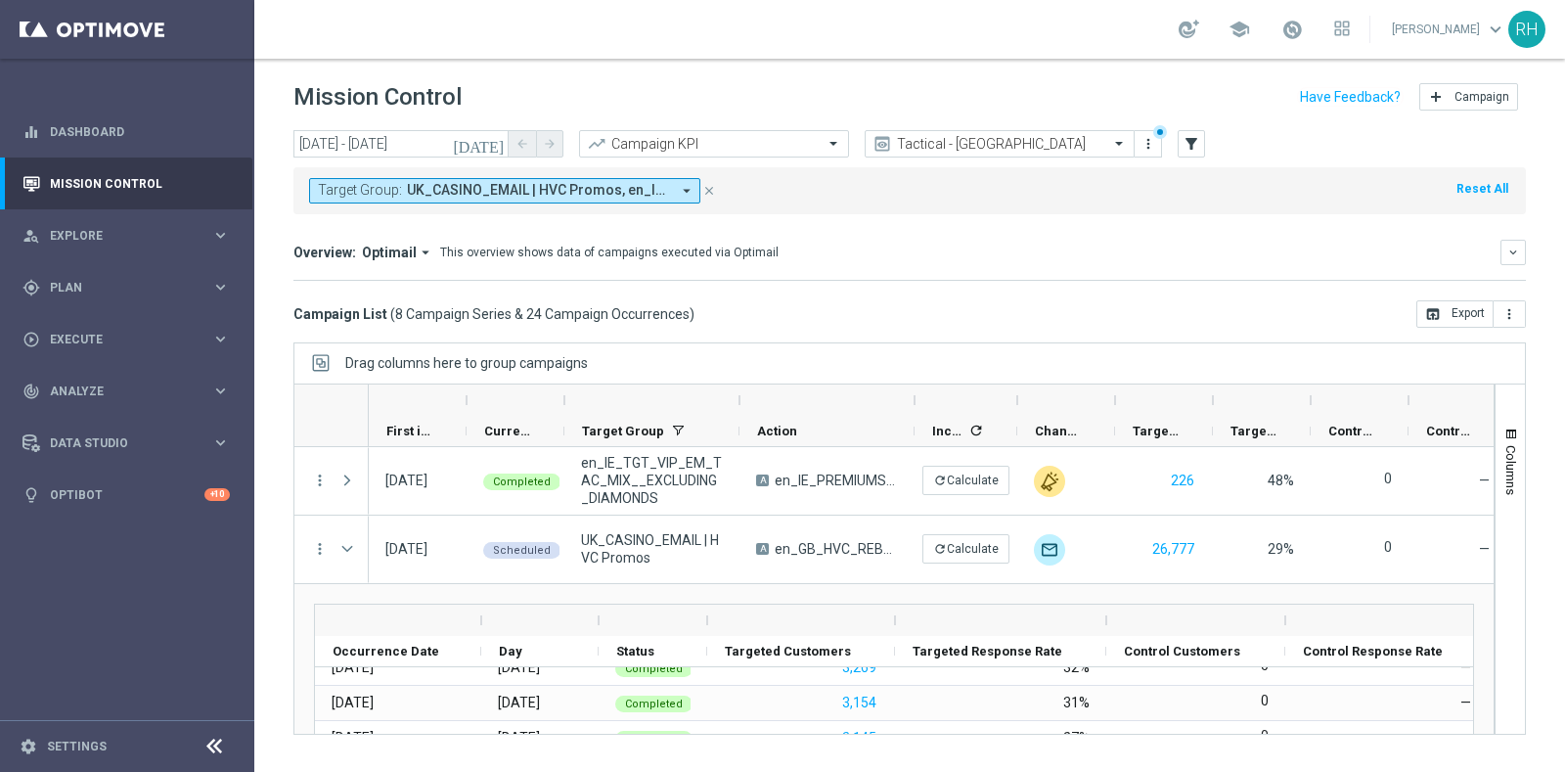
click at [570, 200] on button "Target Group: UK_CASINO_EMAIL | HVC Promos, en_IE_TGT_VIP_EM_TAC_MIX__EXCLUDING…" at bounding box center [504, 190] width 391 height 25
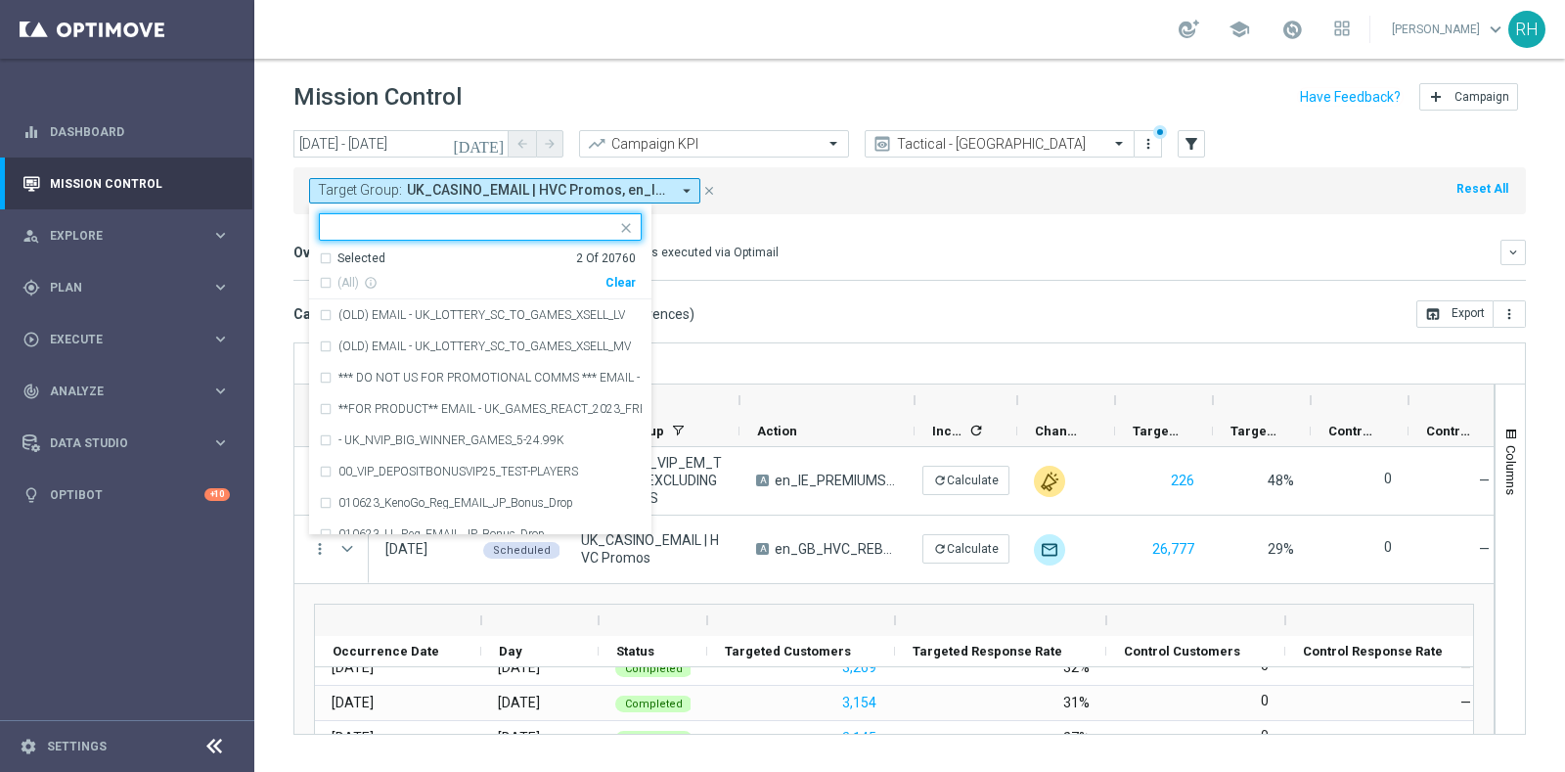
click at [326, 258] on div "Selected 2 Of 20760" at bounding box center [477, 258] width 317 height 17
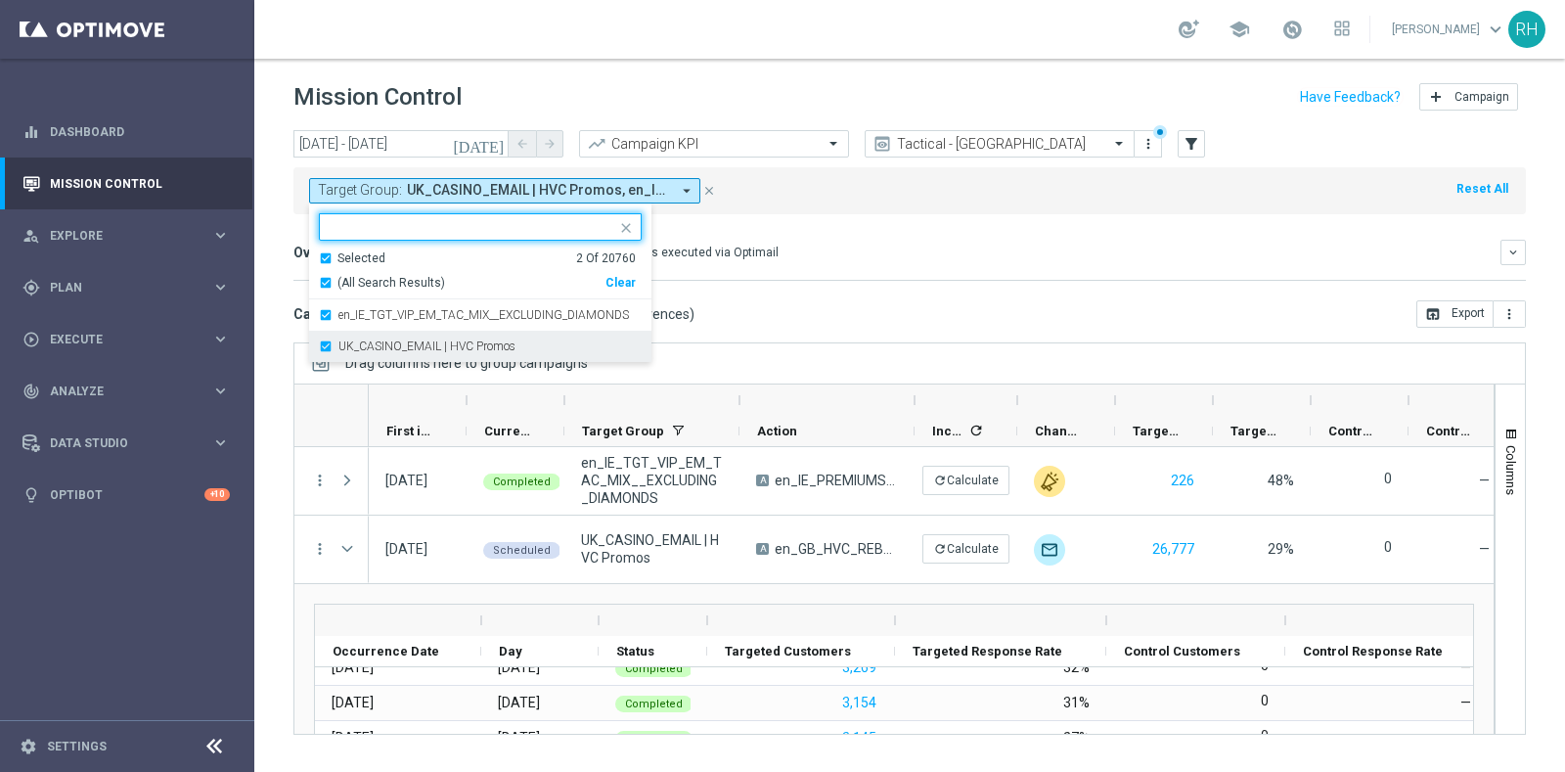
click at [329, 340] on div "UK_CASINO_EMAIL | HVC Promos" at bounding box center [480, 346] width 323 height 31
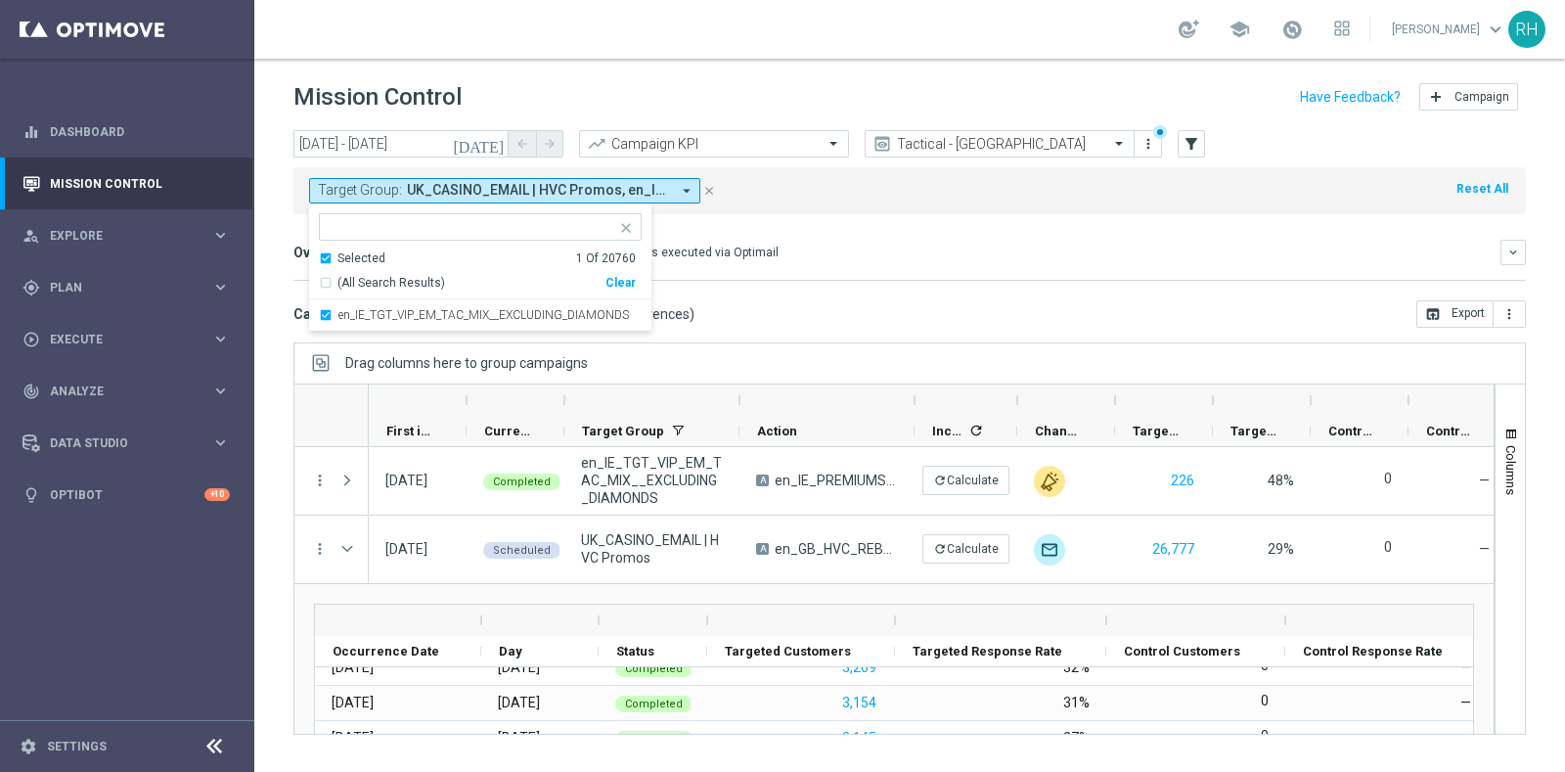
click at [812, 291] on mini-dashboard "Overview: Optimail arrow_drop_down This overview shows data of campaigns execut…" at bounding box center [909, 257] width 1233 height 86
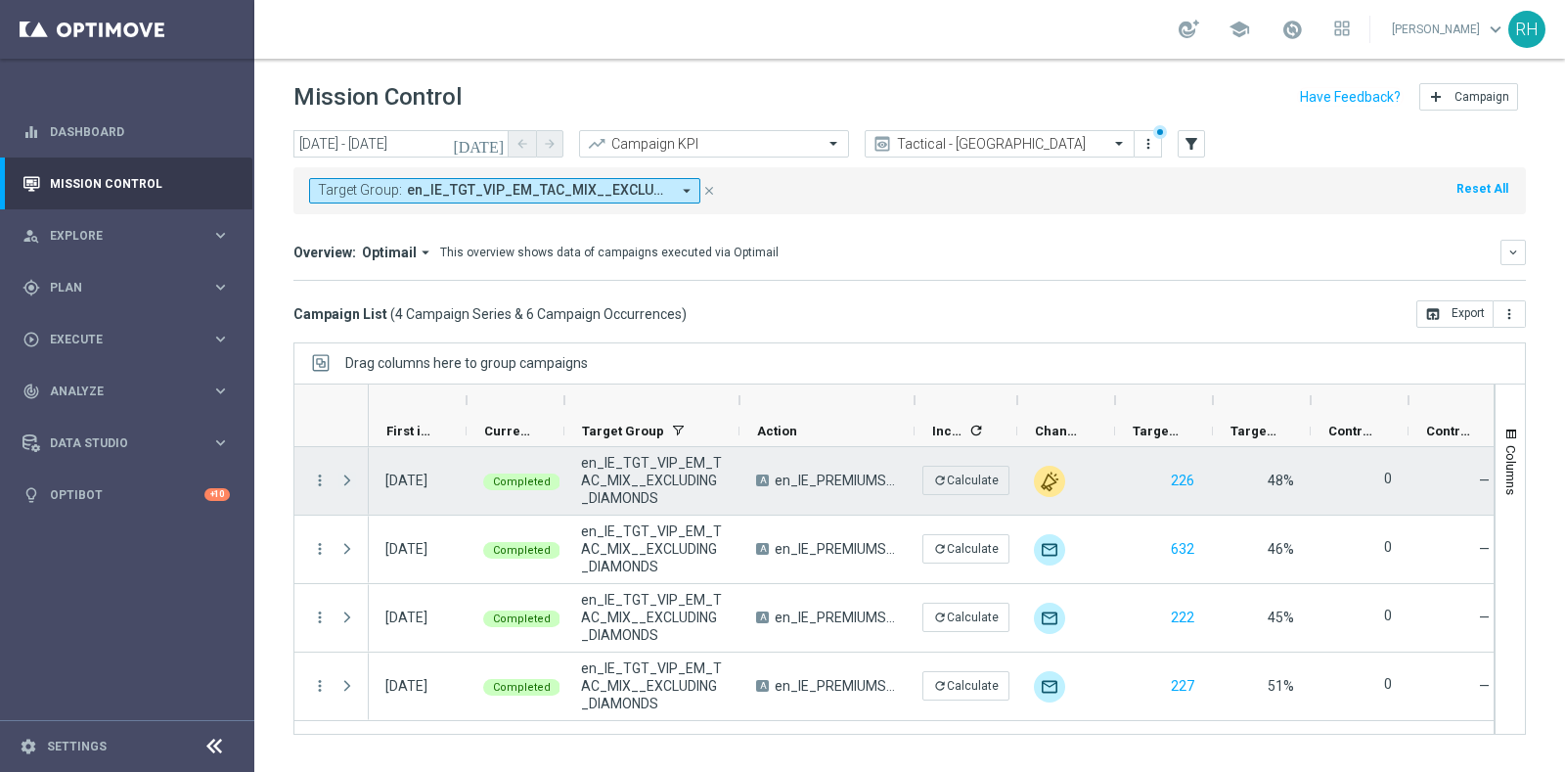
click at [349, 482] on span "Press SPACE to select this row." at bounding box center [347, 481] width 18 height 16
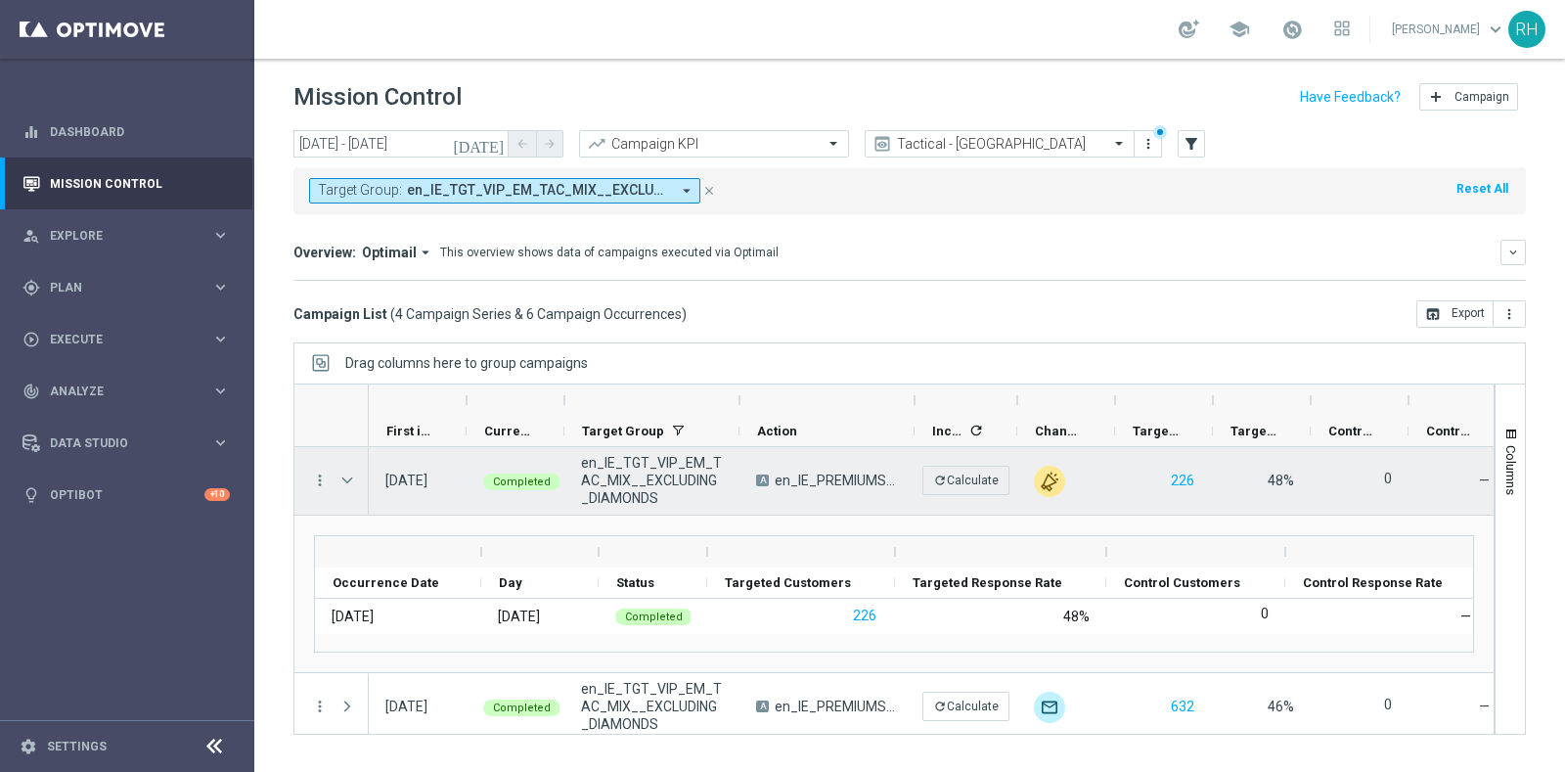
click at [349, 482] on span "Press SPACE to select this row." at bounding box center [347, 481] width 18 height 16
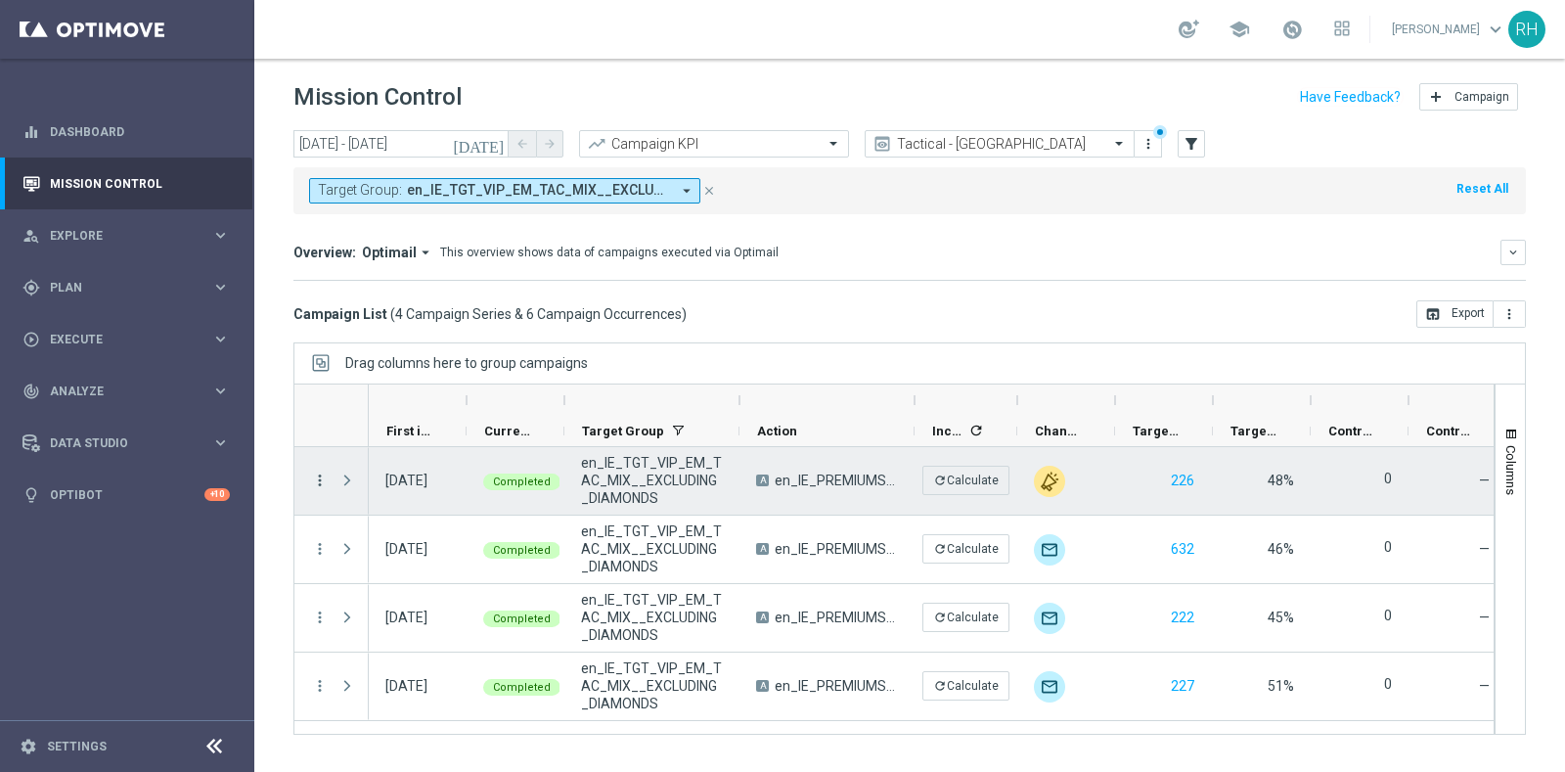
click at [312, 477] on icon "more_vert" at bounding box center [320, 481] width 18 height 18
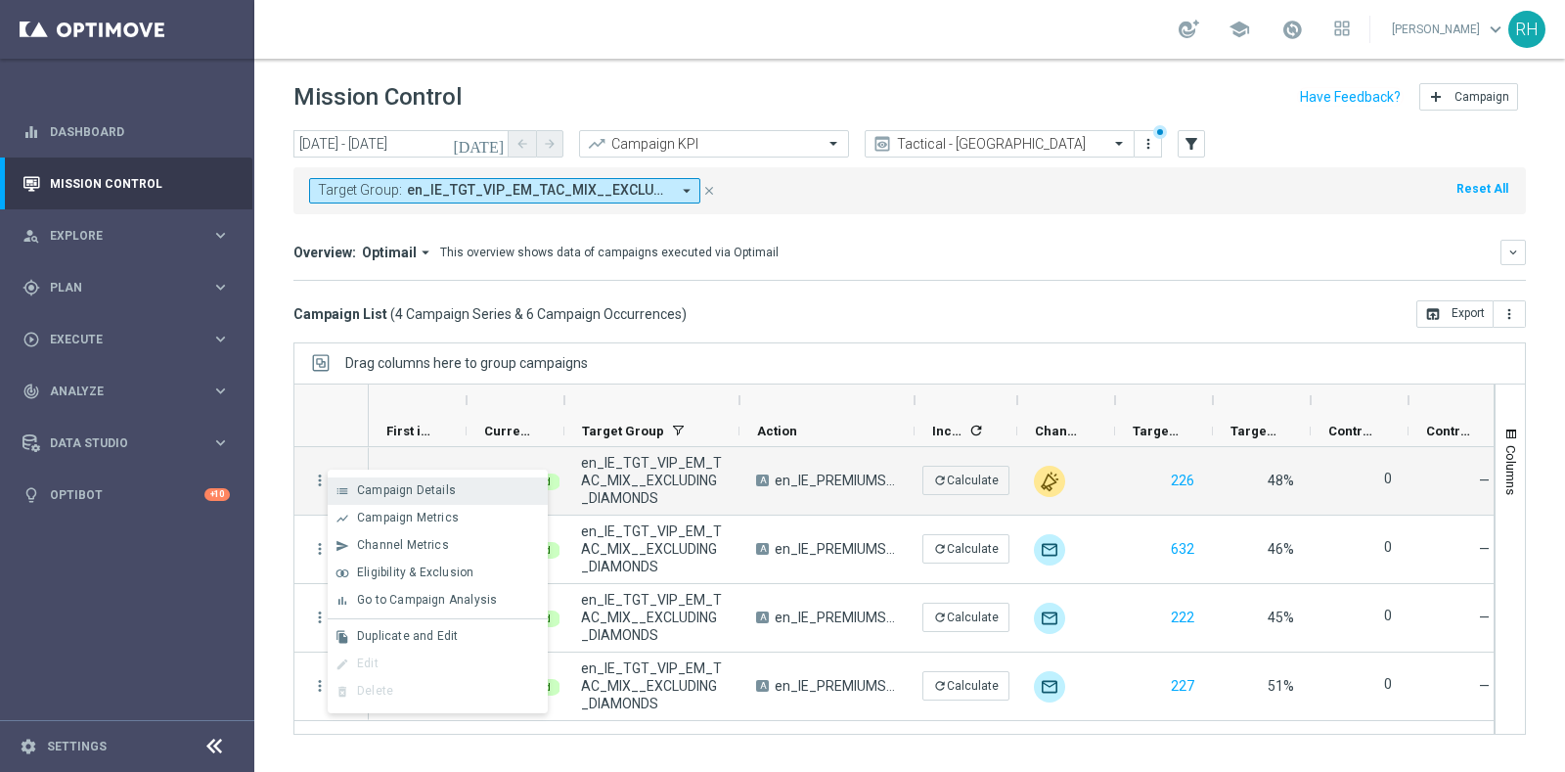
click at [361, 481] on div "list Campaign Details" at bounding box center [438, 490] width 220 height 27
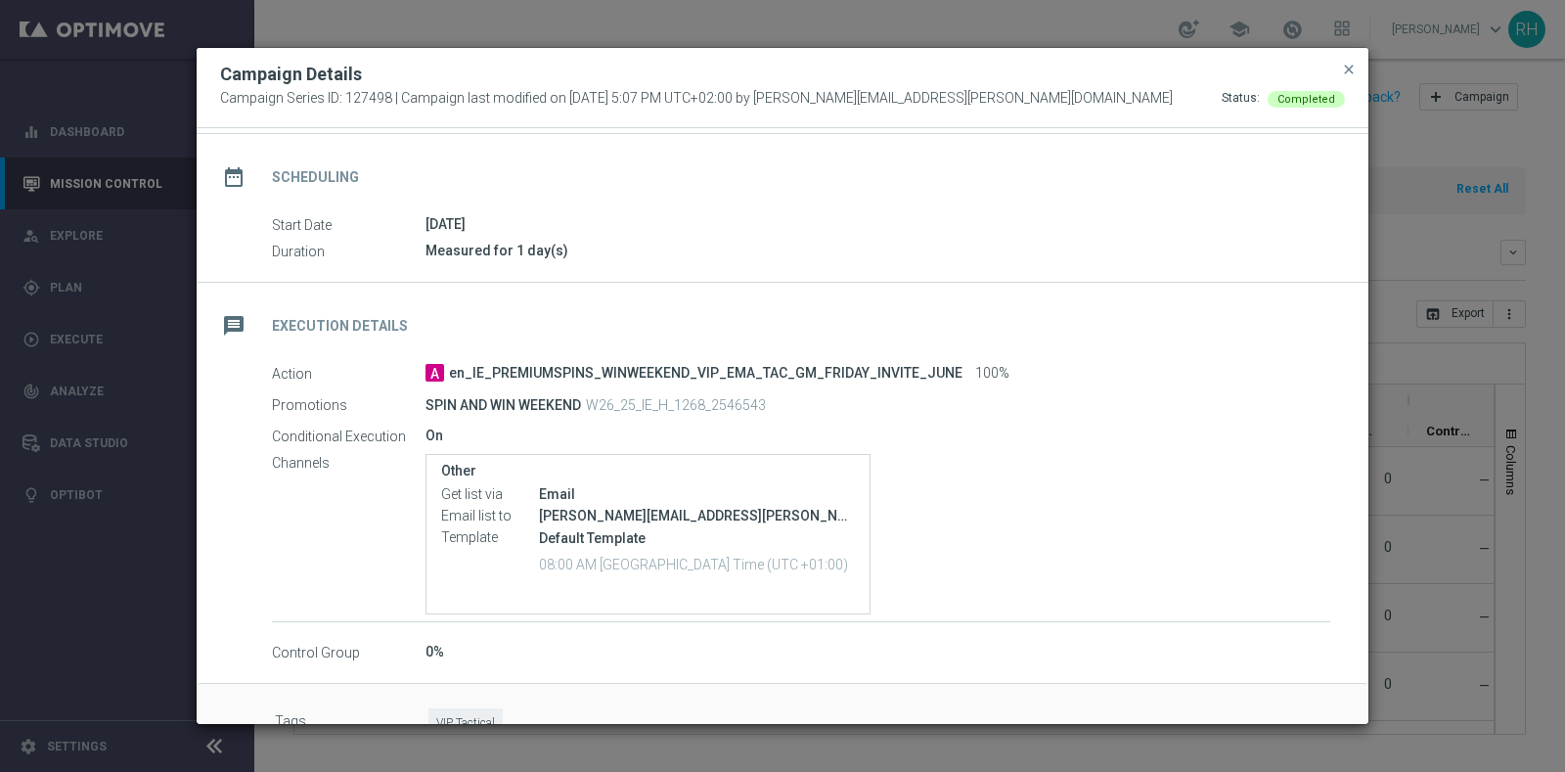
scroll to position [184, 0]
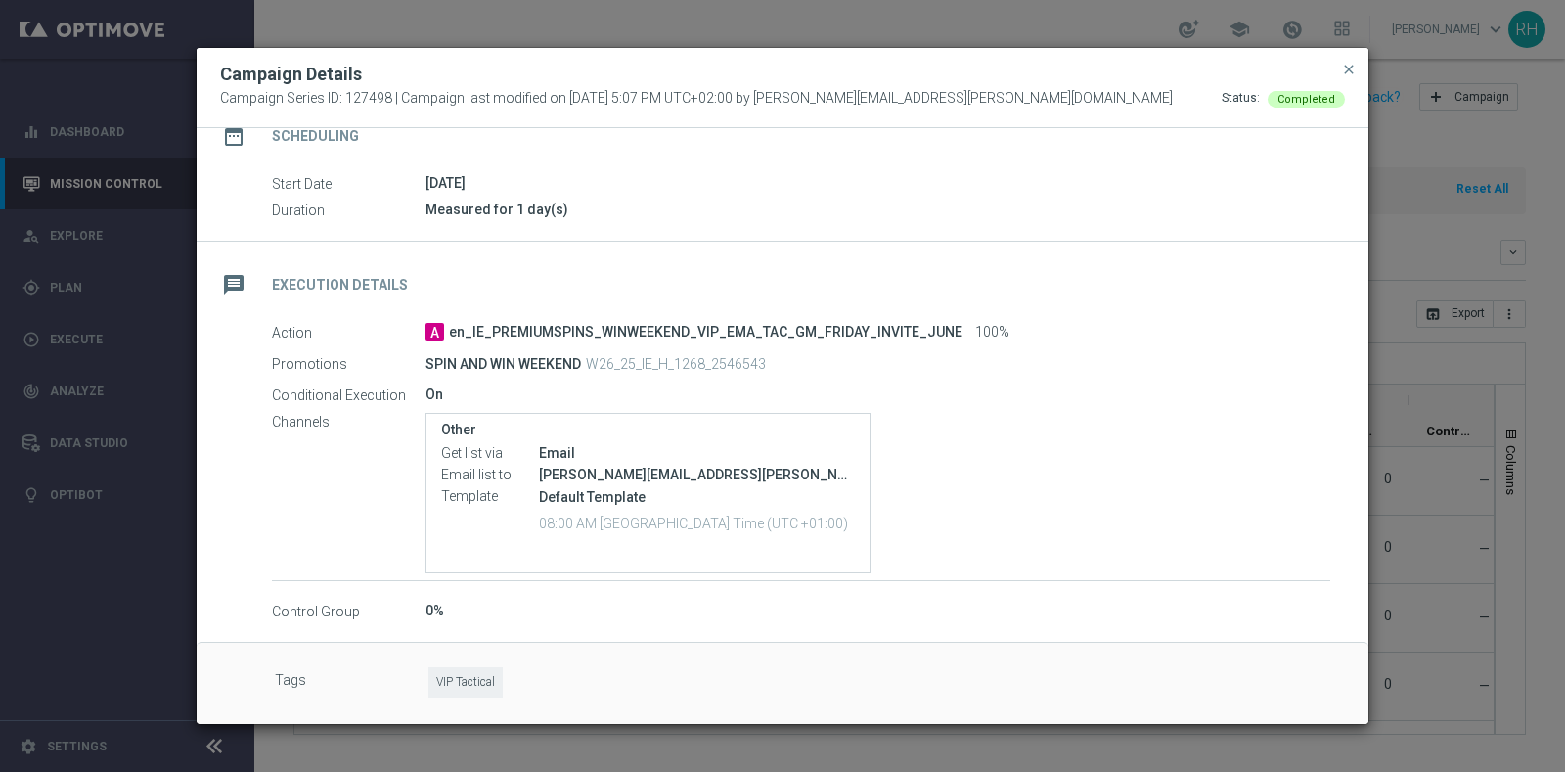
click at [671, 479] on div "[PERSON_NAME][EMAIL_ADDRESS][PERSON_NAME][DOMAIN_NAME], [DOMAIN_NAME][EMAIL_ADD…" at bounding box center [697, 475] width 316 height 20
click at [957, 433] on div "Other Get list via Email Email list to [PERSON_NAME][EMAIL_ADDRESS][PERSON_NAME…" at bounding box center [878, 493] width 905 height 160
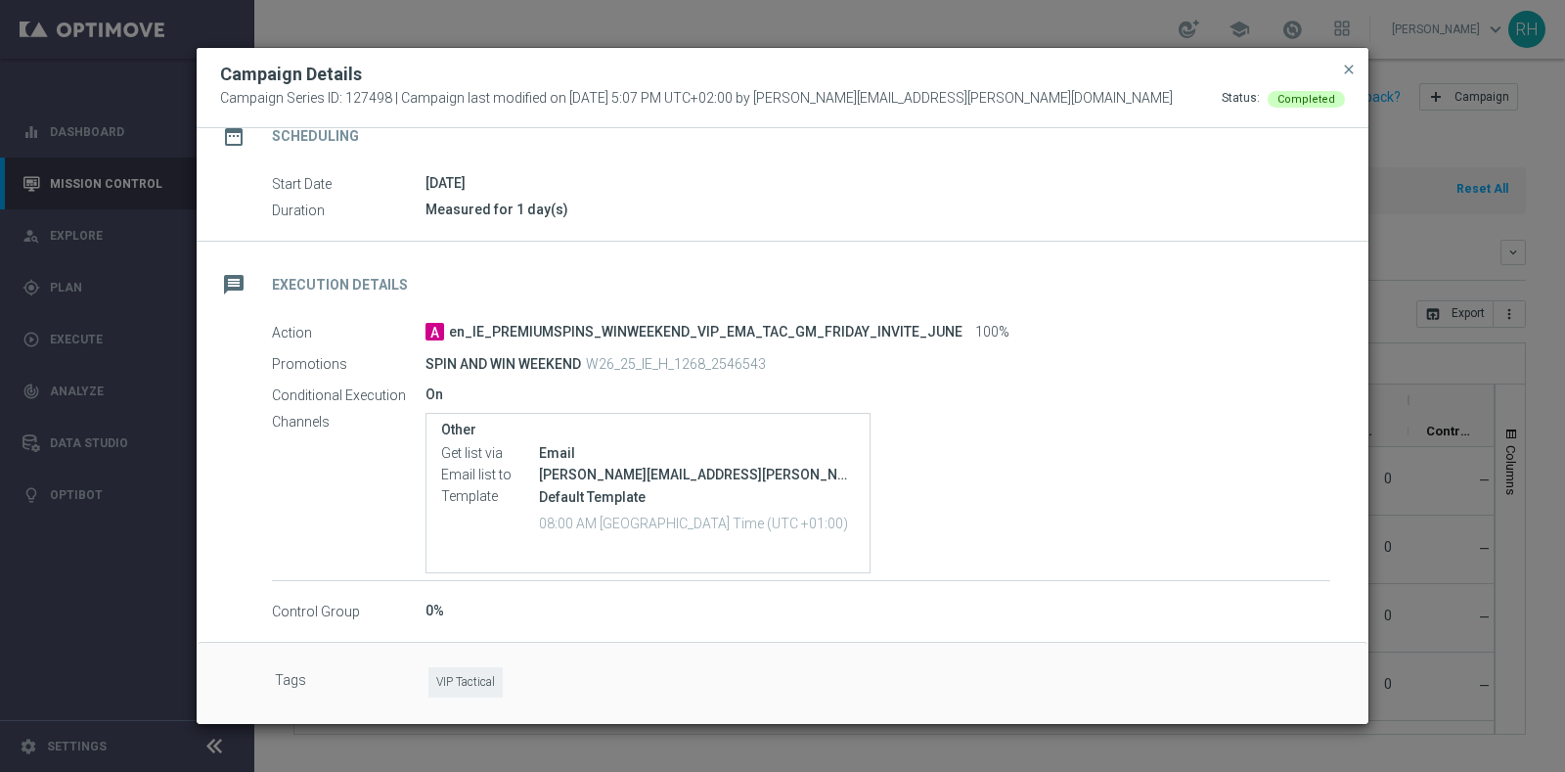
click at [686, 362] on p "W26_25_IE_H_1268_2546543" at bounding box center [676, 364] width 180 height 18
copy p "W26_25_IE_H_1268_2546543"
